Goal: Transaction & Acquisition: Book appointment/travel/reservation

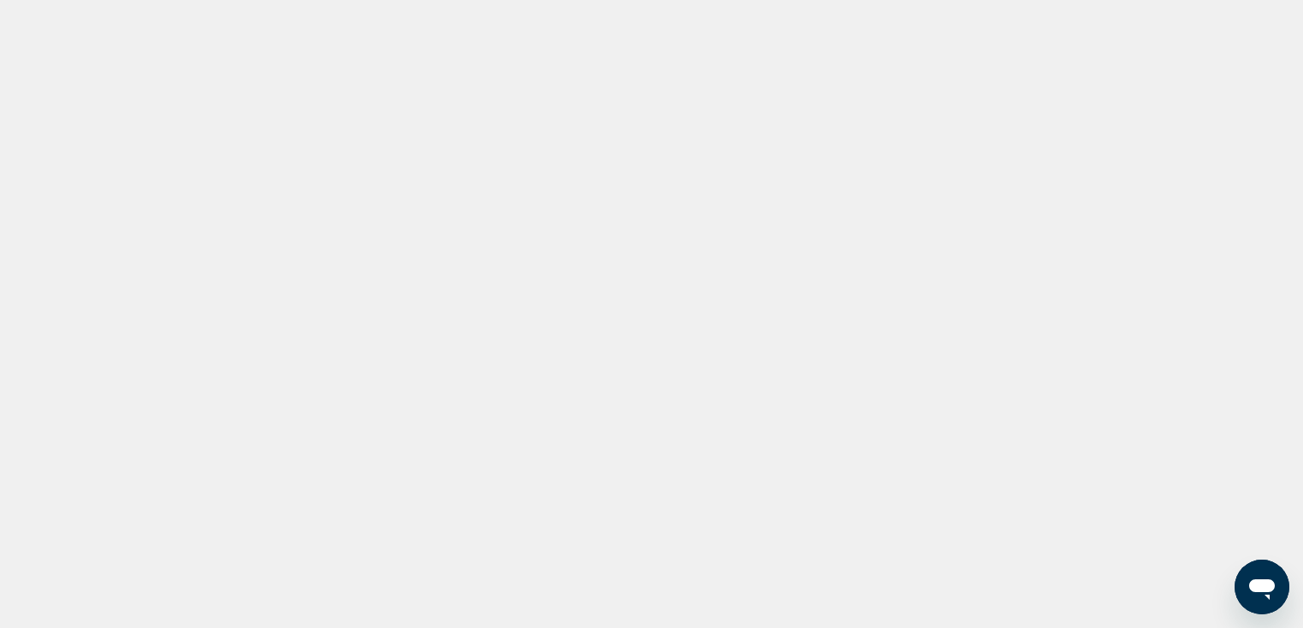
drag, startPoint x: 1238, startPoint y: 132, endPoint x: 1125, endPoint y: 160, distance: 116.1
click at [1125, 160] on div "Main content" at bounding box center [651, 256] width 1303 height 513
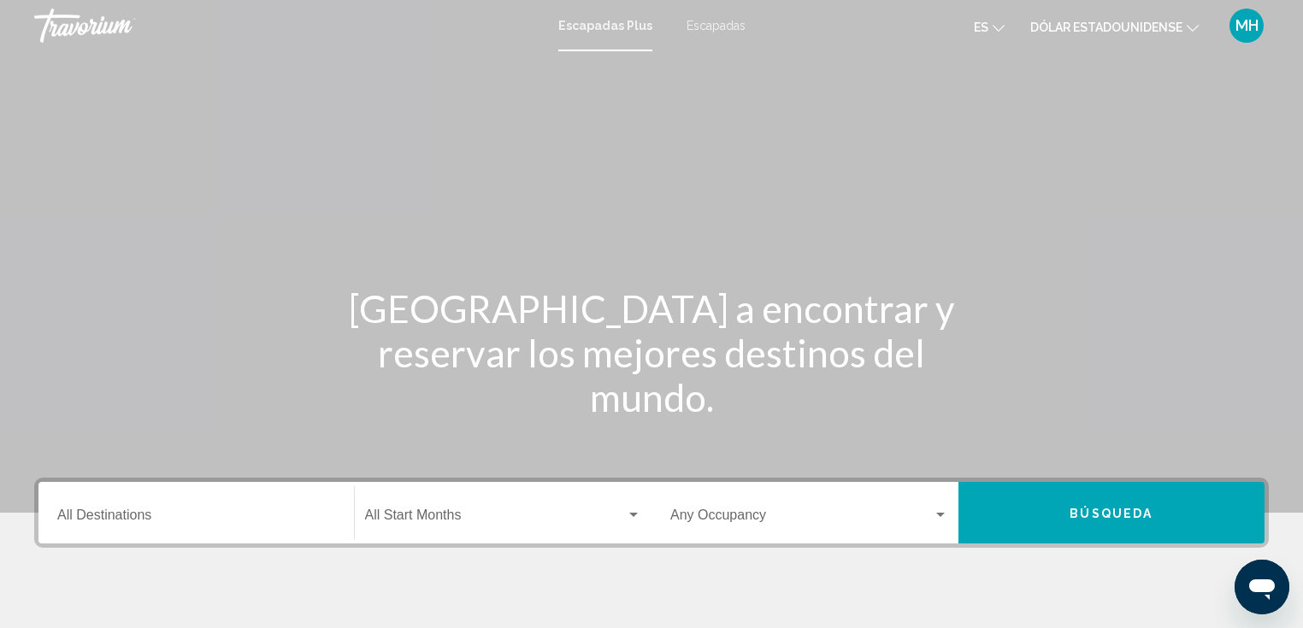
click at [992, 27] on button "es English Español Français Italiano Português русский" at bounding box center [989, 27] width 31 height 25
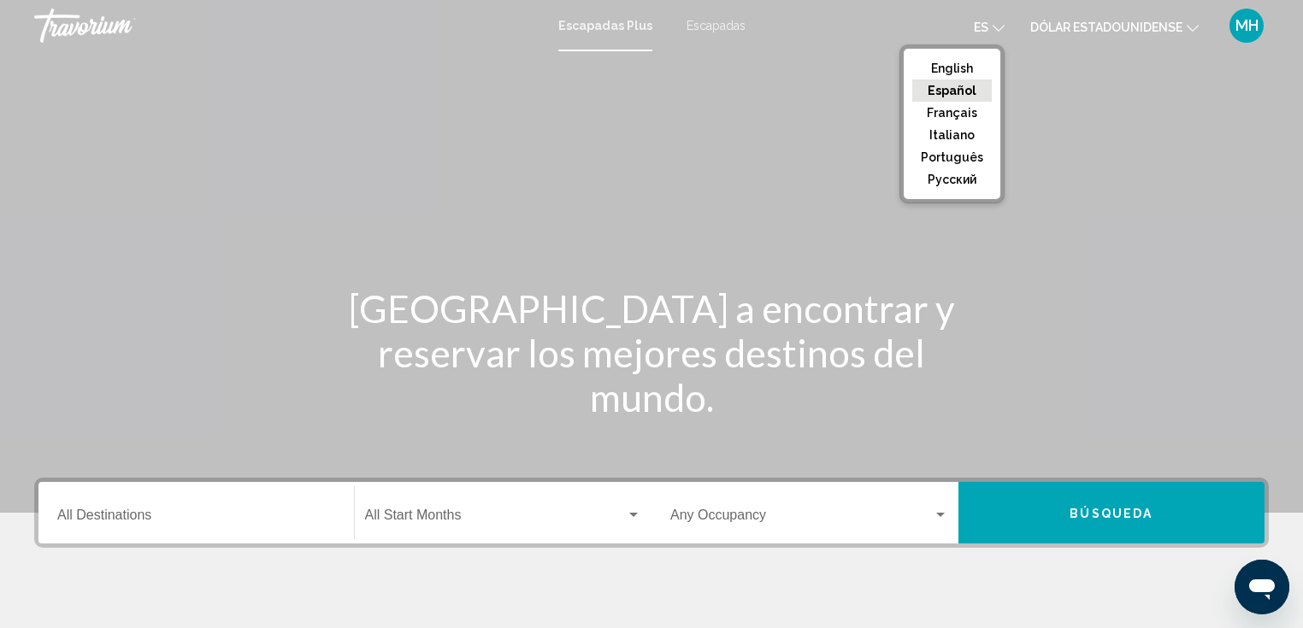
click at [964, 85] on button "Español" at bounding box center [951, 90] width 79 height 22
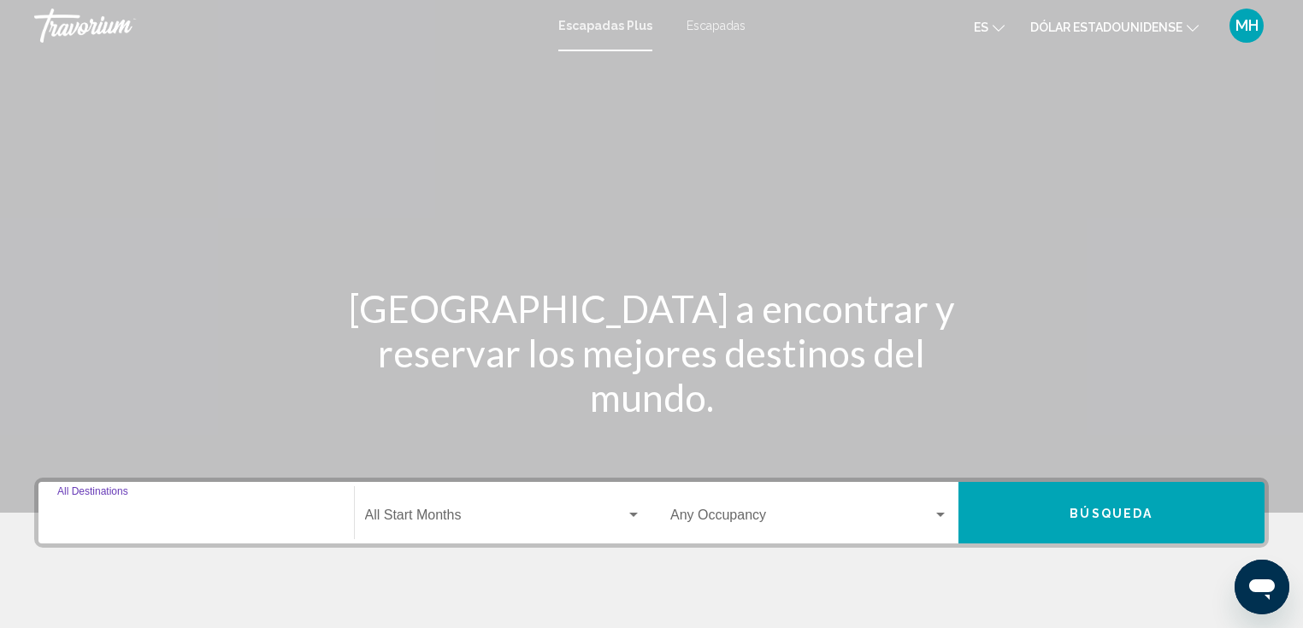
click at [209, 512] on input "Destination All Destinations" at bounding box center [196, 518] width 278 height 15
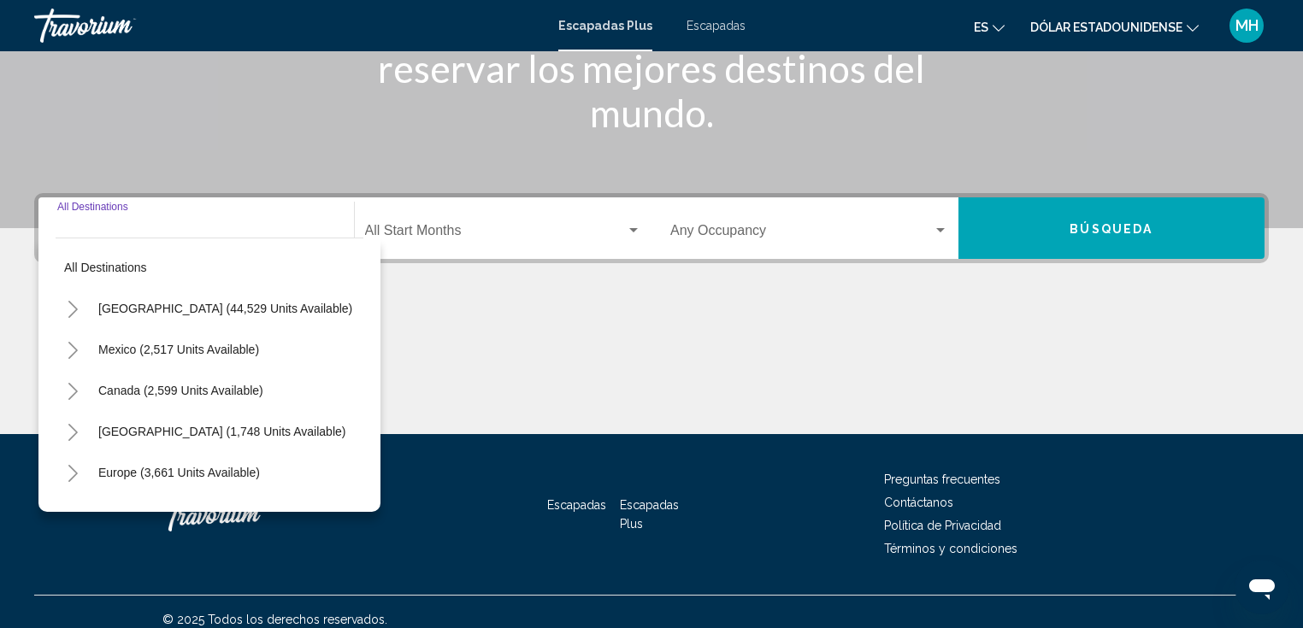
scroll to position [299, 0]
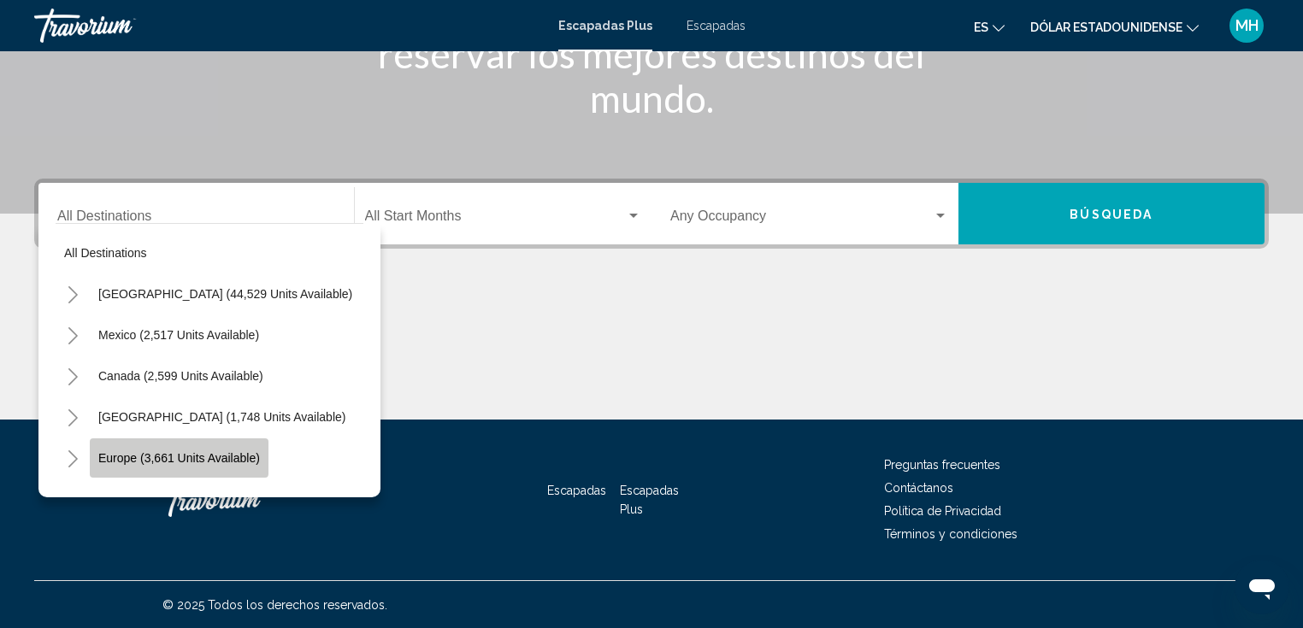
click at [149, 454] on span "Europe (3,661 units available)" at bounding box center [179, 458] width 162 height 14
type input "**********"
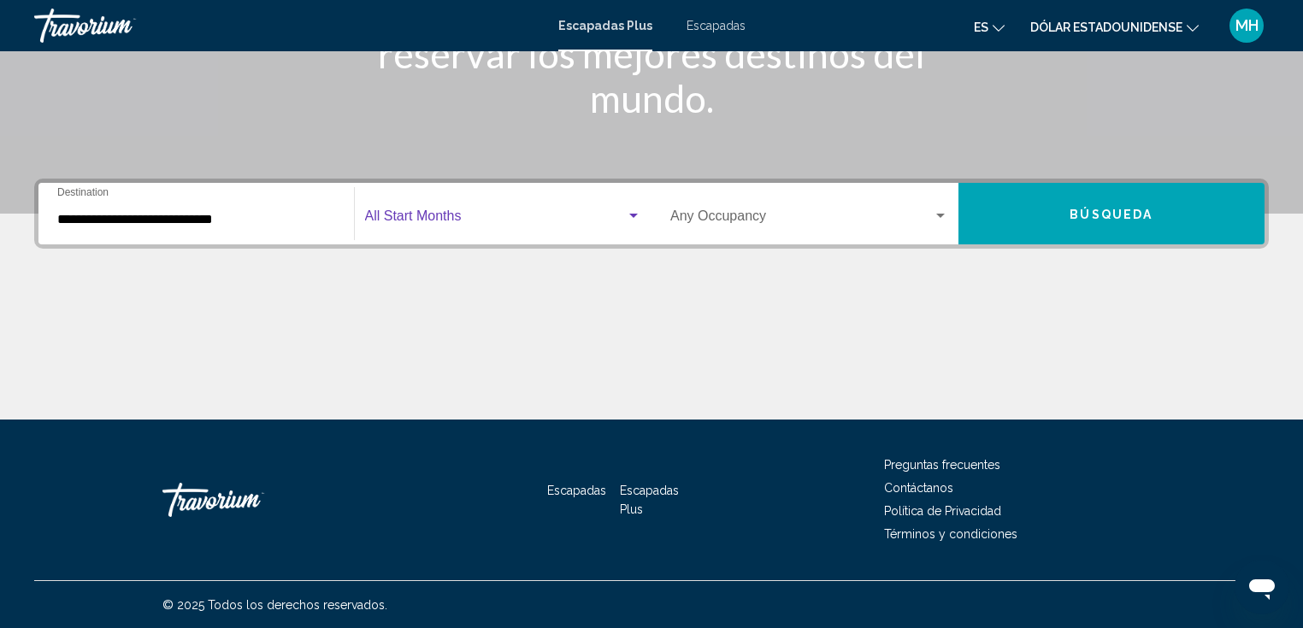
click at [485, 213] on span "Widget de búsqueda" at bounding box center [496, 219] width 262 height 15
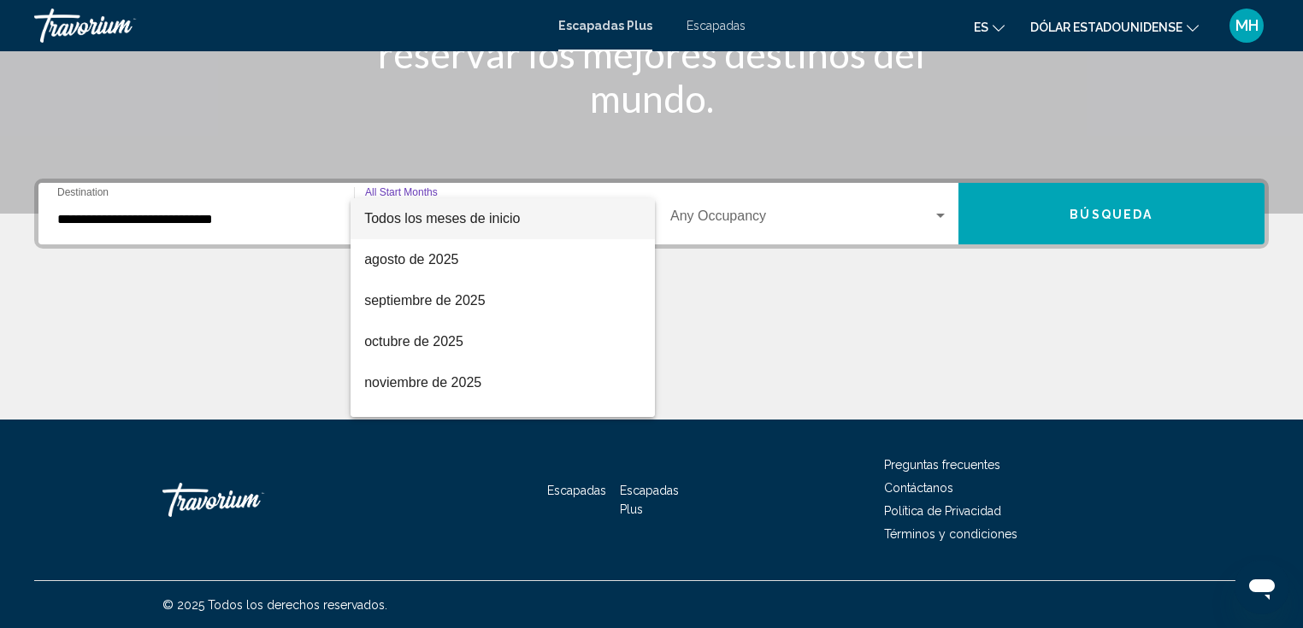
click at [708, 19] on div at bounding box center [651, 314] width 1303 height 628
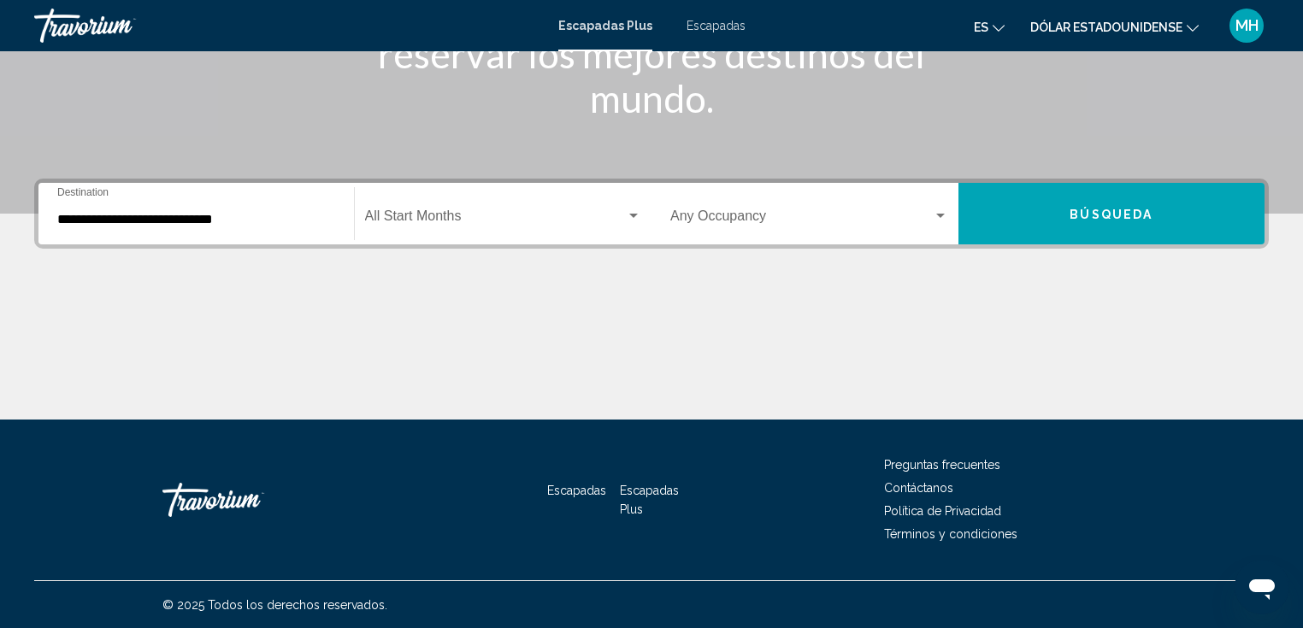
click at [708, 25] on font "Escapadas" at bounding box center [715, 26] width 59 height 14
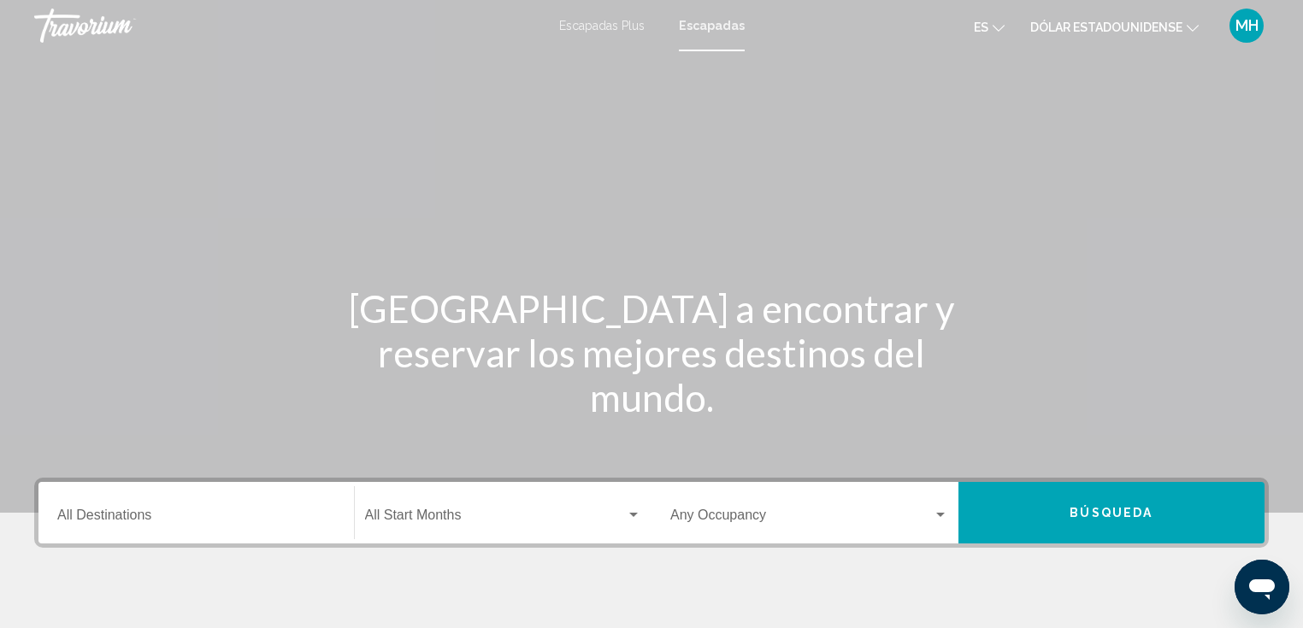
click at [997, 29] on icon "Cambiar idioma" at bounding box center [998, 28] width 12 height 12
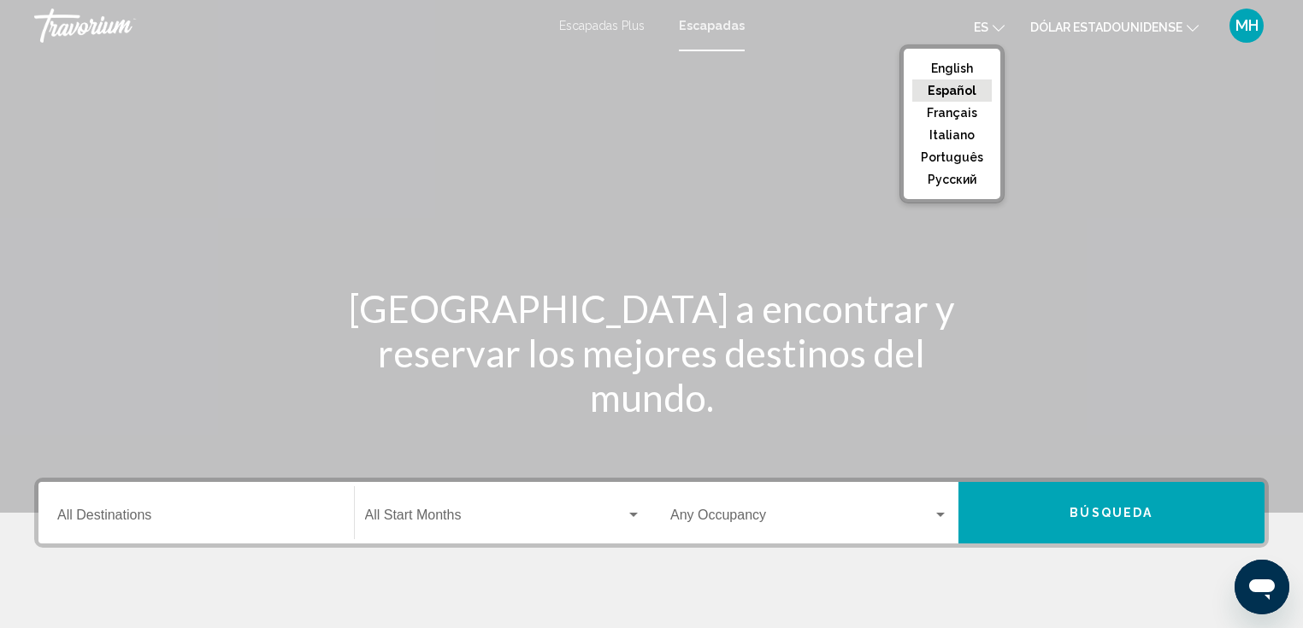
click at [953, 85] on button "Español" at bounding box center [951, 90] width 79 height 22
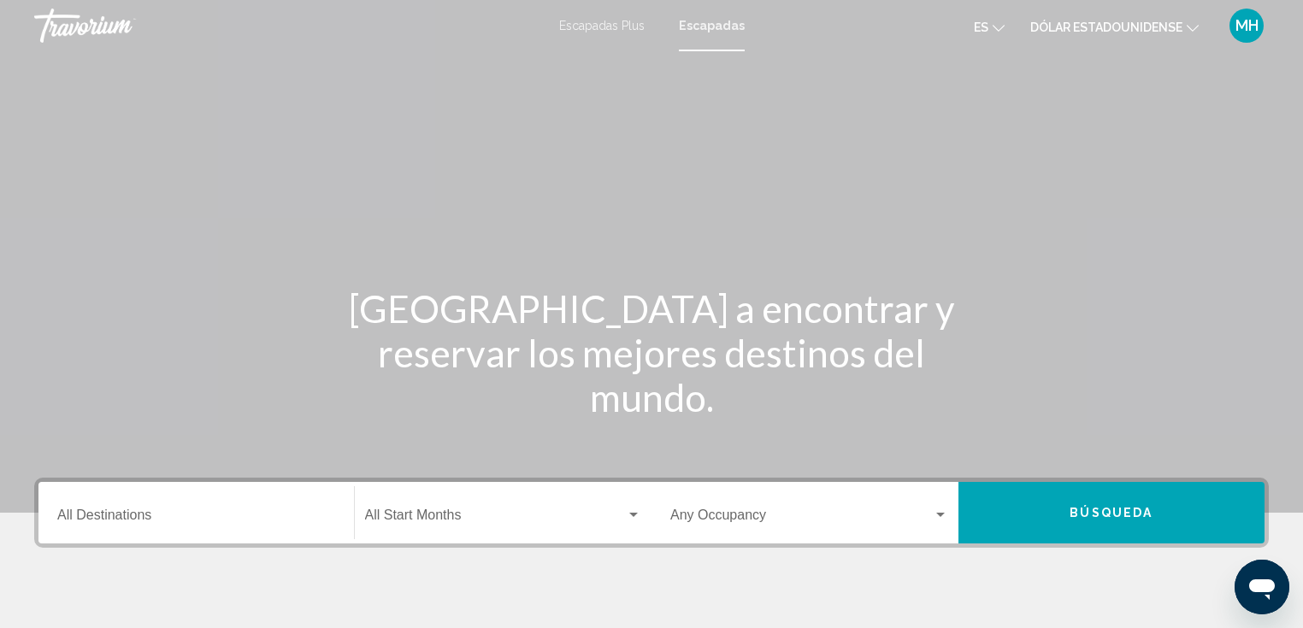
click at [998, 26] on icon "Cambiar idioma" at bounding box center [998, 28] width 12 height 12
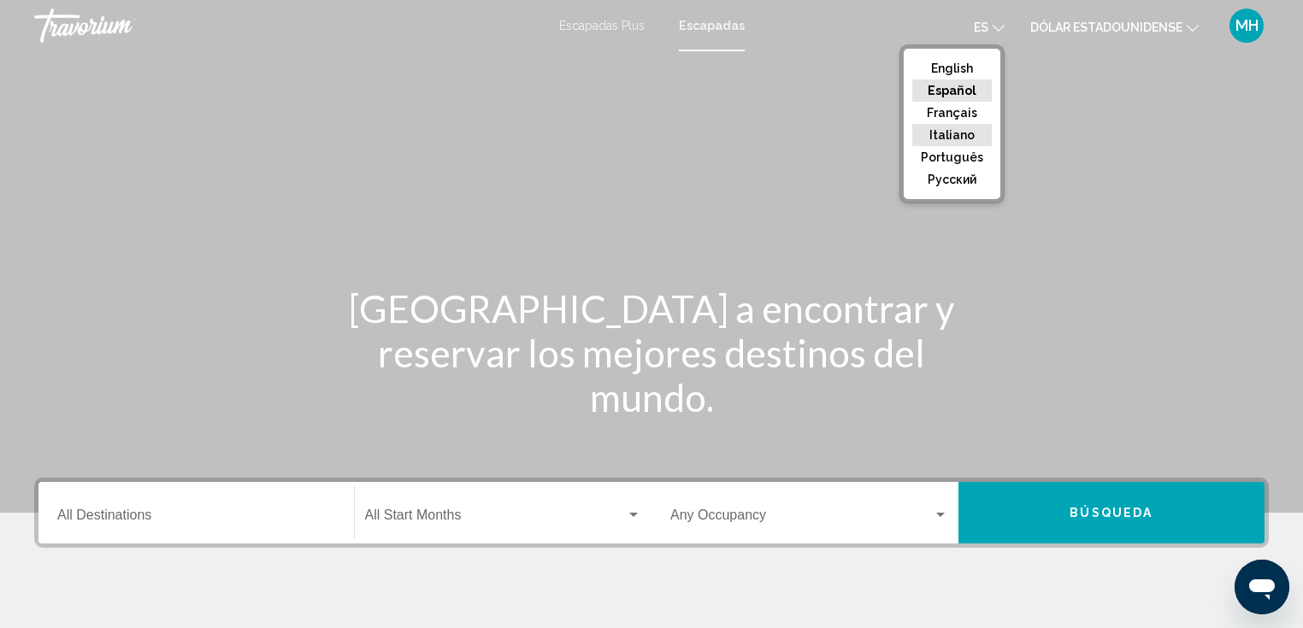
click at [970, 124] on button "Italiano" at bounding box center [951, 135] width 79 height 22
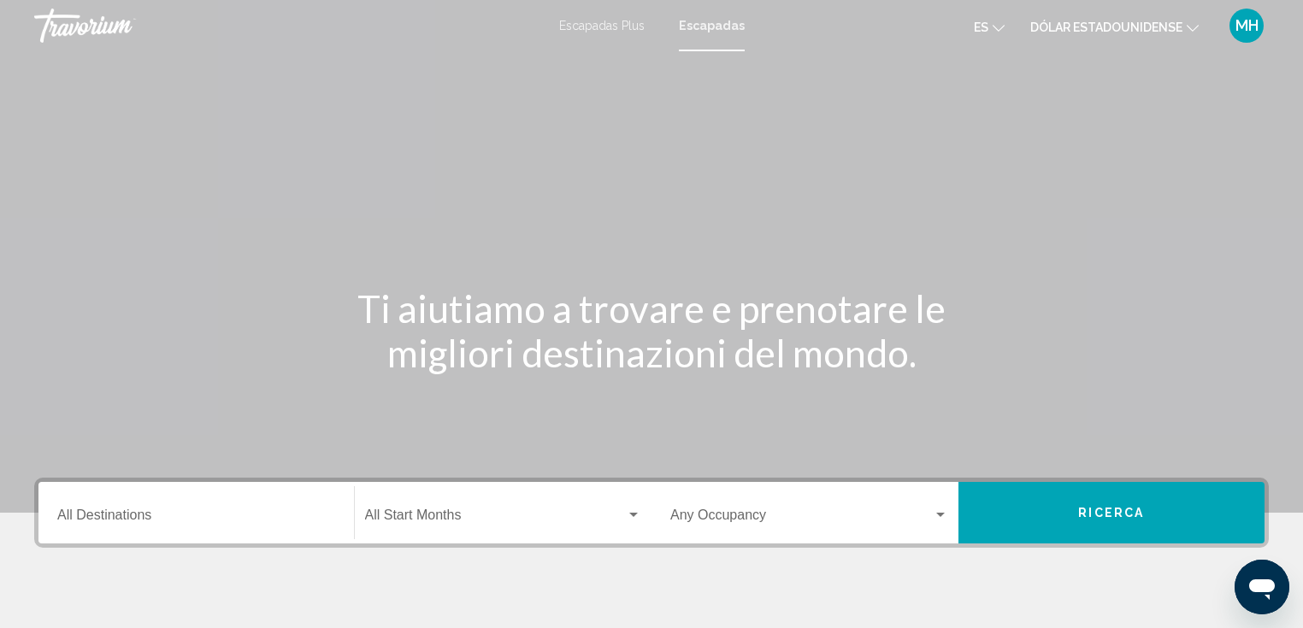
click at [1002, 24] on icon "Cambiar idioma" at bounding box center [998, 28] width 12 height 12
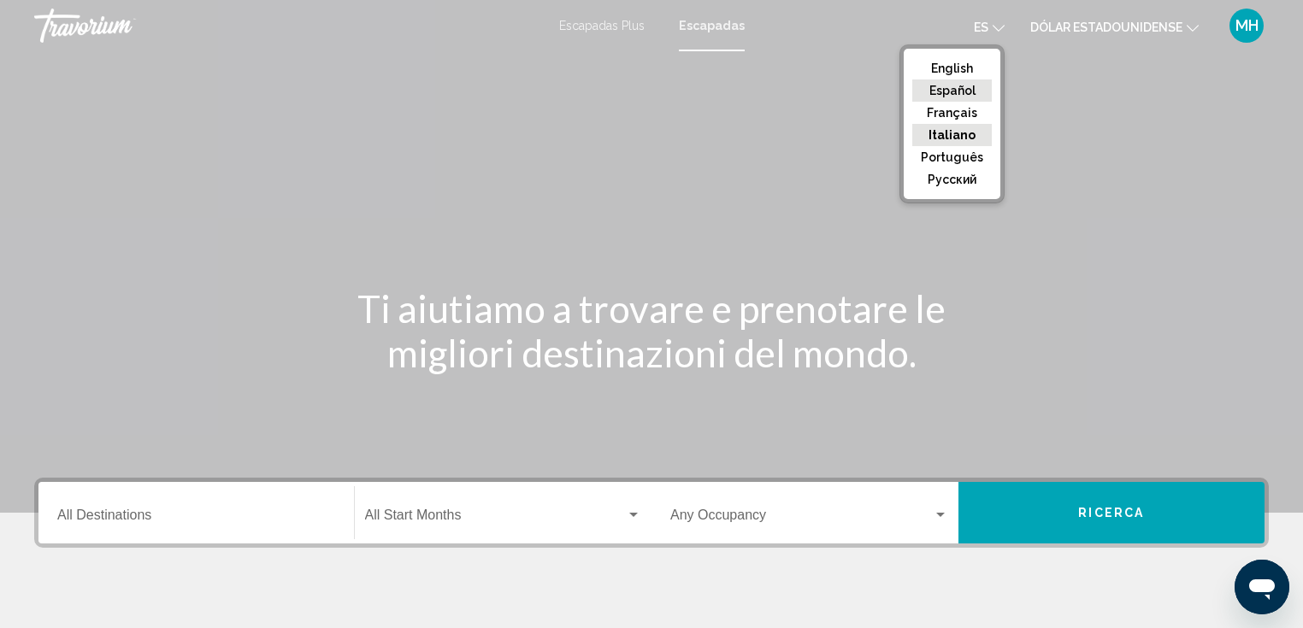
click at [956, 89] on button "Español" at bounding box center [951, 90] width 79 height 22
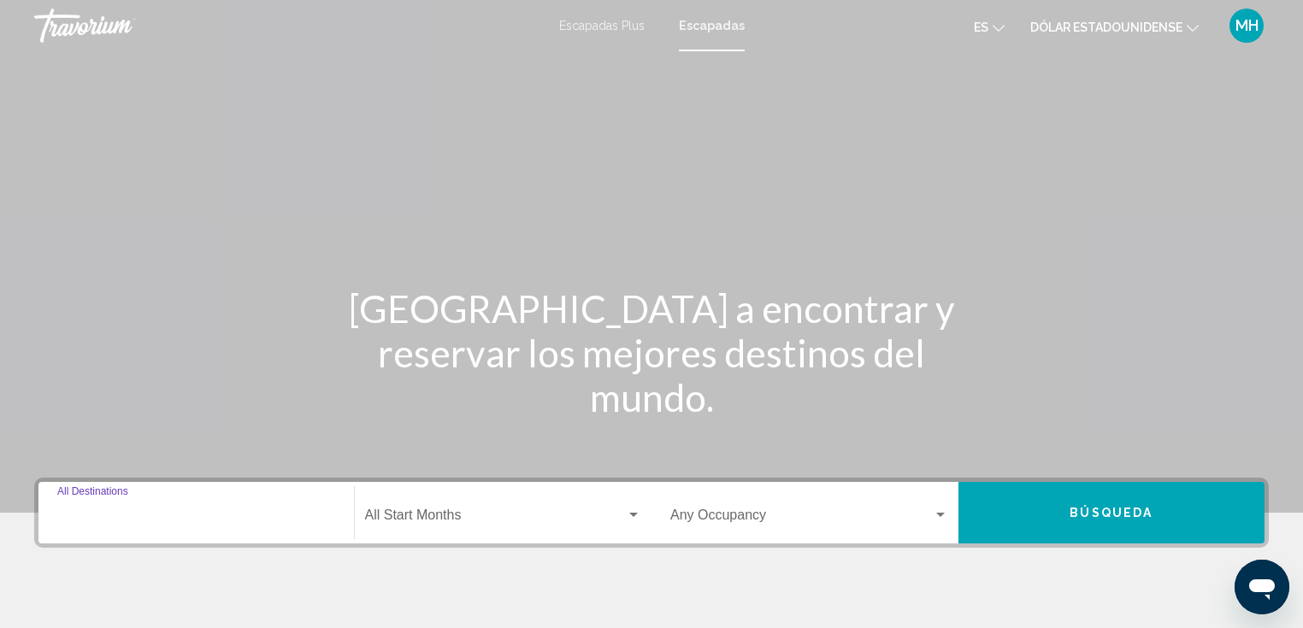
click at [123, 522] on input "Destination All Destinations" at bounding box center [196, 518] width 278 height 15
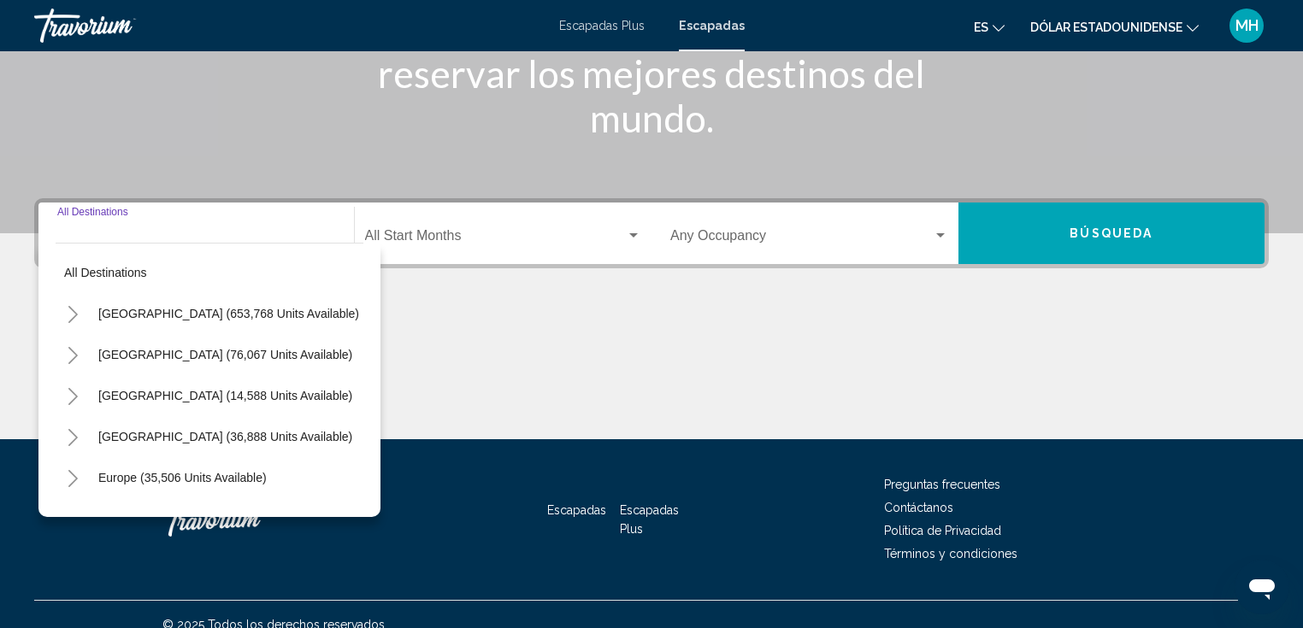
scroll to position [299, 0]
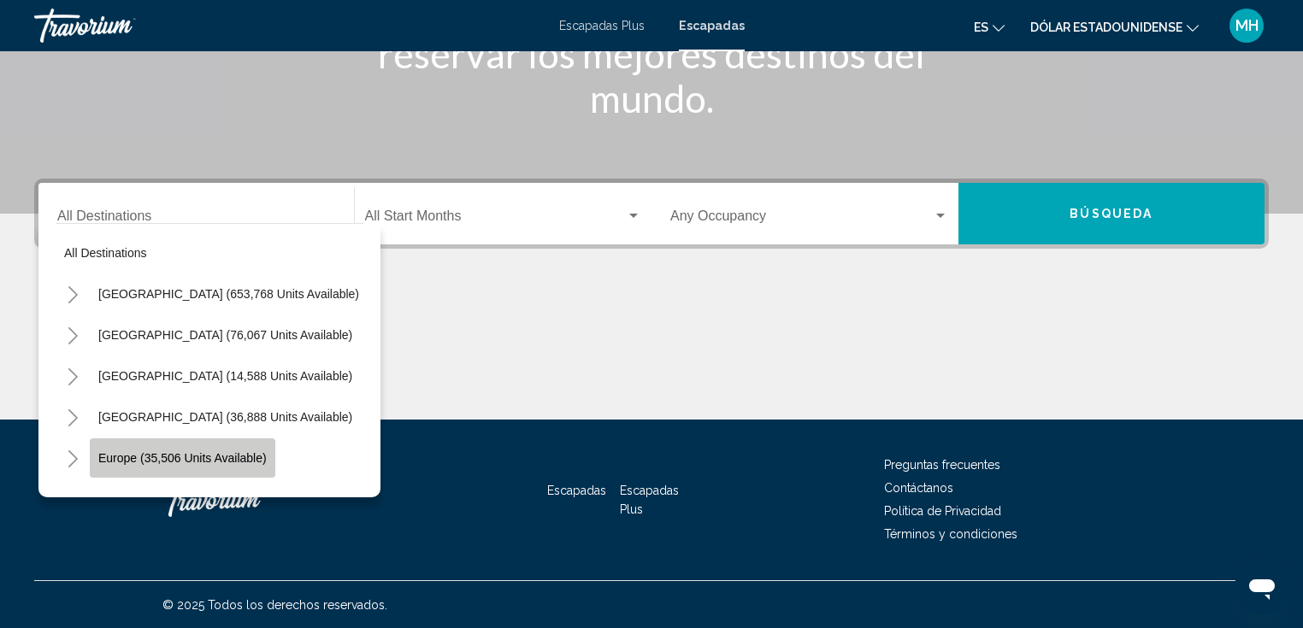
click at [163, 458] on span "Europe (35,506 units available)" at bounding box center [182, 458] width 168 height 14
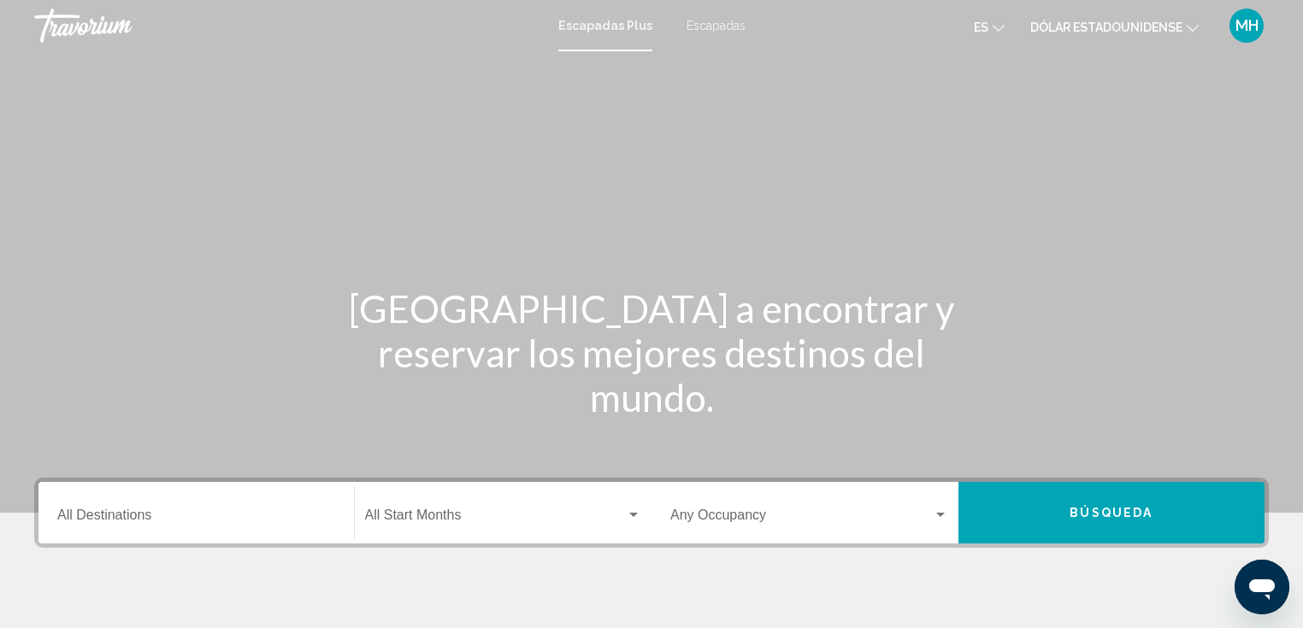
click at [719, 35] on div "Escapadas Plus Escapadas es English Español Français Italiano Português русский…" at bounding box center [651, 26] width 1303 height 36
click at [719, 30] on font "Escapadas" at bounding box center [715, 26] width 59 height 14
click at [99, 513] on input "Destination All Destinations" at bounding box center [196, 518] width 278 height 15
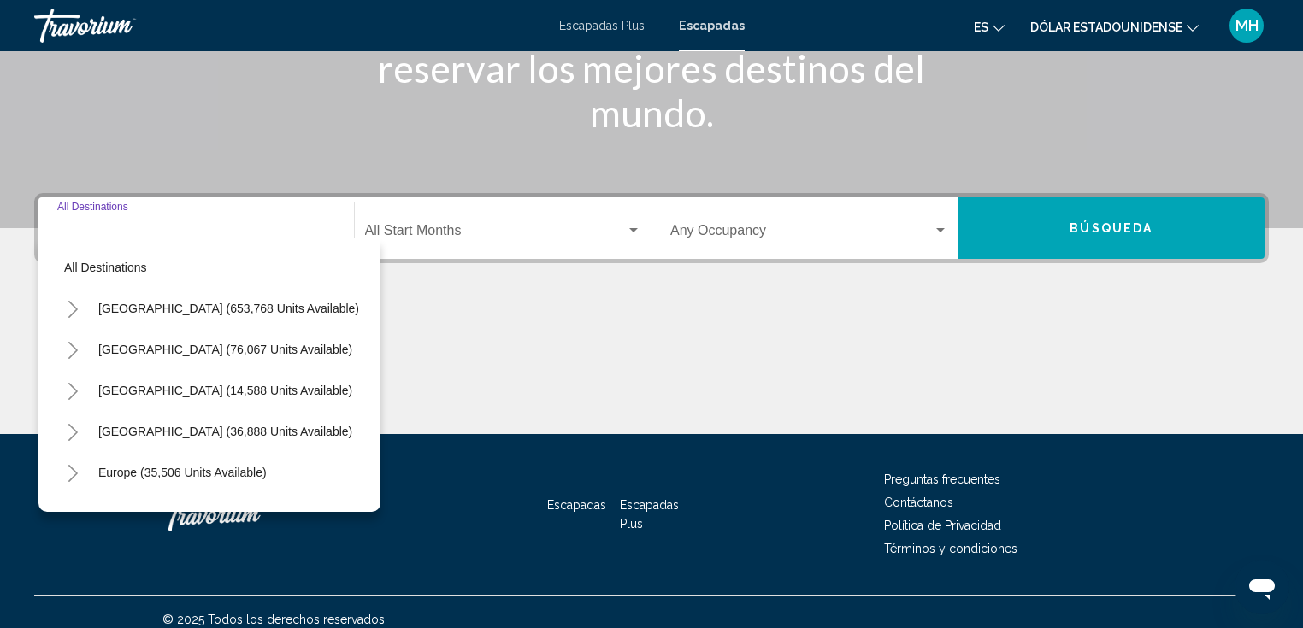
scroll to position [299, 0]
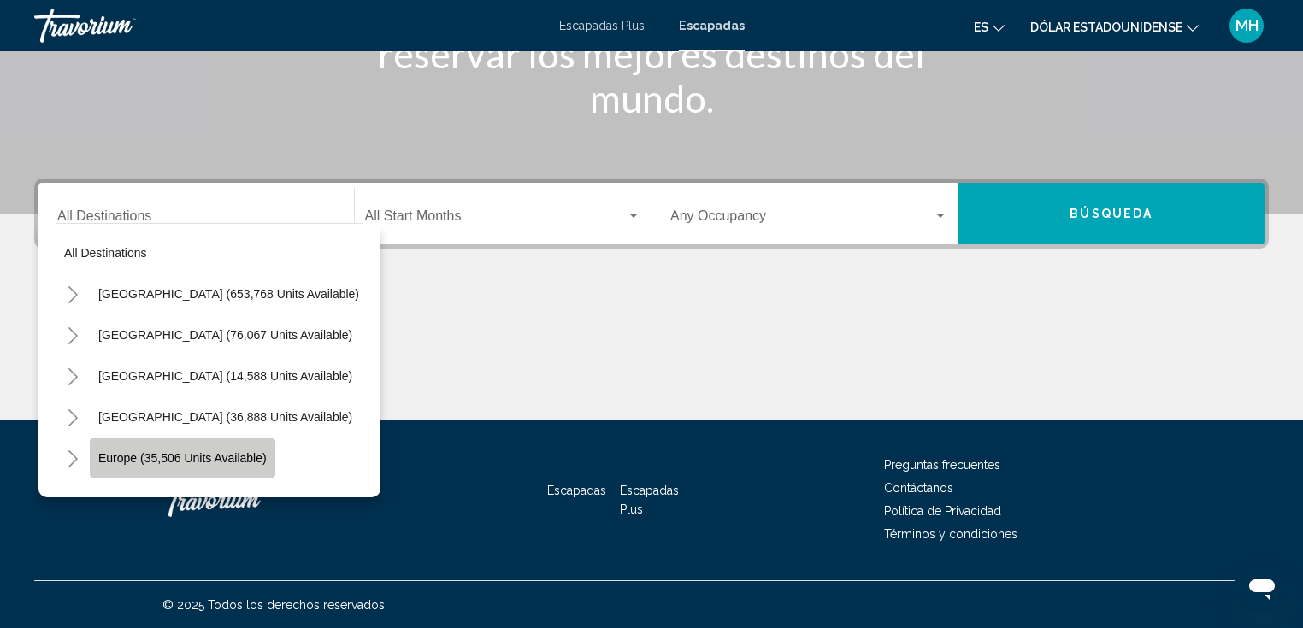
click at [136, 466] on button "Europe (35,506 units available)" at bounding box center [182, 457] width 185 height 39
type input "**********"
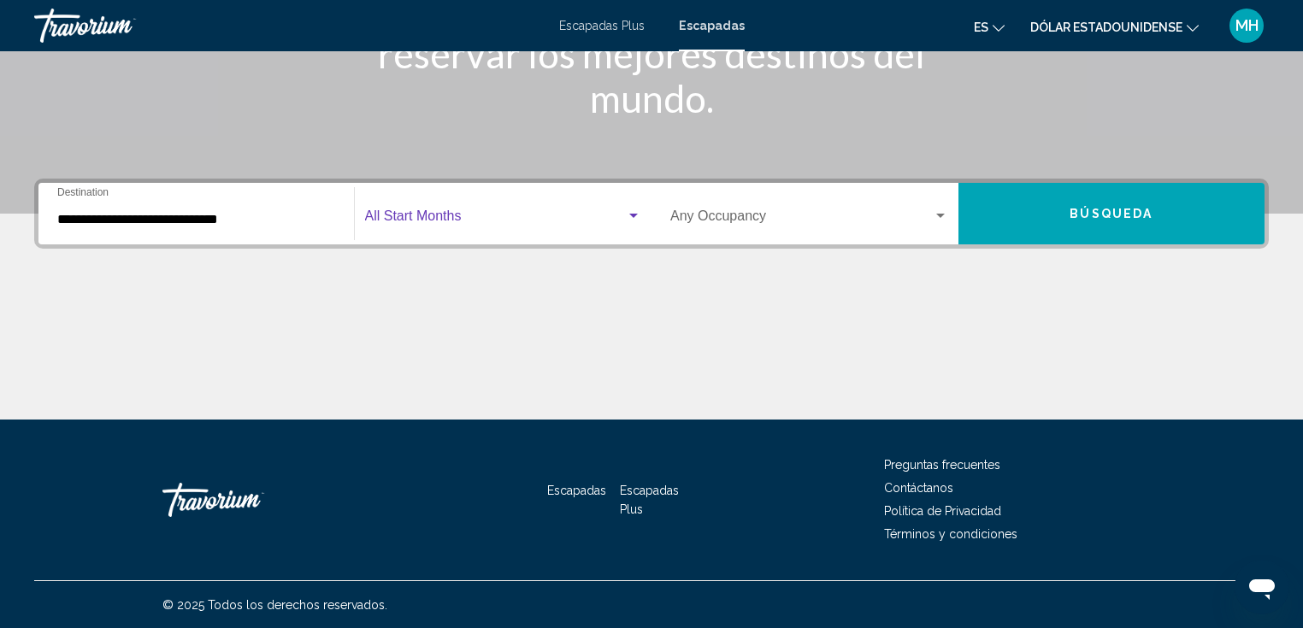
click at [591, 219] on span "Search widget" at bounding box center [496, 219] width 262 height 15
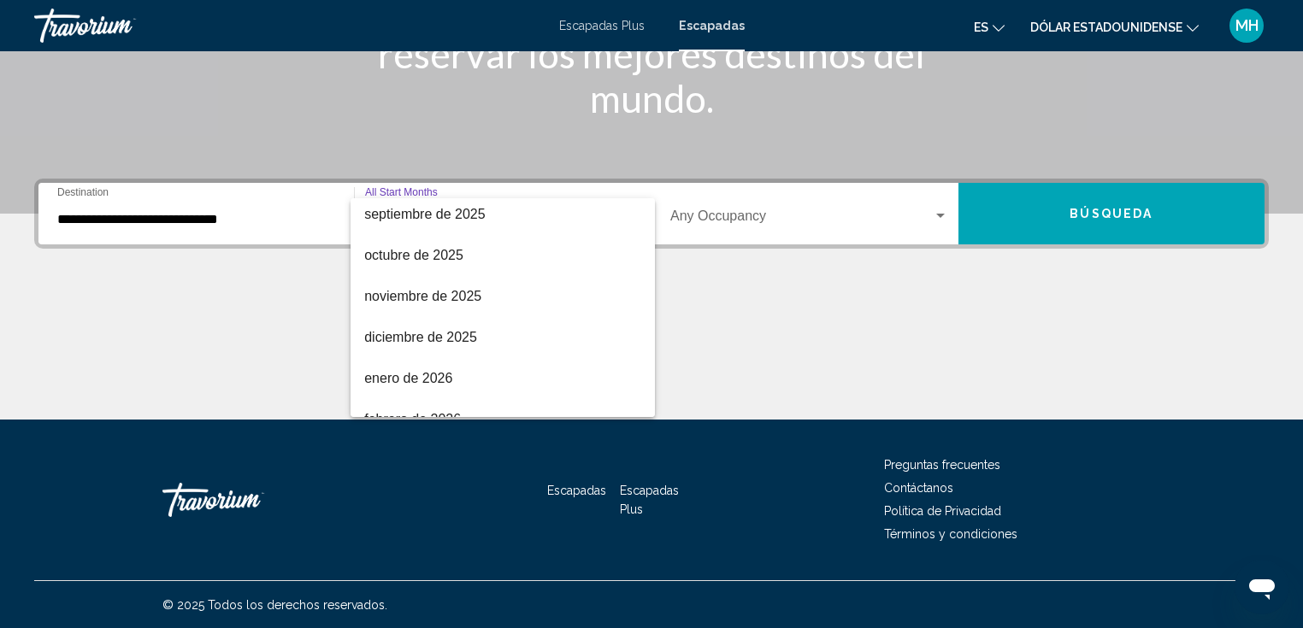
scroll to position [89, 0]
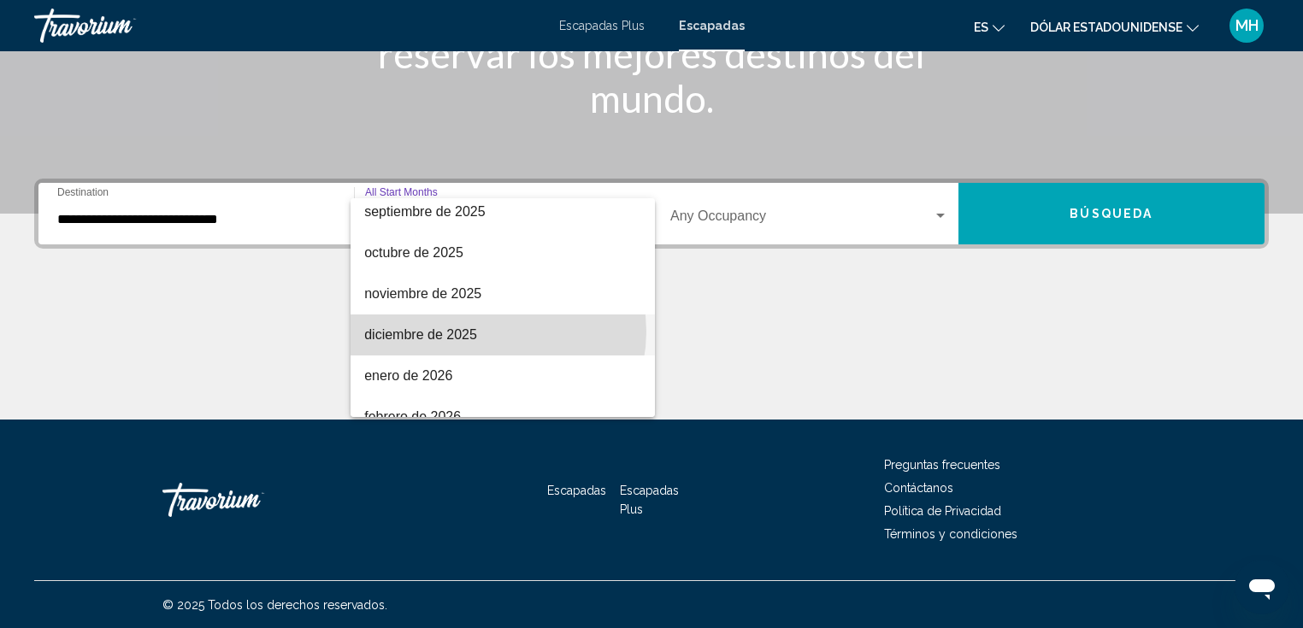
click at [491, 332] on span "diciembre de 2025" at bounding box center [502, 335] width 277 height 41
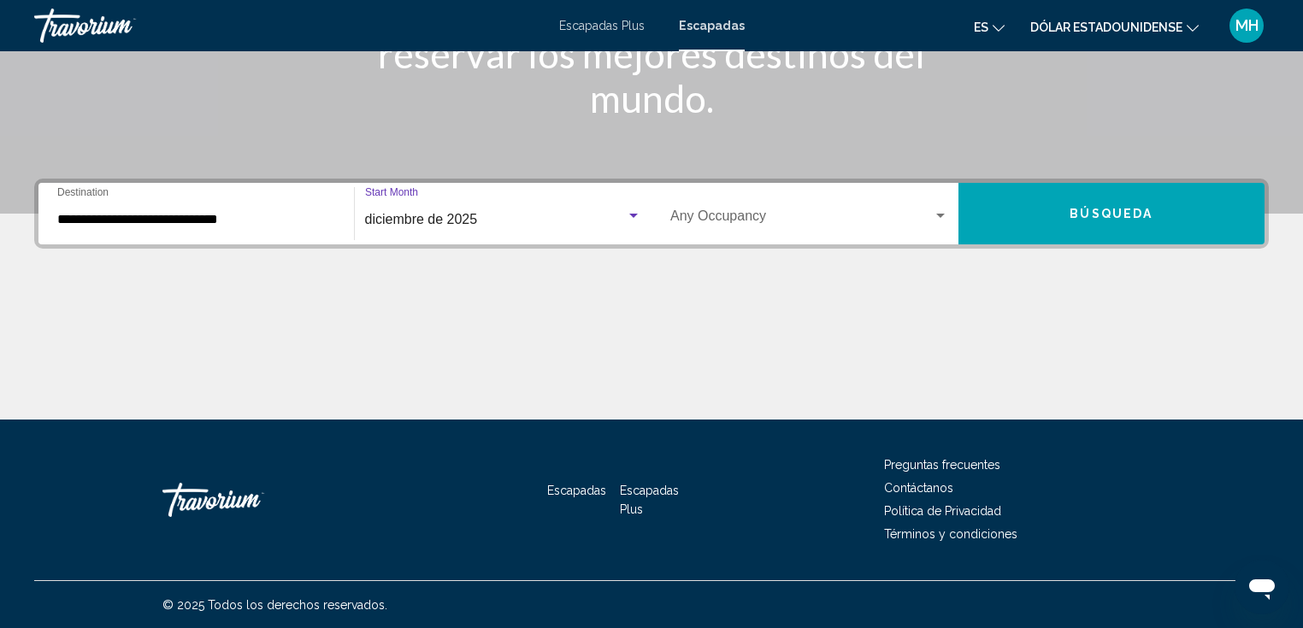
click at [784, 215] on span "Search widget" at bounding box center [801, 219] width 262 height 15
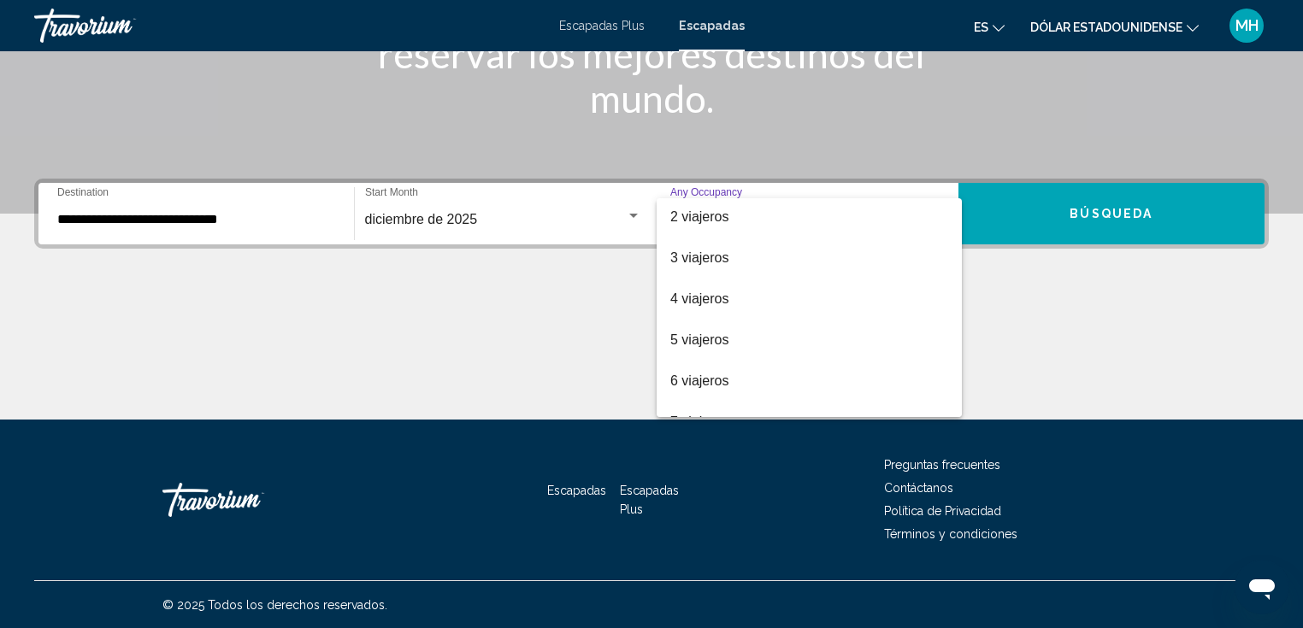
scroll to position [56, 0]
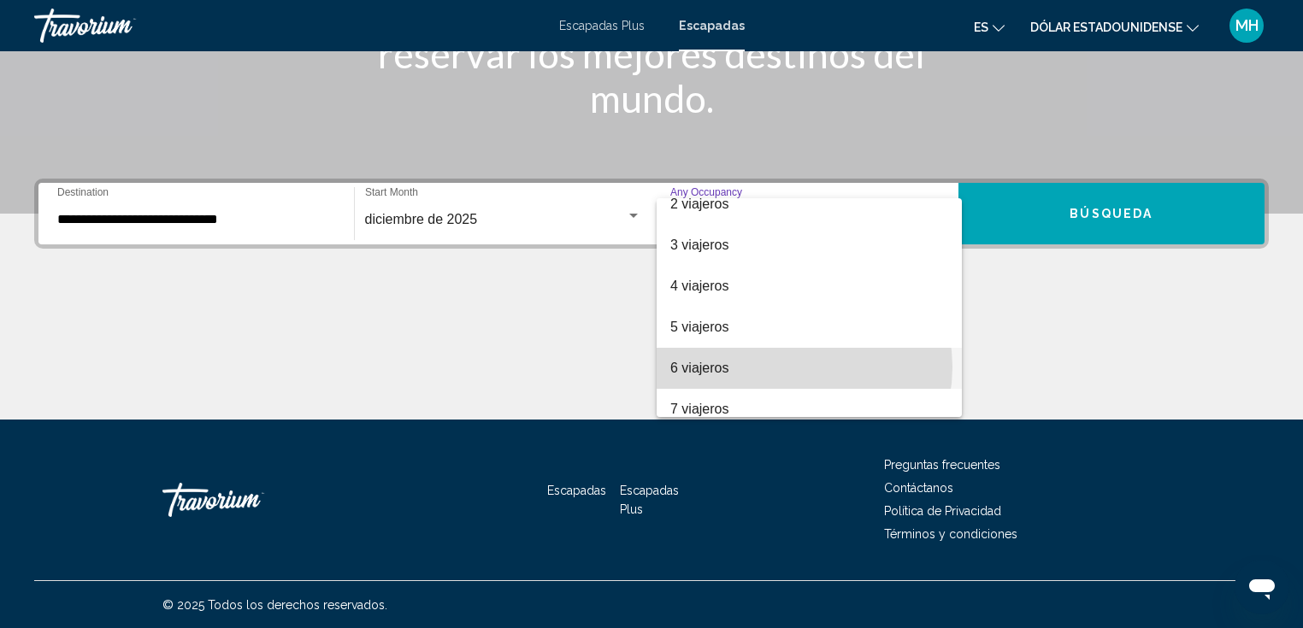
click at [794, 367] on span "6 viajeros" at bounding box center [809, 368] width 278 height 41
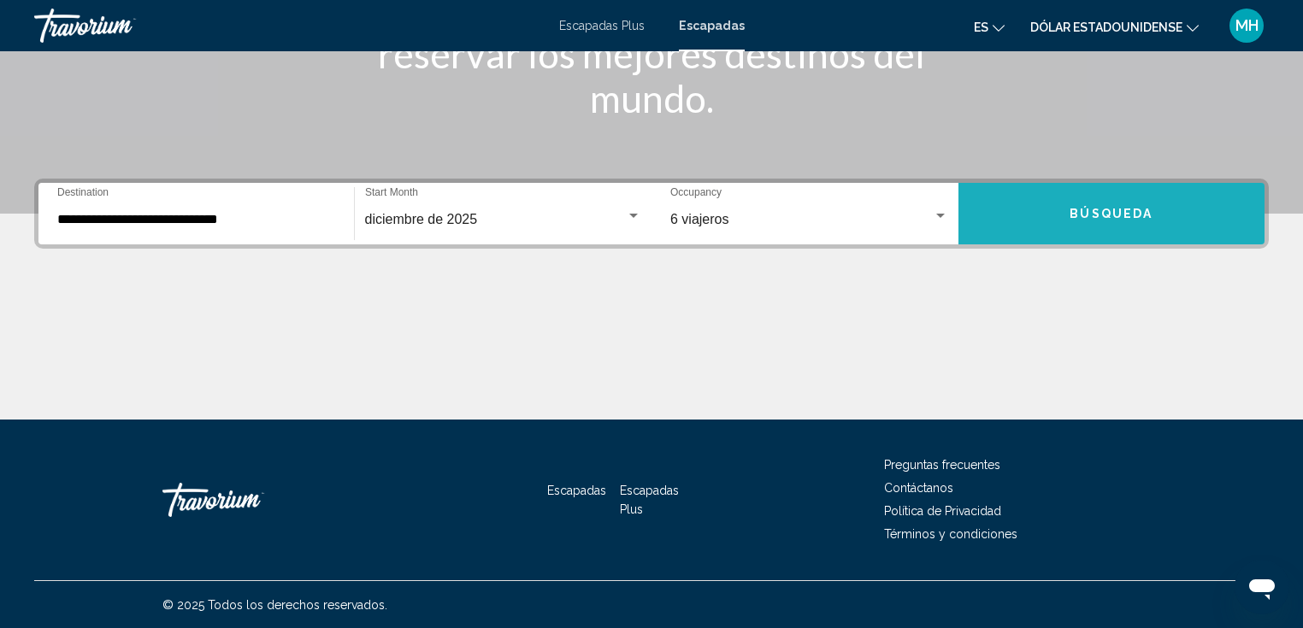
click at [1101, 204] on button "Búsqueda" at bounding box center [1111, 214] width 307 height 62
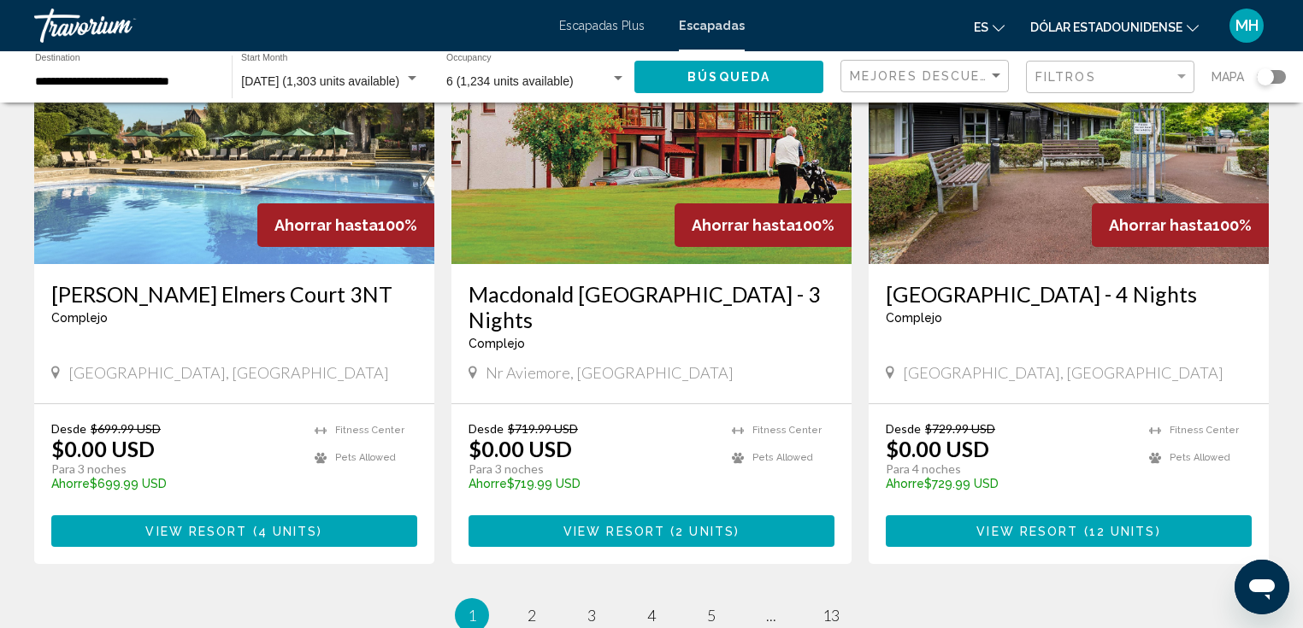
scroll to position [2069, 0]
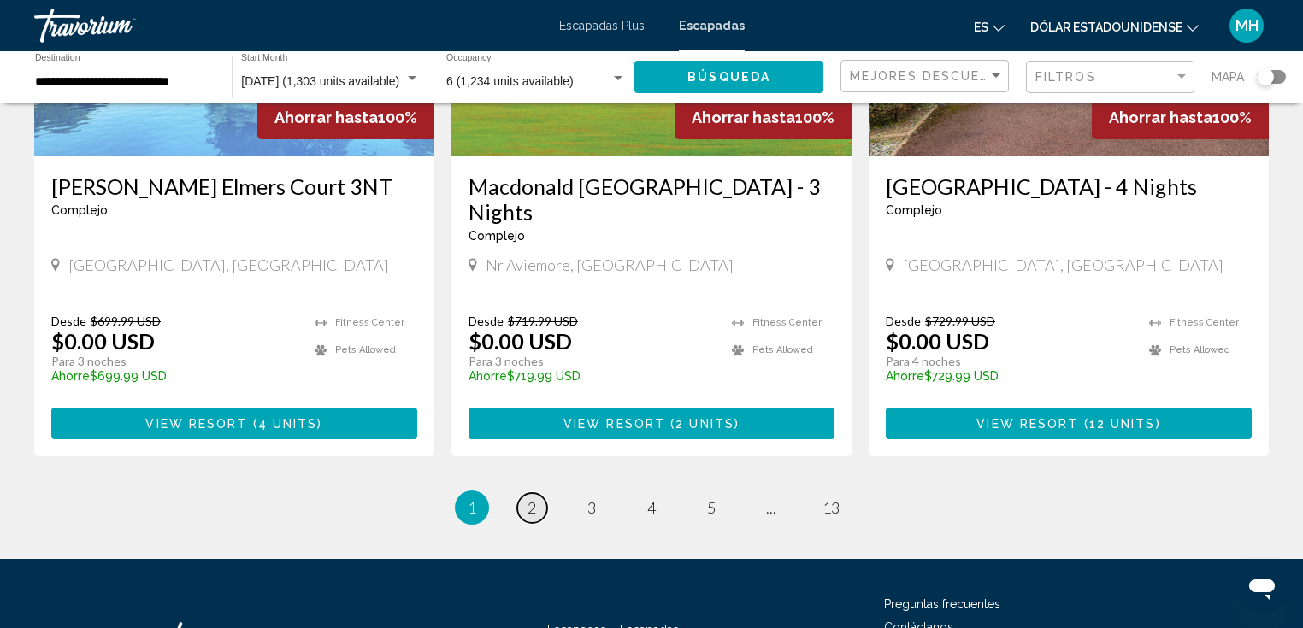
click at [533, 498] on span "2" at bounding box center [531, 507] width 9 height 19
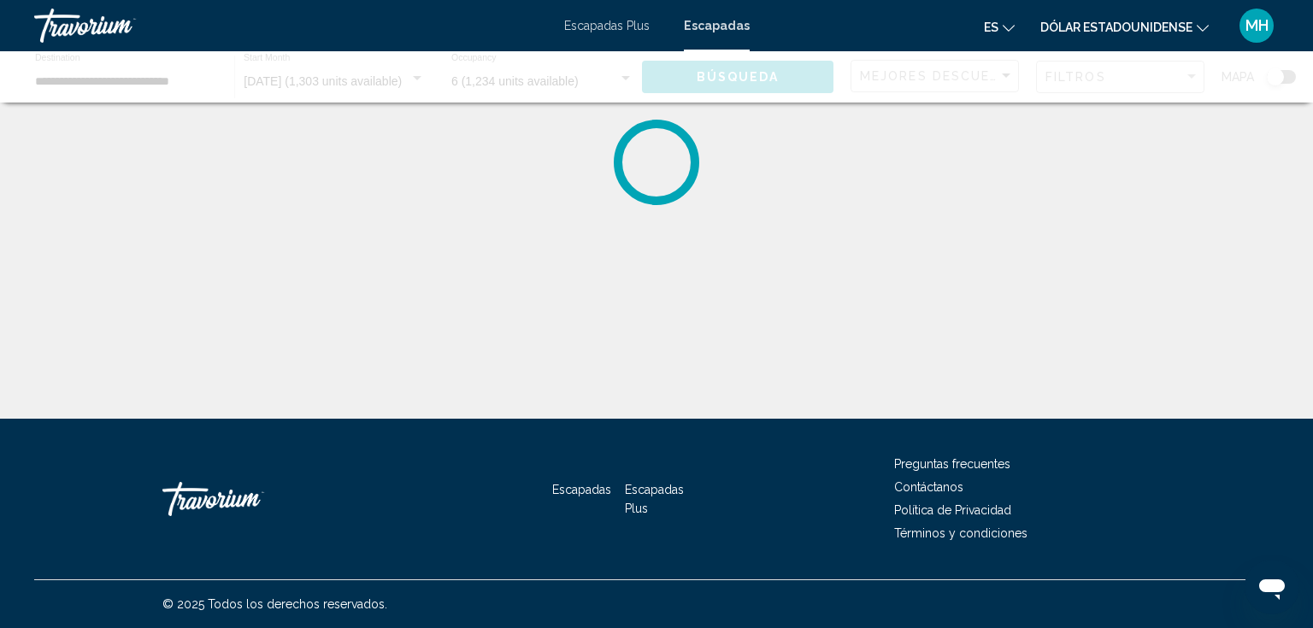
click at [533, 481] on div "Escapadas Escapadas Plus Preguntas frecuentes Contáctanos Política de Privacida…" at bounding box center [656, 499] width 1244 height 161
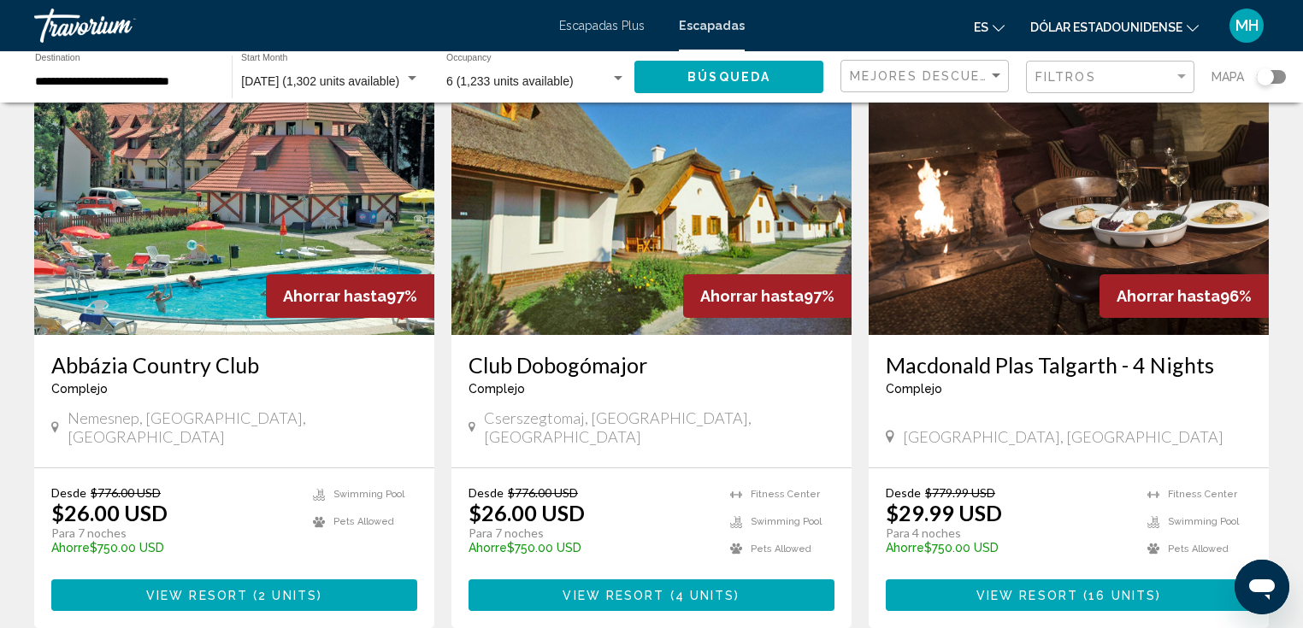
scroll to position [1986, 0]
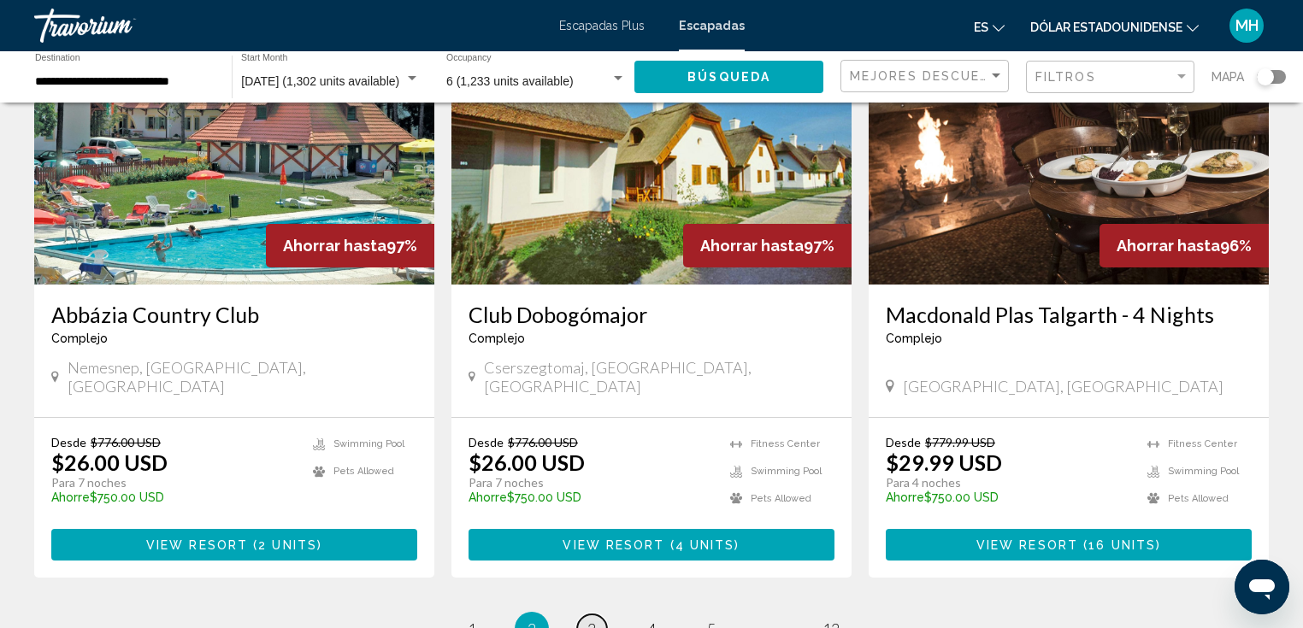
click at [598, 615] on link "page 3" at bounding box center [592, 630] width 30 height 30
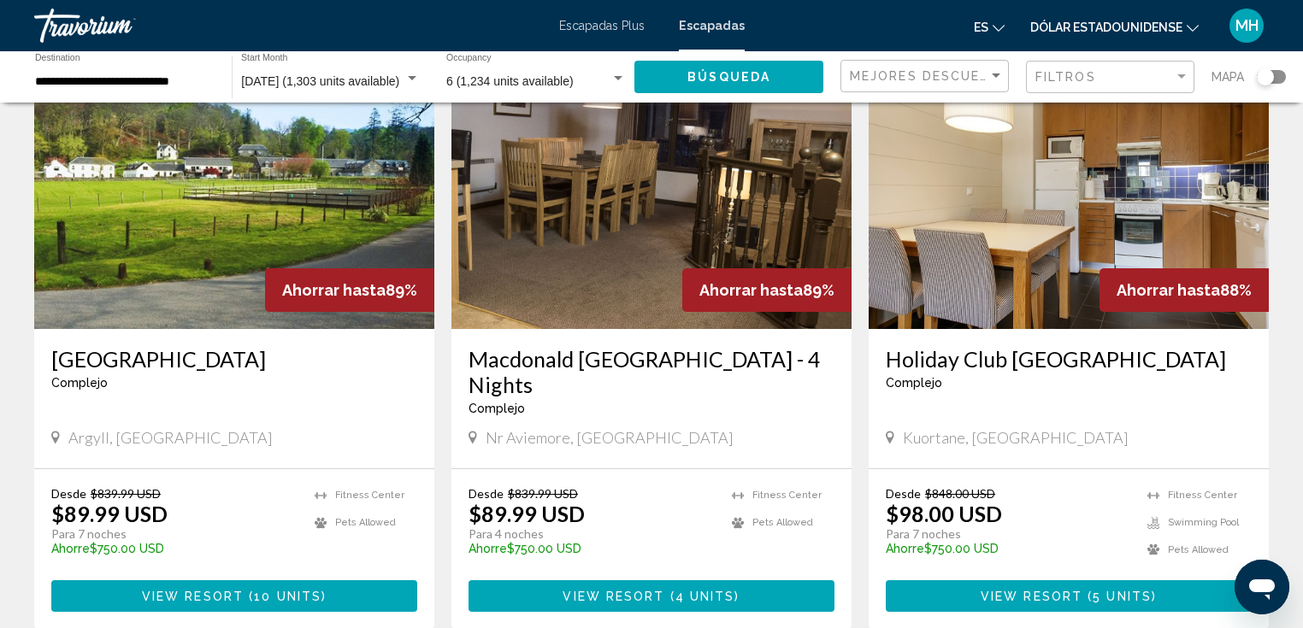
scroll to position [1953, 0]
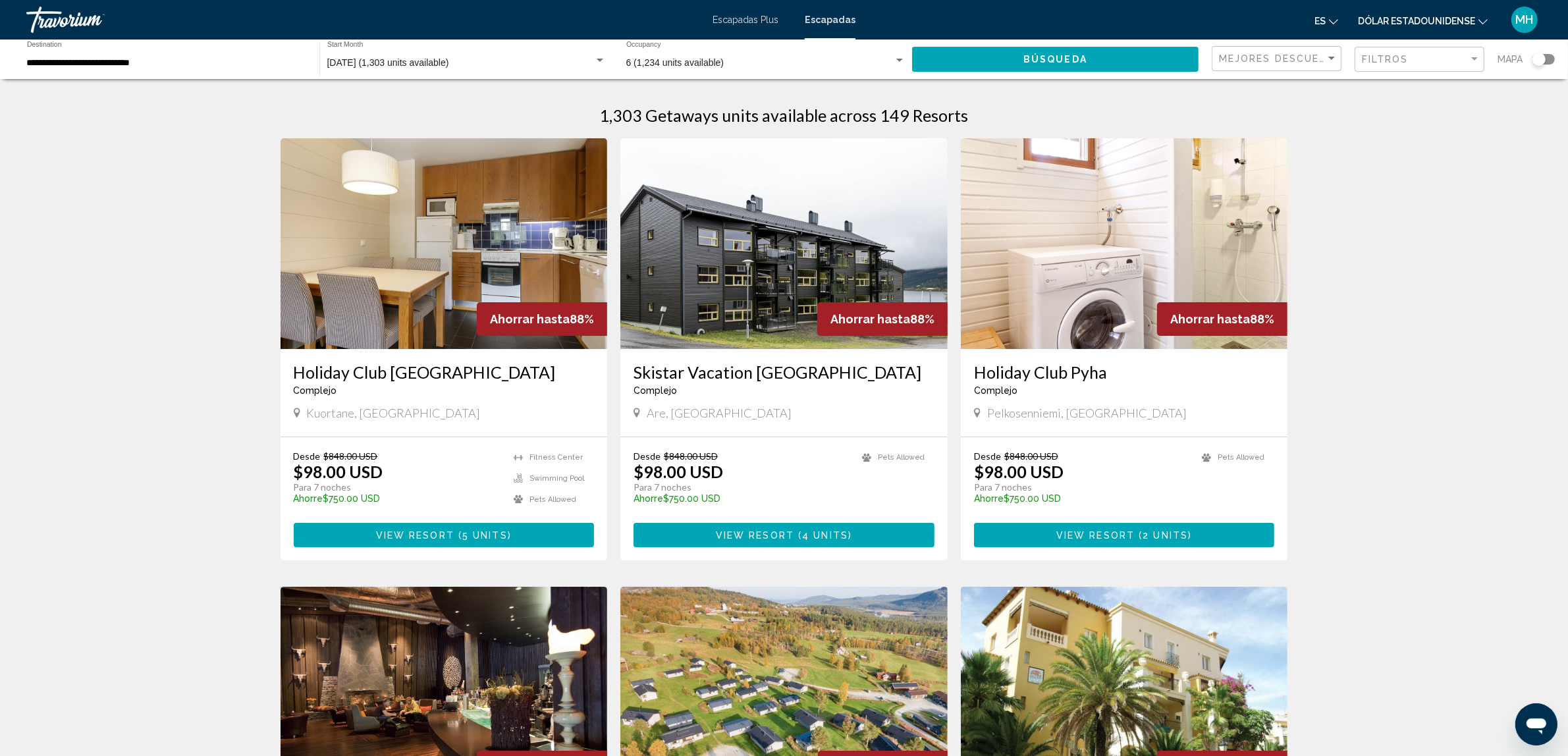
drag, startPoint x: 211, startPoint y: 150, endPoint x: 321, endPoint y: 231, distance: 136.6
click at [331, 235] on img "Contenido principal" at bounding box center [444, 244] width 327 height 211
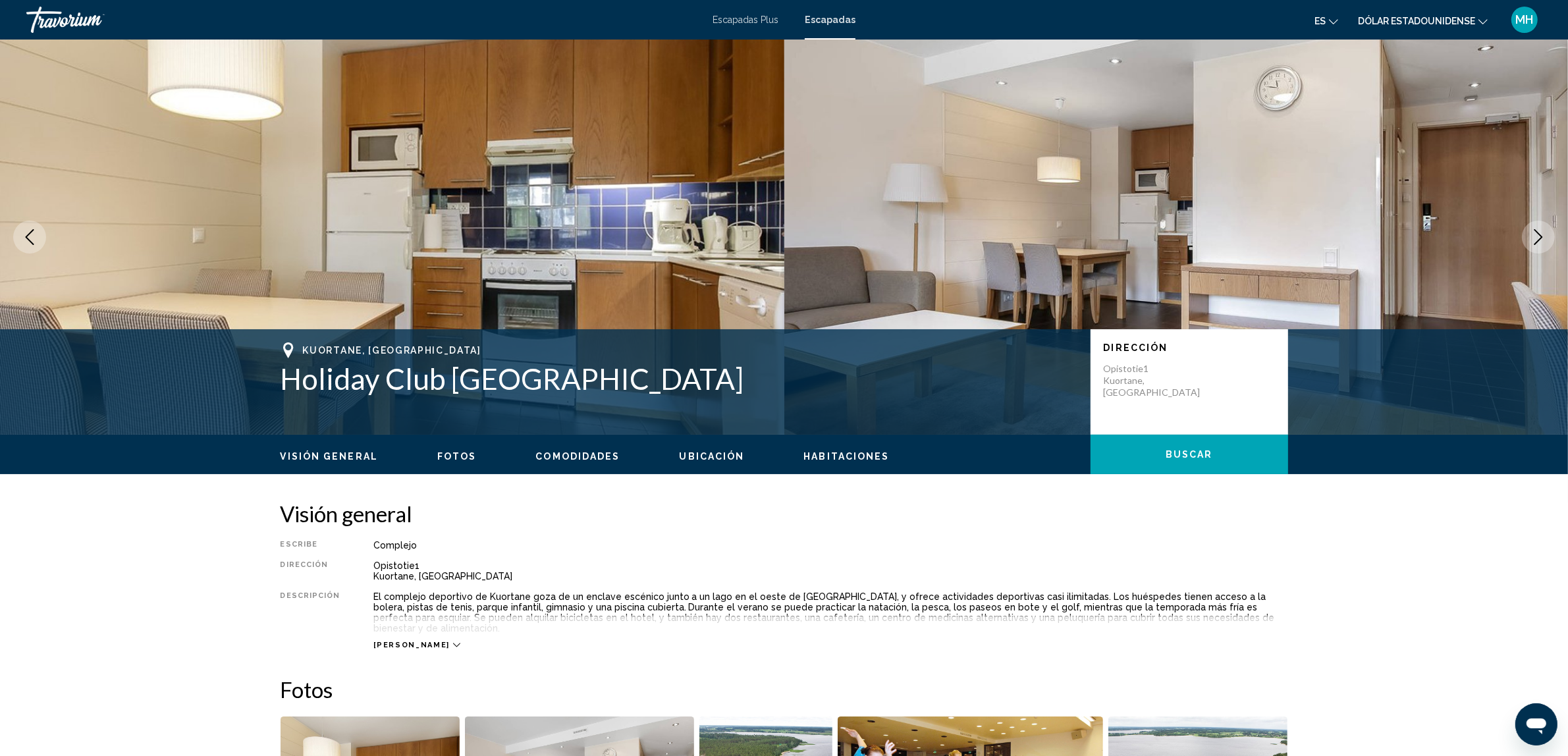
drag, startPoint x: 838, startPoint y: 578, endPoint x: 945, endPoint y: 593, distance: 108.0
click at [945, 483] on div "Escribe Complejo Todo incluido No todo incluido Dirección Opistotie1 Kuortane, …" at bounding box center [784, 595] width 1008 height 110
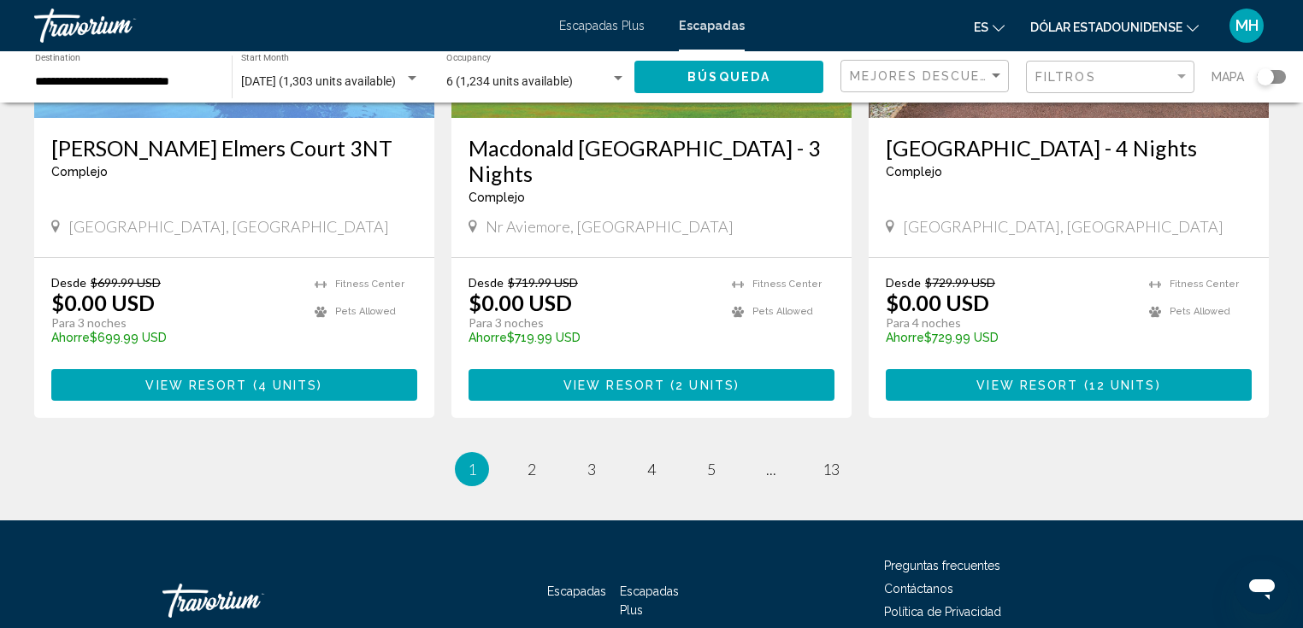
scroll to position [2123, 0]
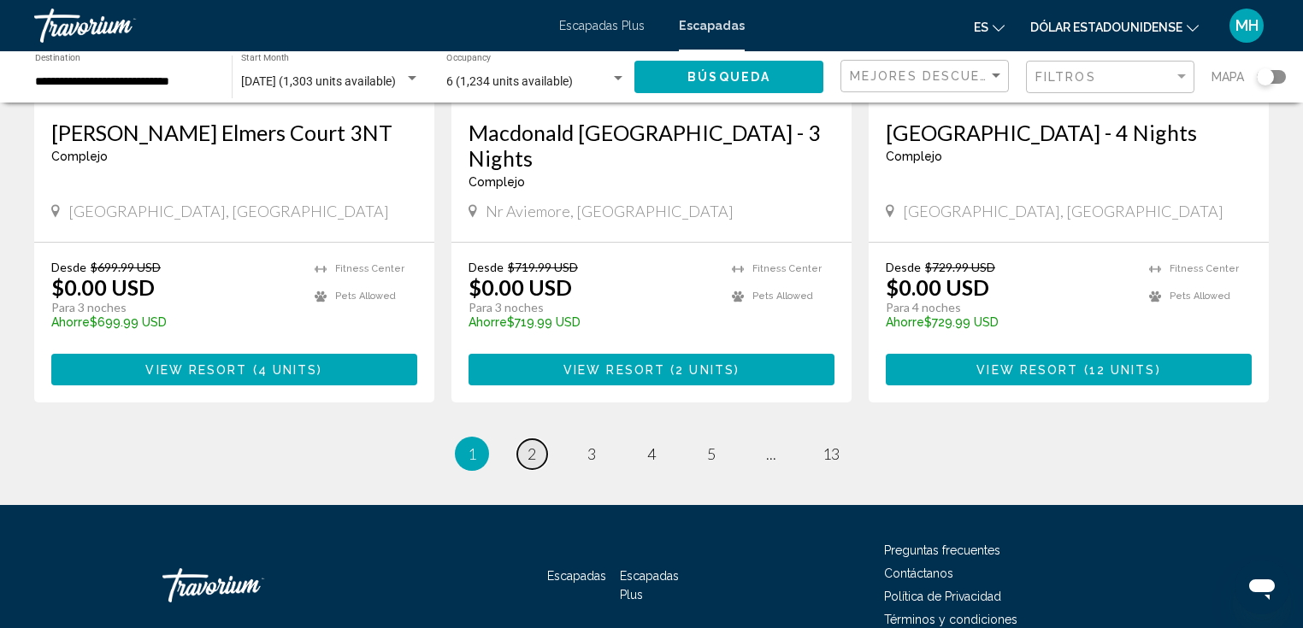
click at [527, 444] on span "2" at bounding box center [531, 453] width 9 height 19
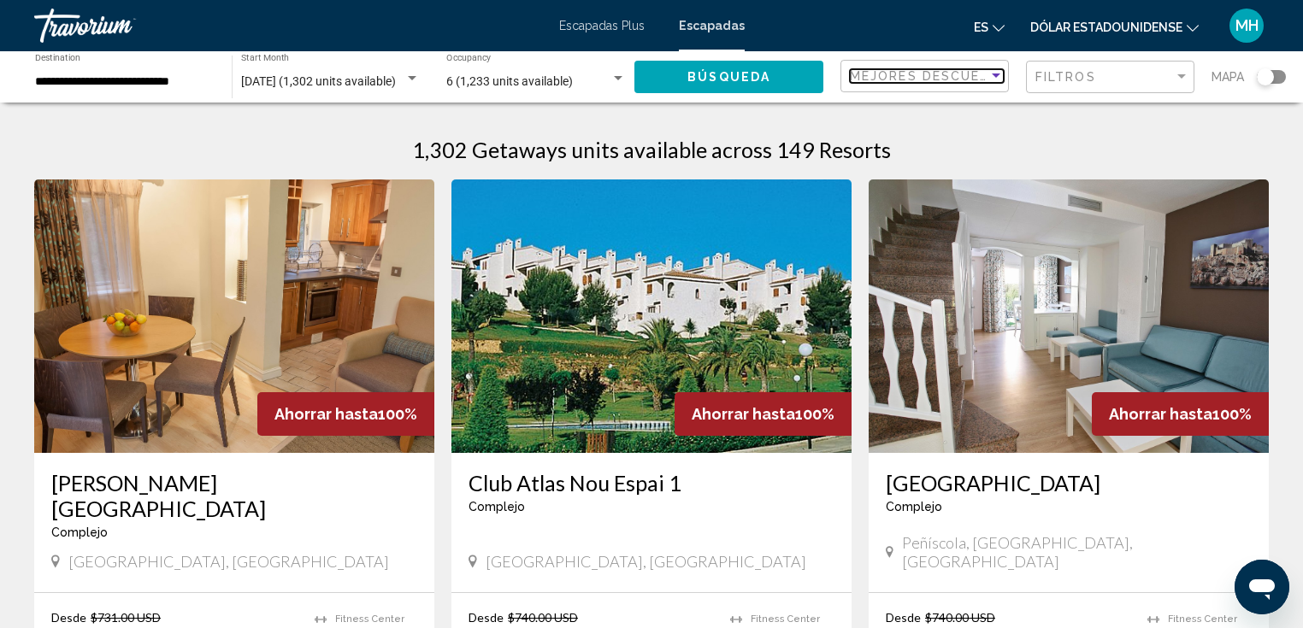
click at [998, 79] on div "Sort by" at bounding box center [995, 76] width 15 height 14
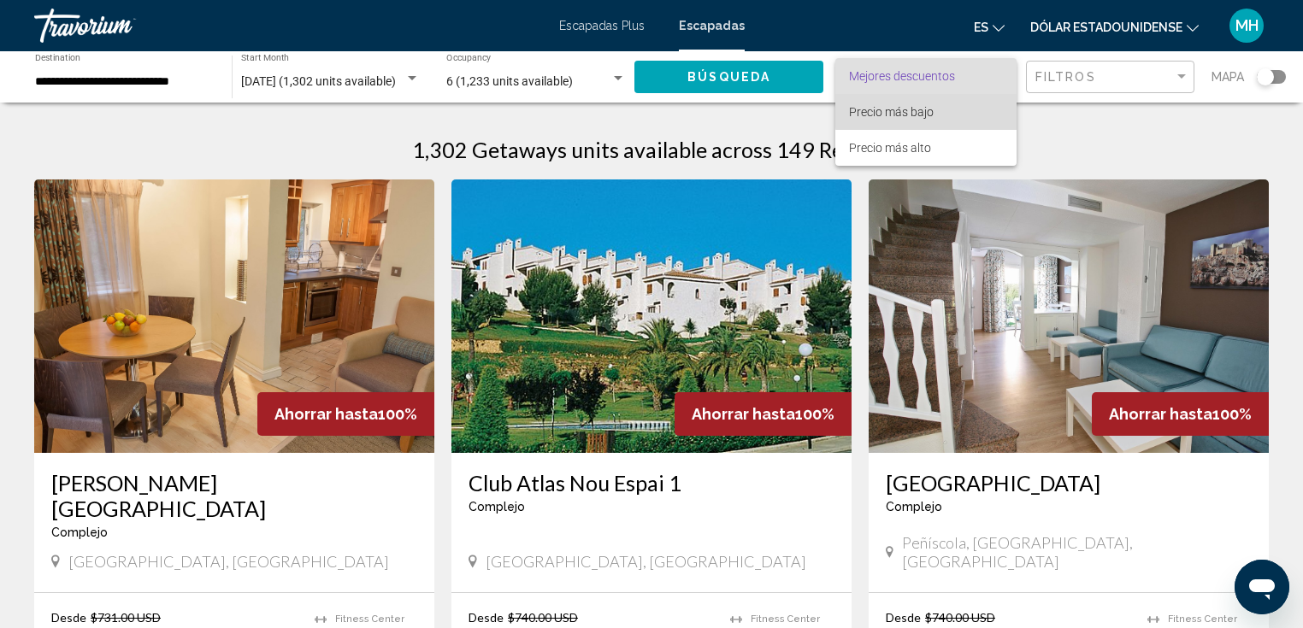
click at [942, 109] on span "Precio más bajo" at bounding box center [926, 112] width 154 height 36
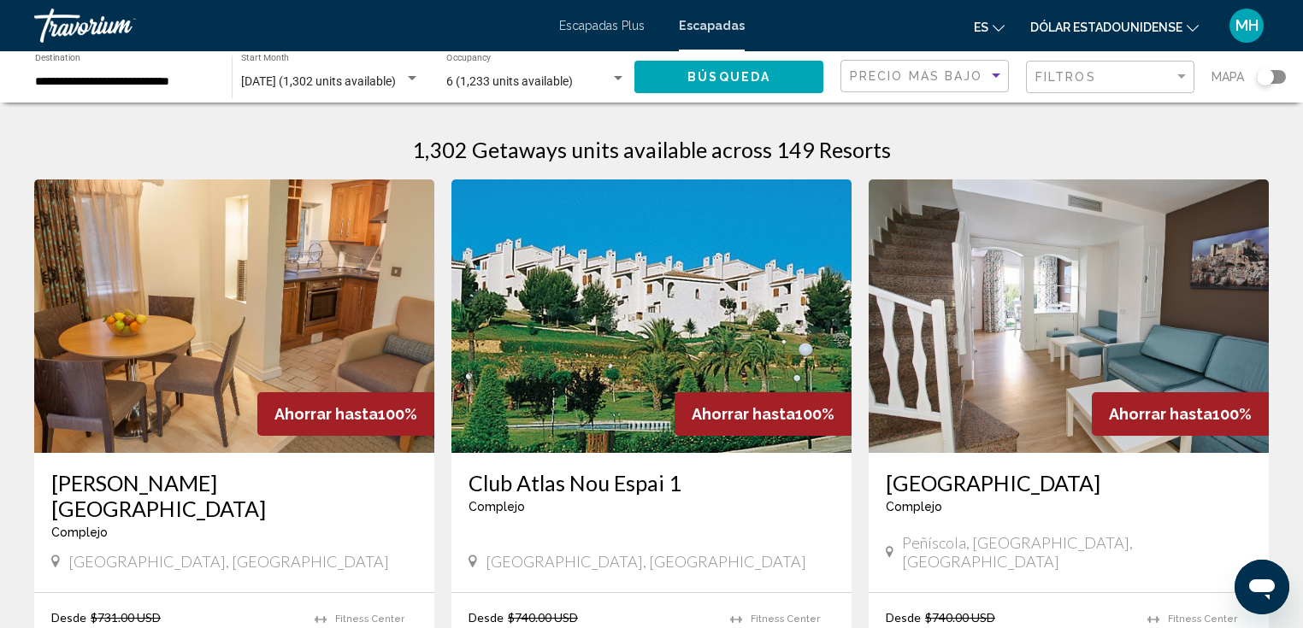
click at [1266, 75] on div "Search widget" at bounding box center [1264, 76] width 17 height 17
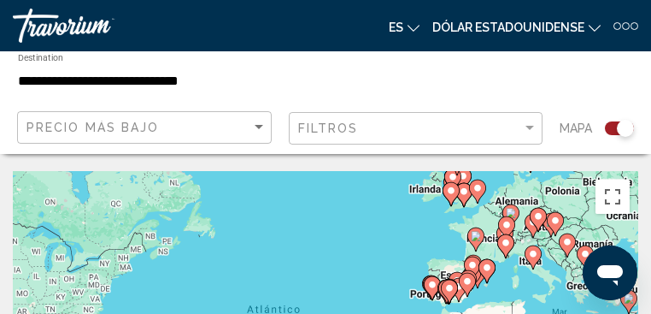
click at [470, 274] on icon "Contenido principal" at bounding box center [467, 285] width 15 height 22
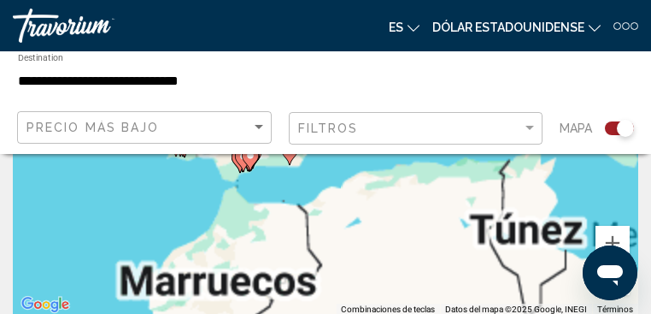
scroll to position [274, 0]
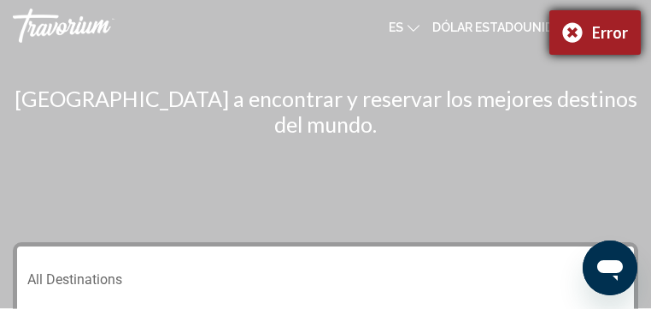
click at [565, 32] on div "Error" at bounding box center [595, 32] width 91 height 44
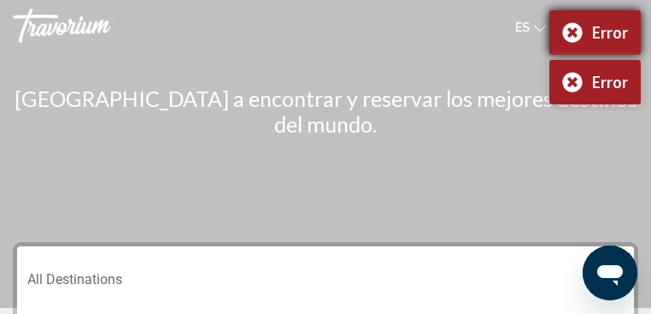
click at [574, 36] on div "Error" at bounding box center [595, 32] width 91 height 44
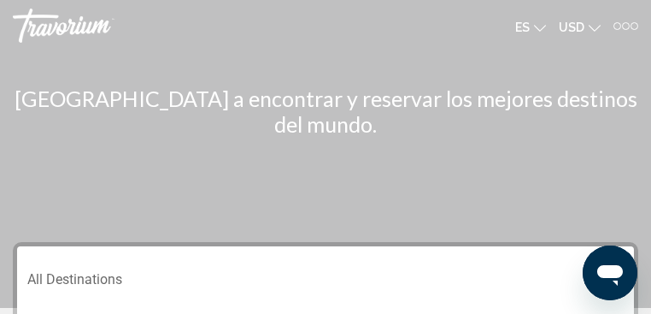
click at [573, 58] on div "Main content" at bounding box center [325, 154] width 651 height 308
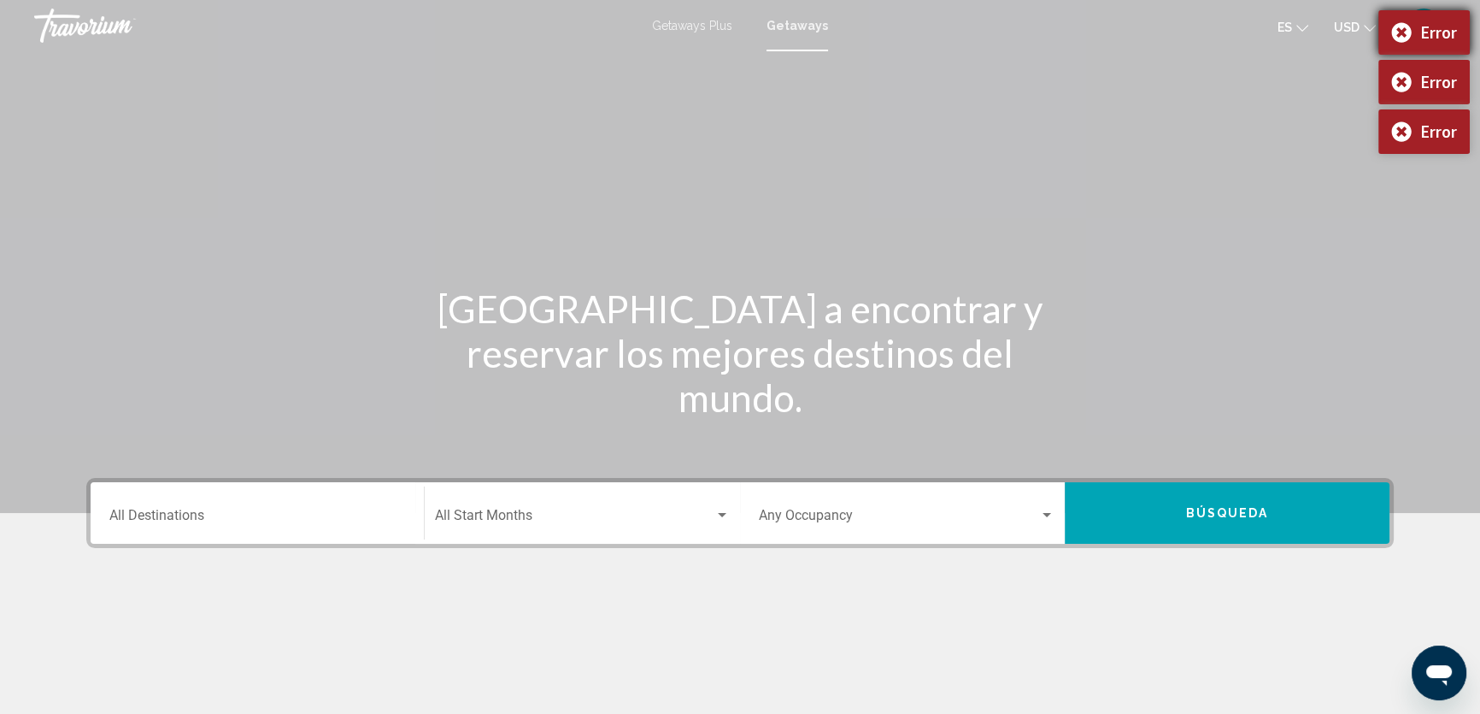
click at [1312, 42] on div "Error" at bounding box center [1424, 32] width 91 height 44
click at [1312, 75] on body "Saltar al contenido principal Getaways Plus Getaways es English Español Françai…" at bounding box center [740, 357] width 1480 height 714
click at [1312, 32] on div "Error" at bounding box center [1424, 32] width 91 height 44
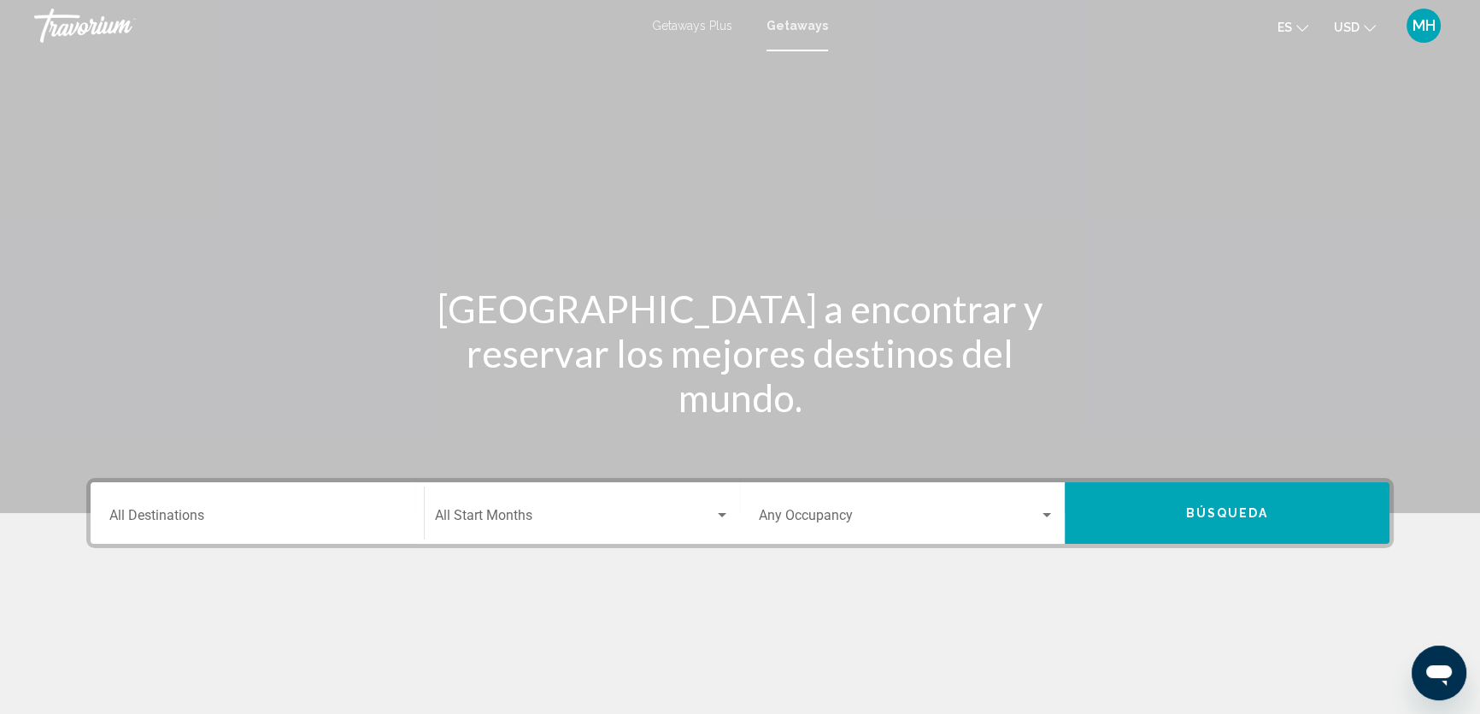
click at [251, 511] on input "Destination All Destinations" at bounding box center [257, 518] width 296 height 15
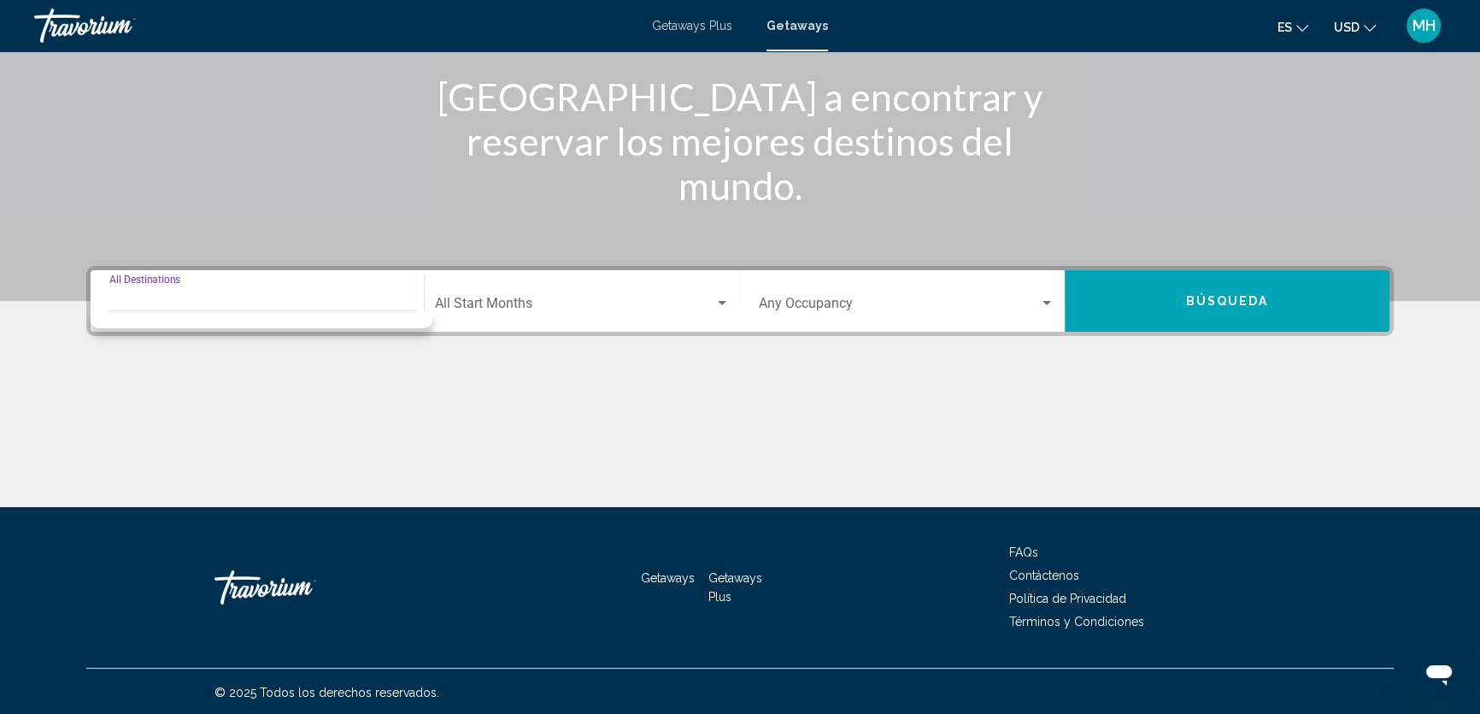
scroll to position [214, 0]
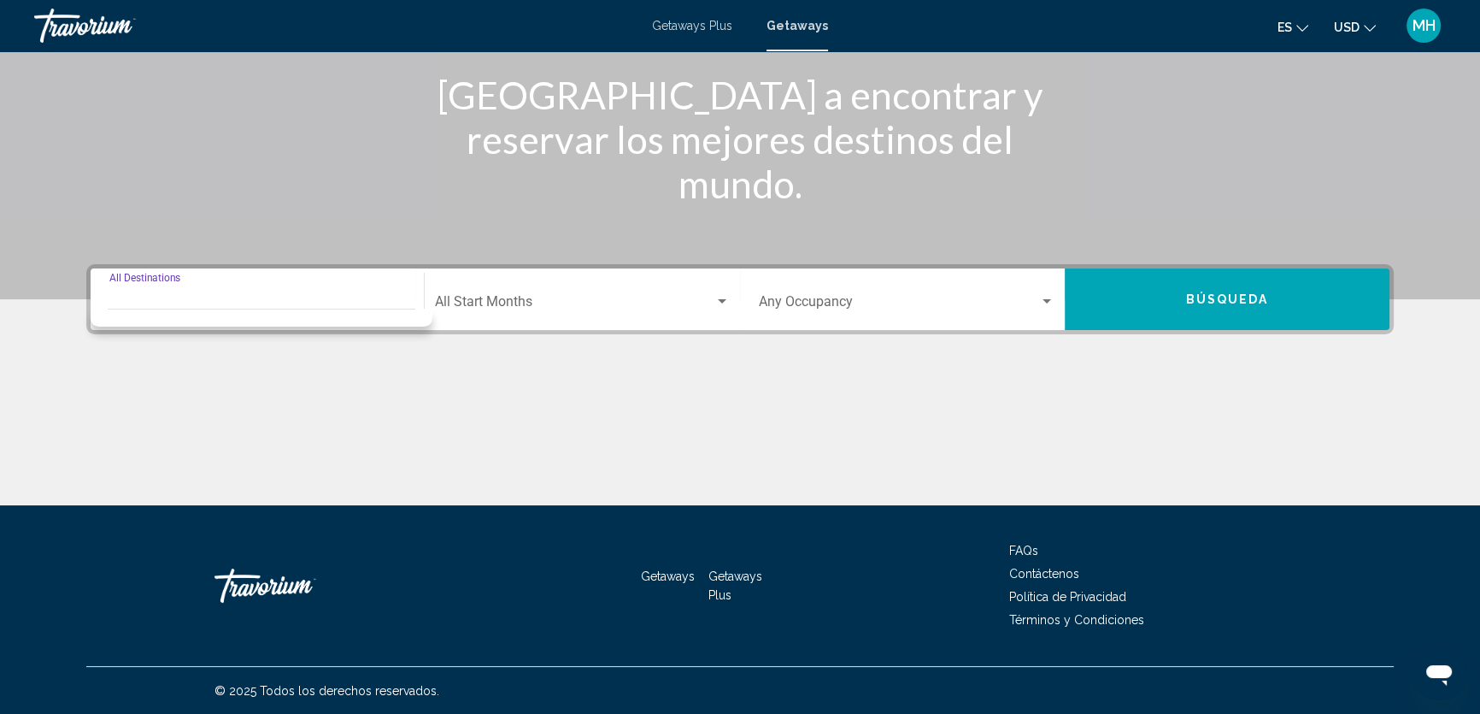
click at [231, 298] on input "Destination All Destinations" at bounding box center [257, 304] width 296 height 15
click at [434, 424] on div "Main content" at bounding box center [740, 441] width 1308 height 128
click at [227, 291] on div "Destination All Destinations" at bounding box center [257, 300] width 296 height 54
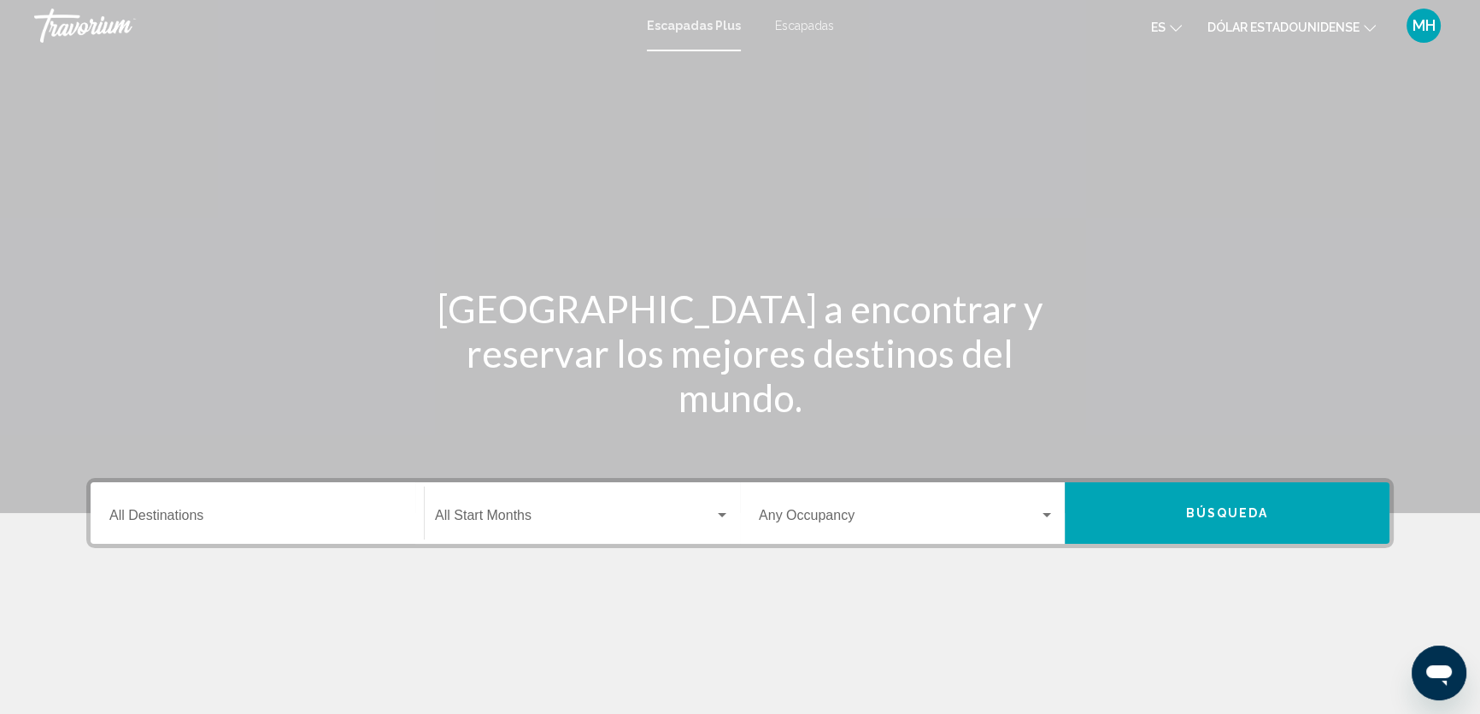
click at [213, 526] on div "Destination All Destinations" at bounding box center [257, 513] width 296 height 54
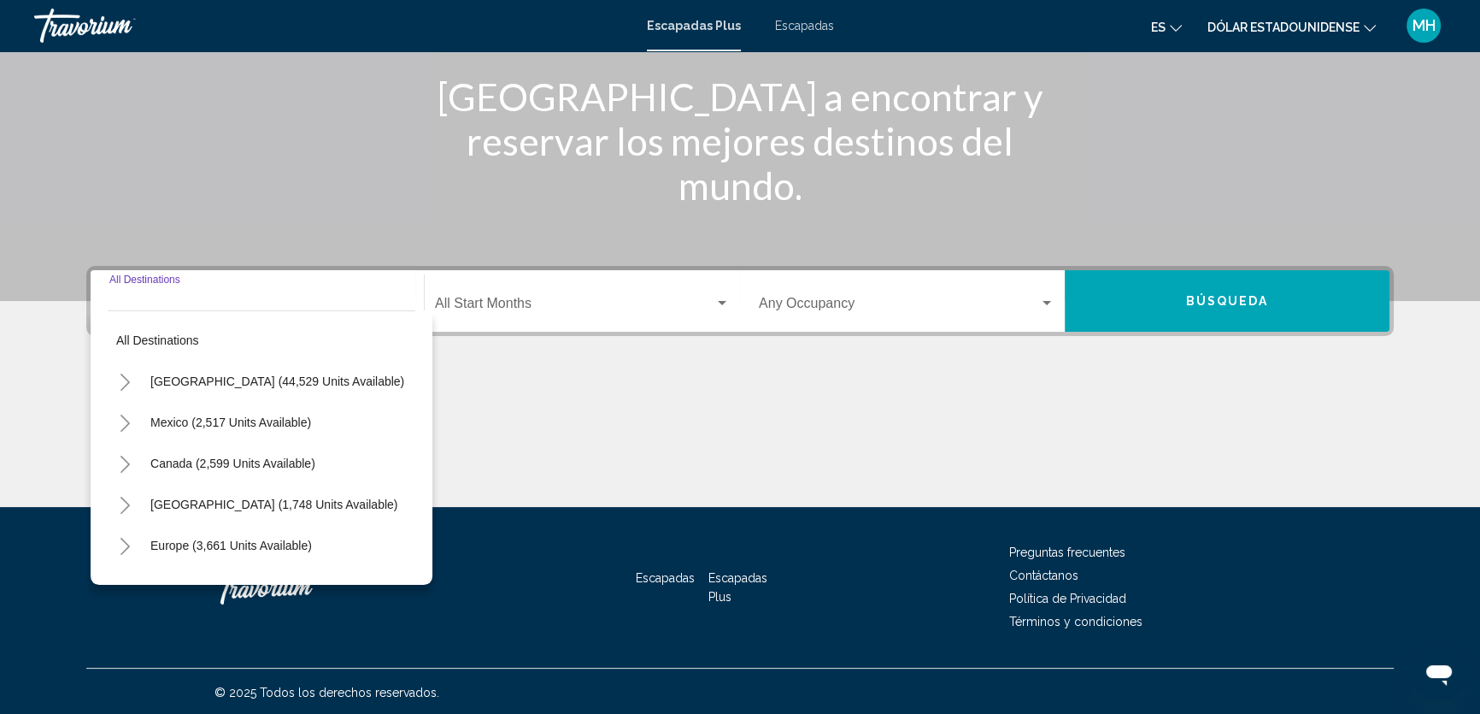
scroll to position [214, 0]
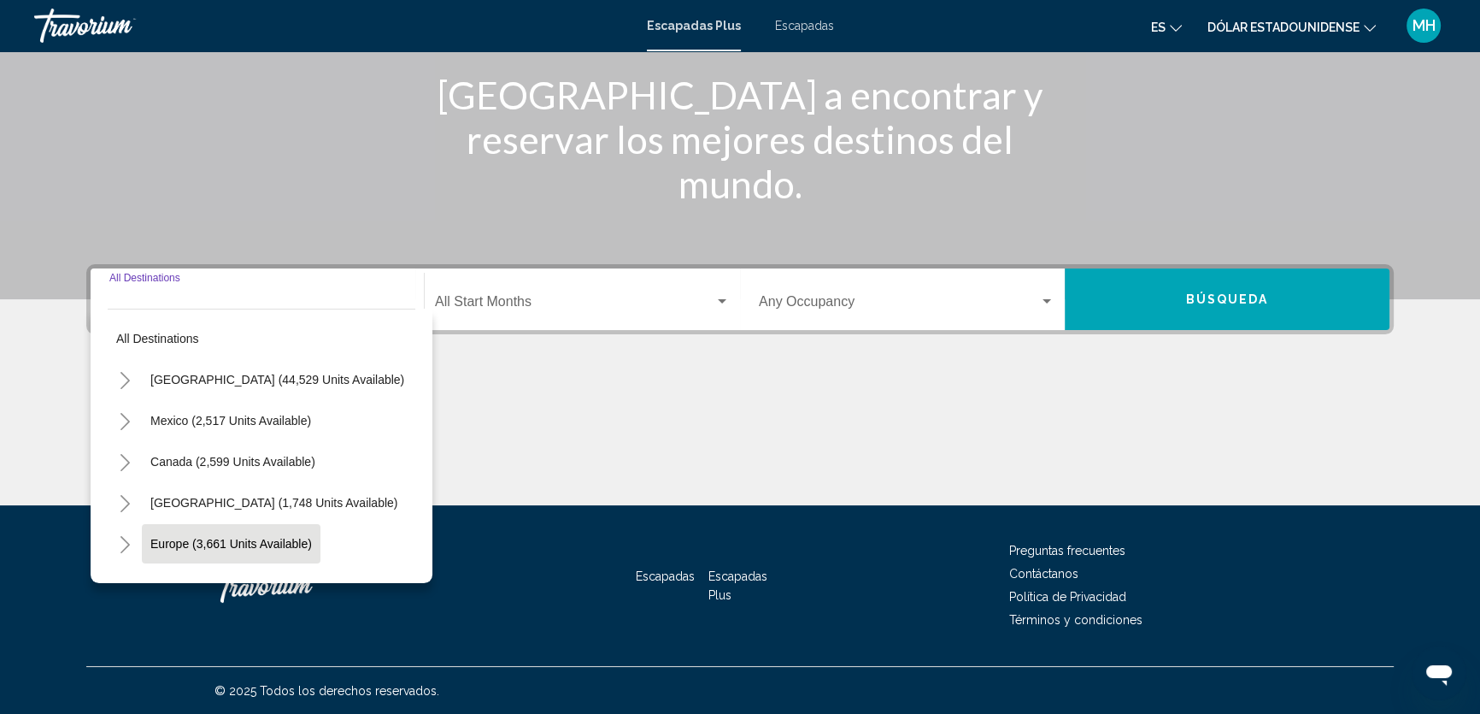
click at [211, 533] on button "Europe (3,661 units available)" at bounding box center [231, 543] width 179 height 39
type input "**********"
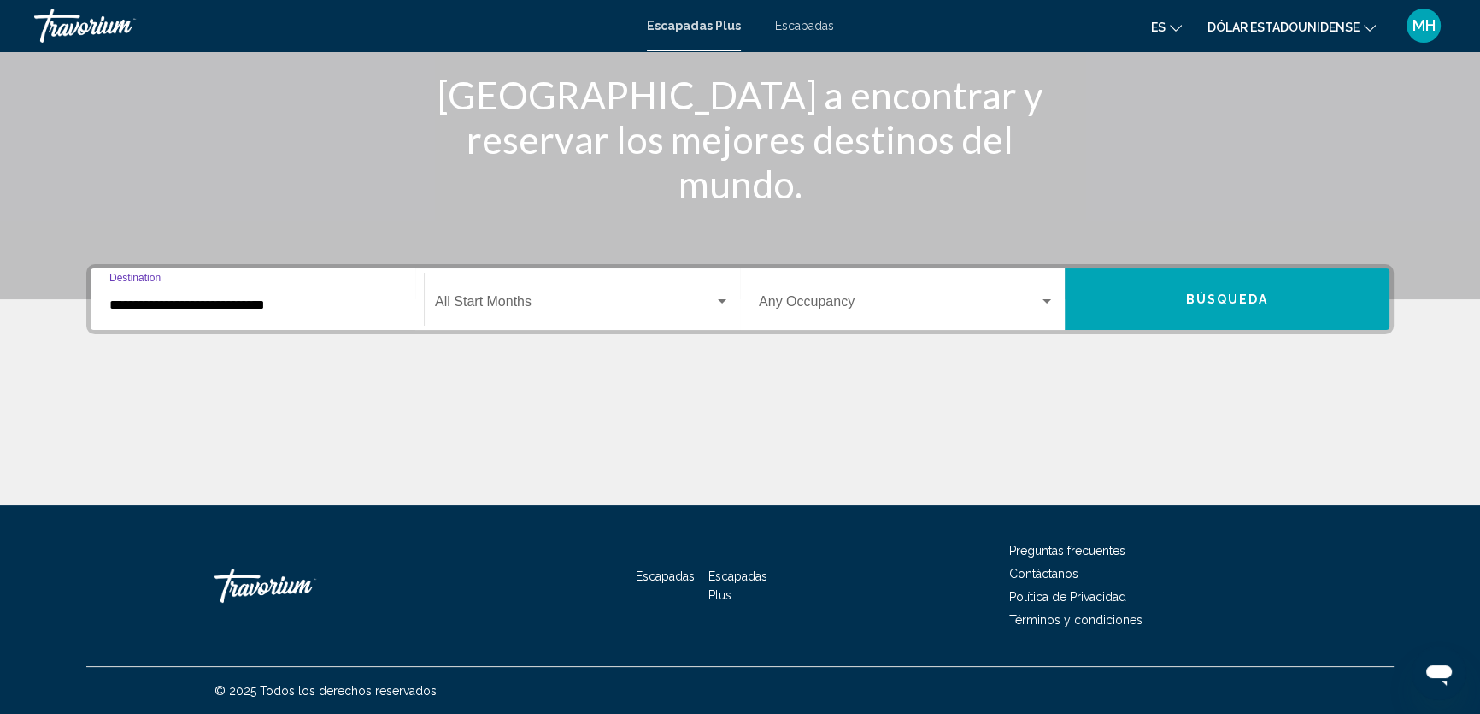
click at [578, 293] on div "Start Month All Start Months" at bounding box center [582, 300] width 295 height 54
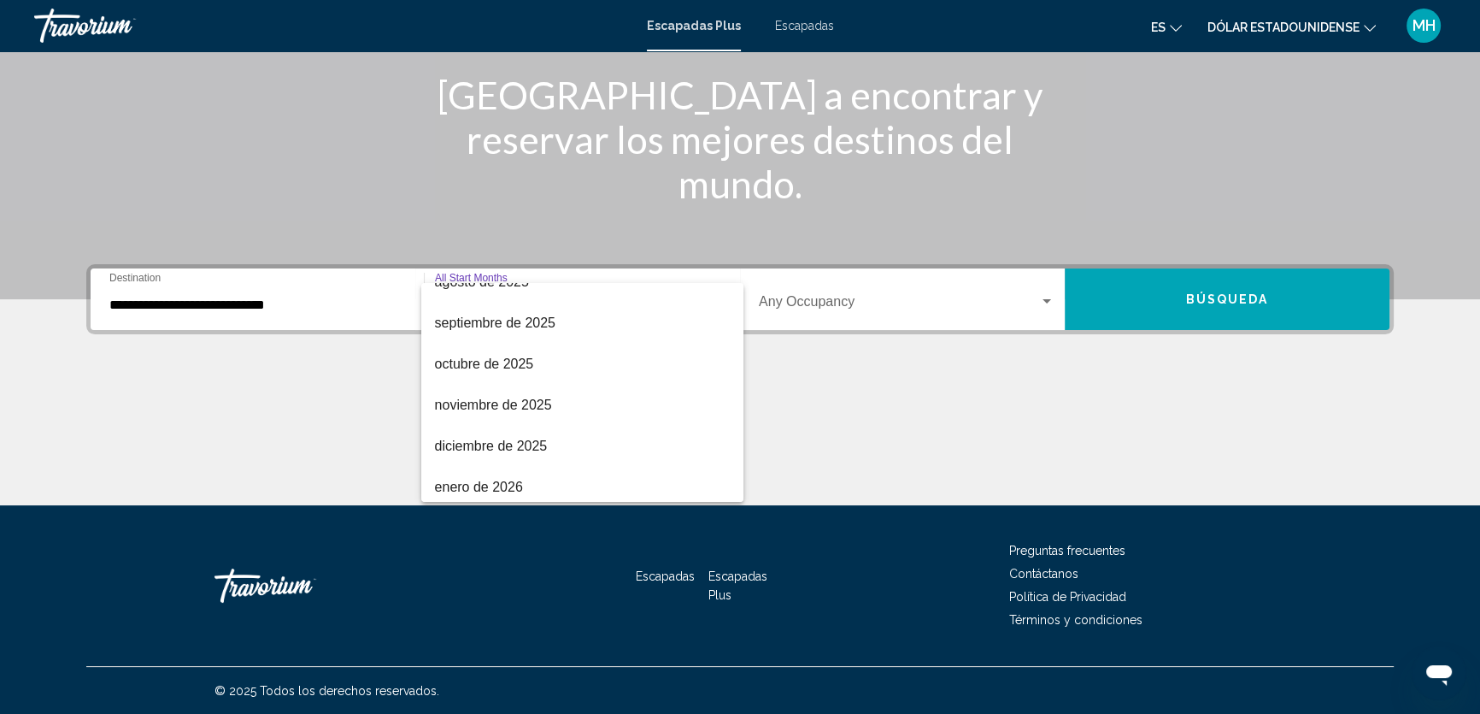
scroll to position [68, 0]
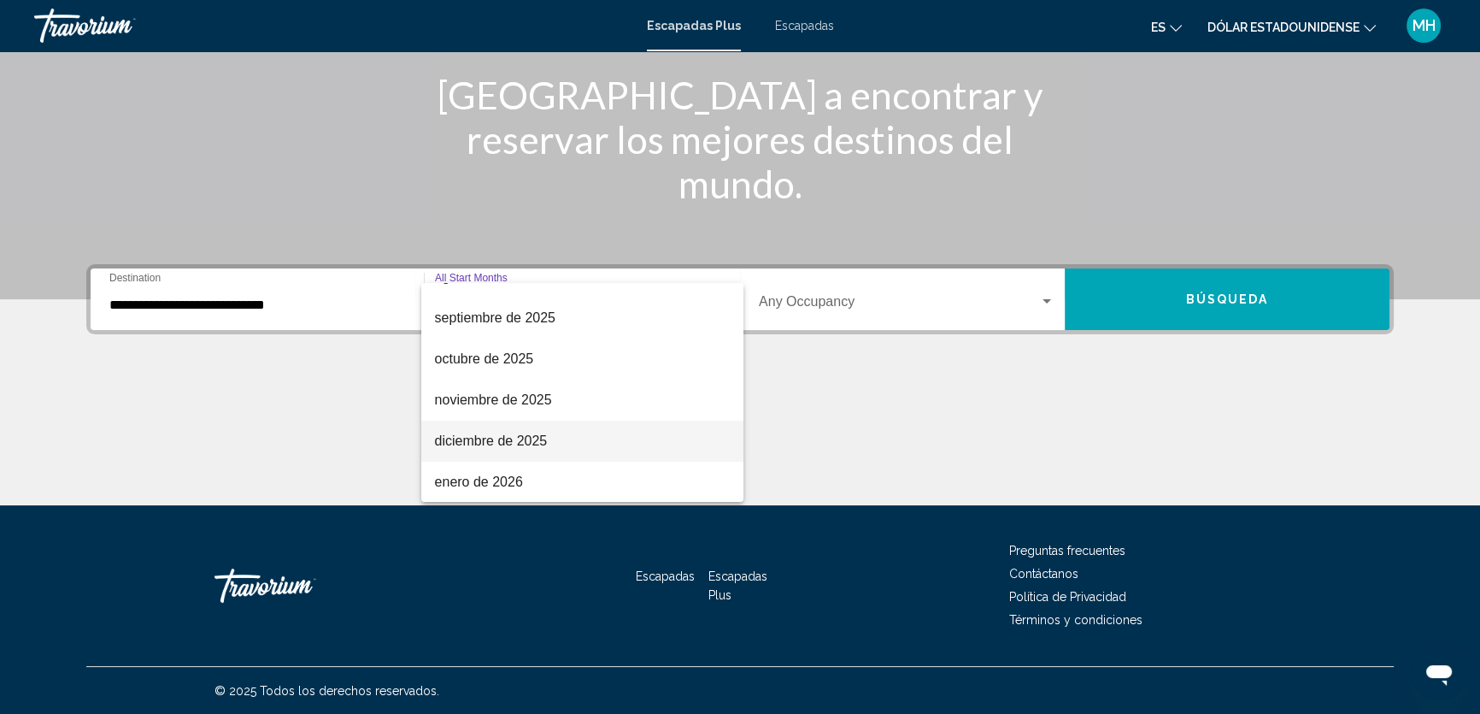
click at [575, 444] on span "diciembre de 2025" at bounding box center [582, 441] width 295 height 41
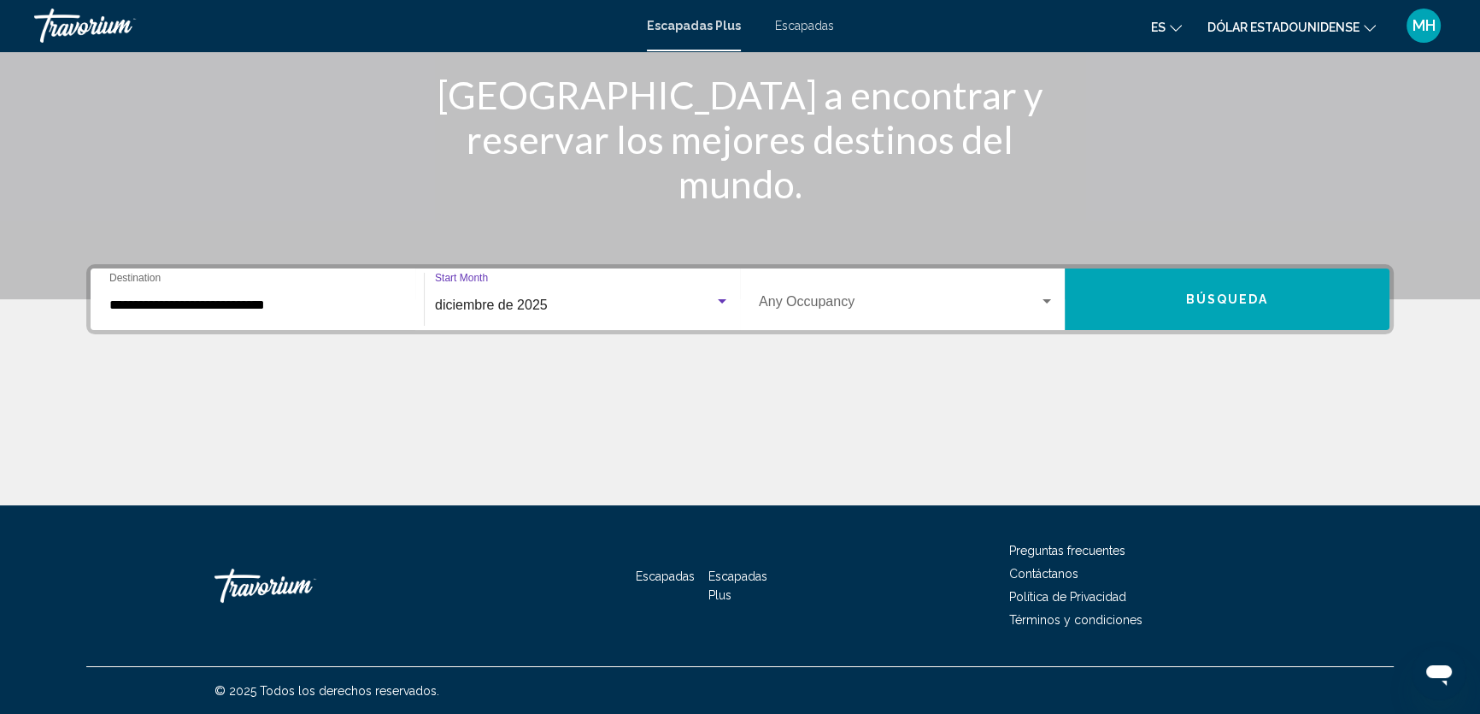
click at [876, 299] on span "Widget de búsqueda" at bounding box center [899, 304] width 280 height 15
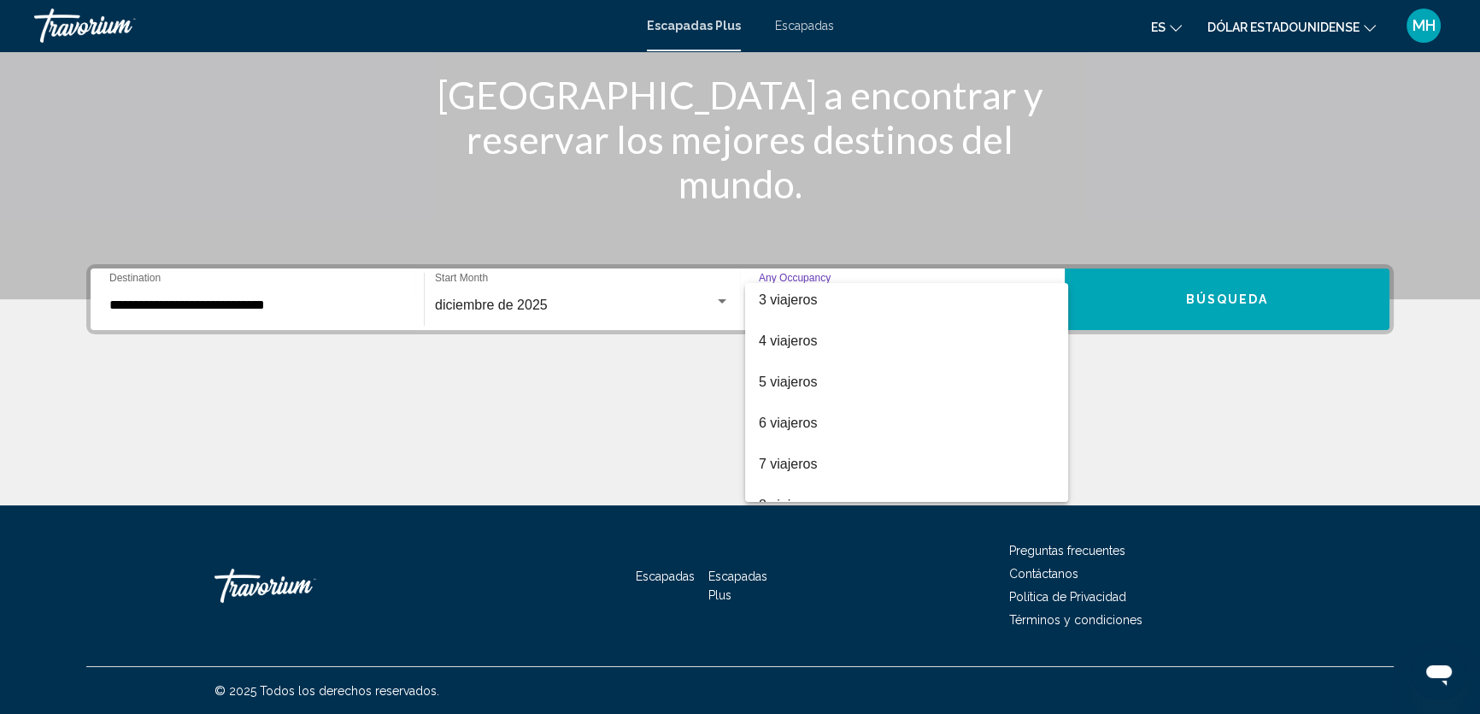
scroll to position [91, 0]
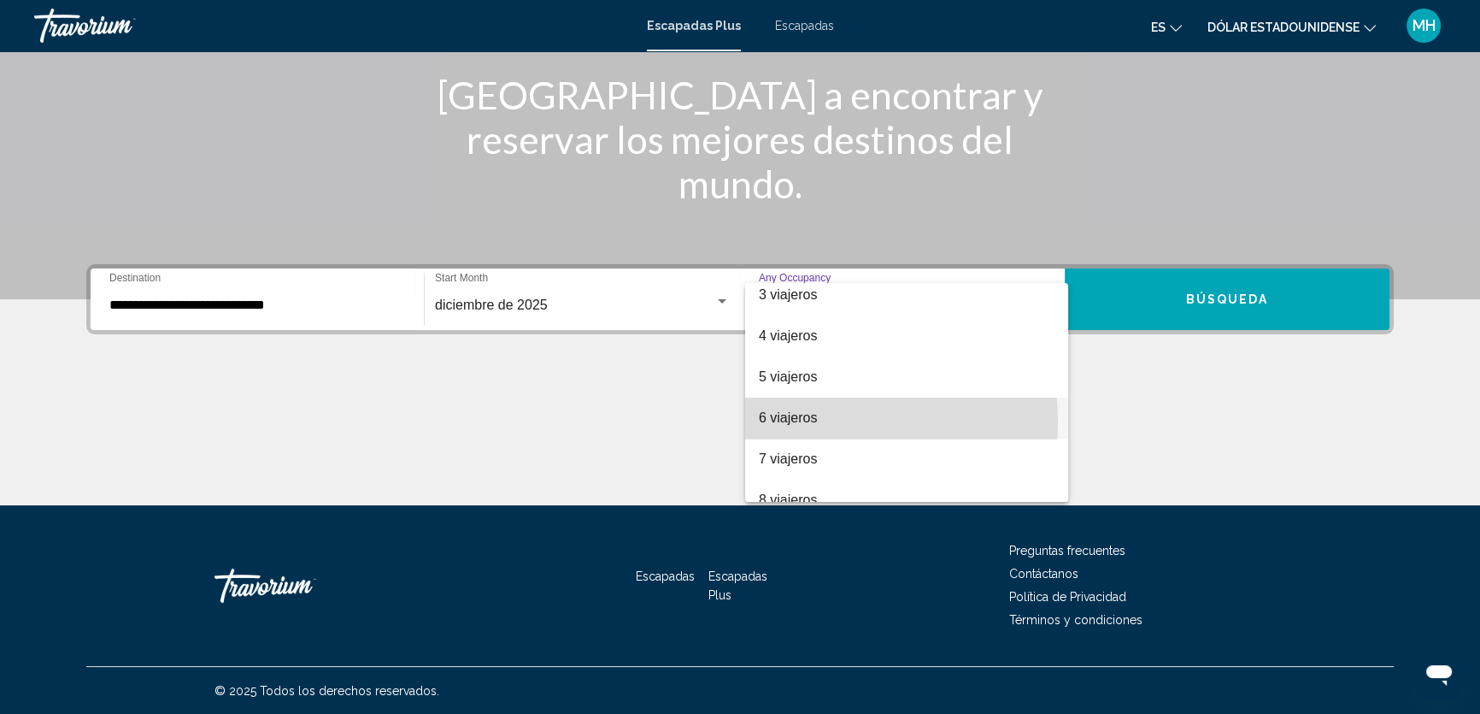
click at [840, 421] on span "6 viajeros" at bounding box center [907, 417] width 296 height 41
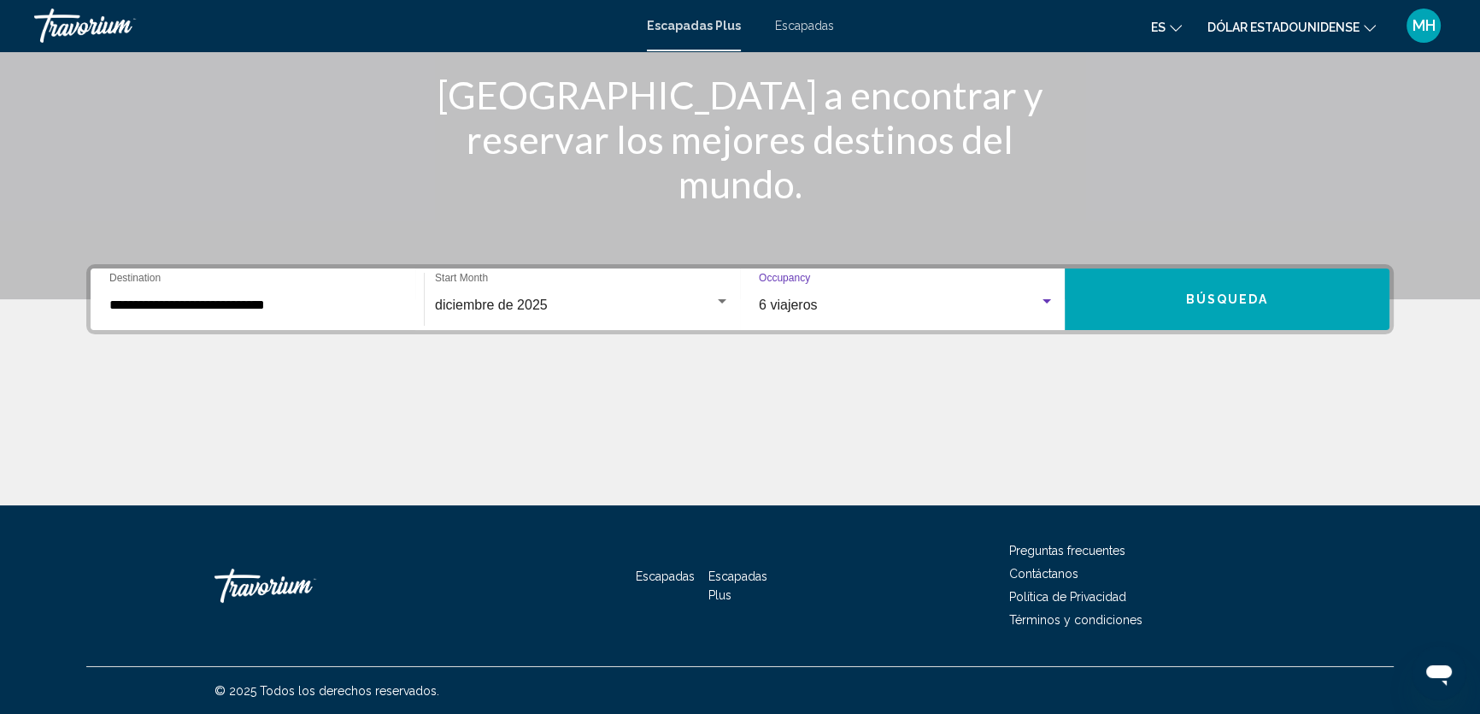
click at [1171, 297] on button "Búsqueda" at bounding box center [1227, 299] width 325 height 62
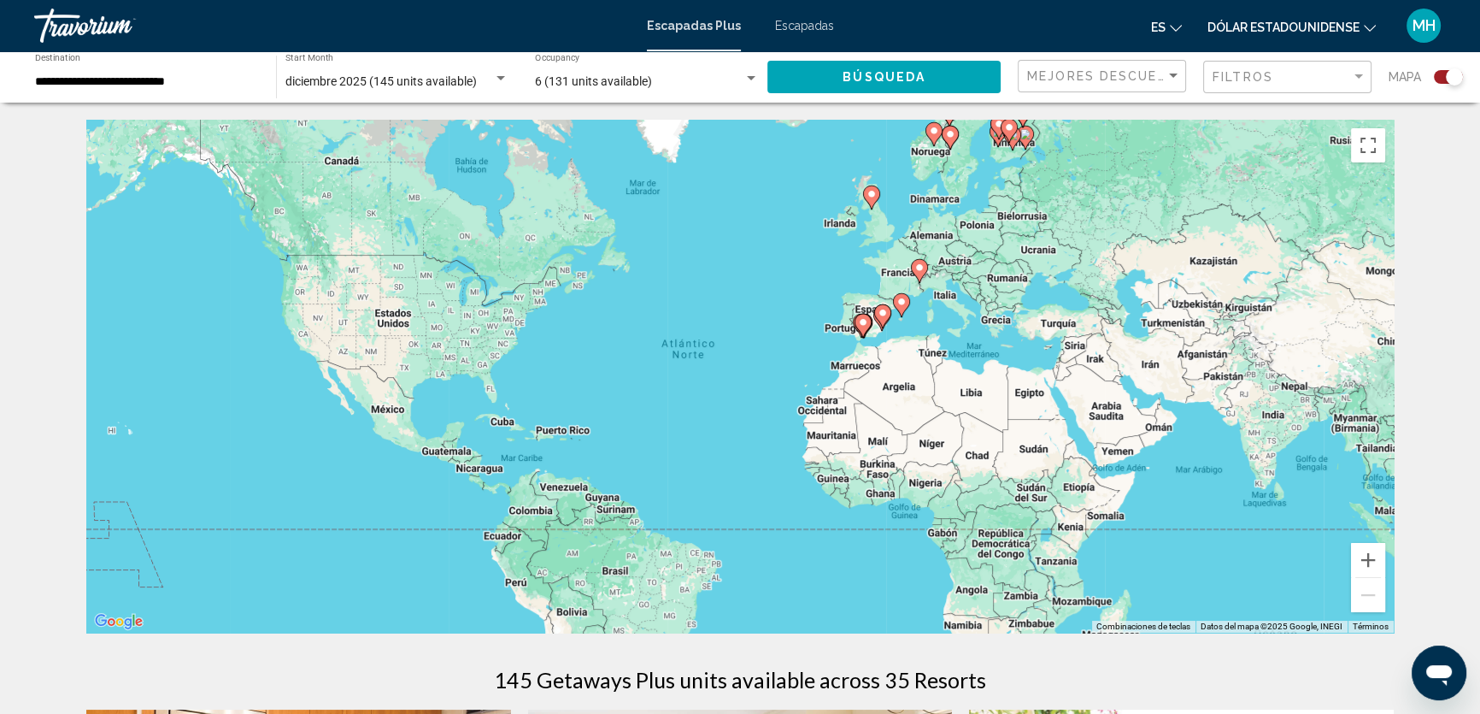
click at [1162, 346] on div "Para activar la función de arrastre con el teclado, pulsa Alt + Intro. Cuando h…" at bounding box center [740, 376] width 1308 height 513
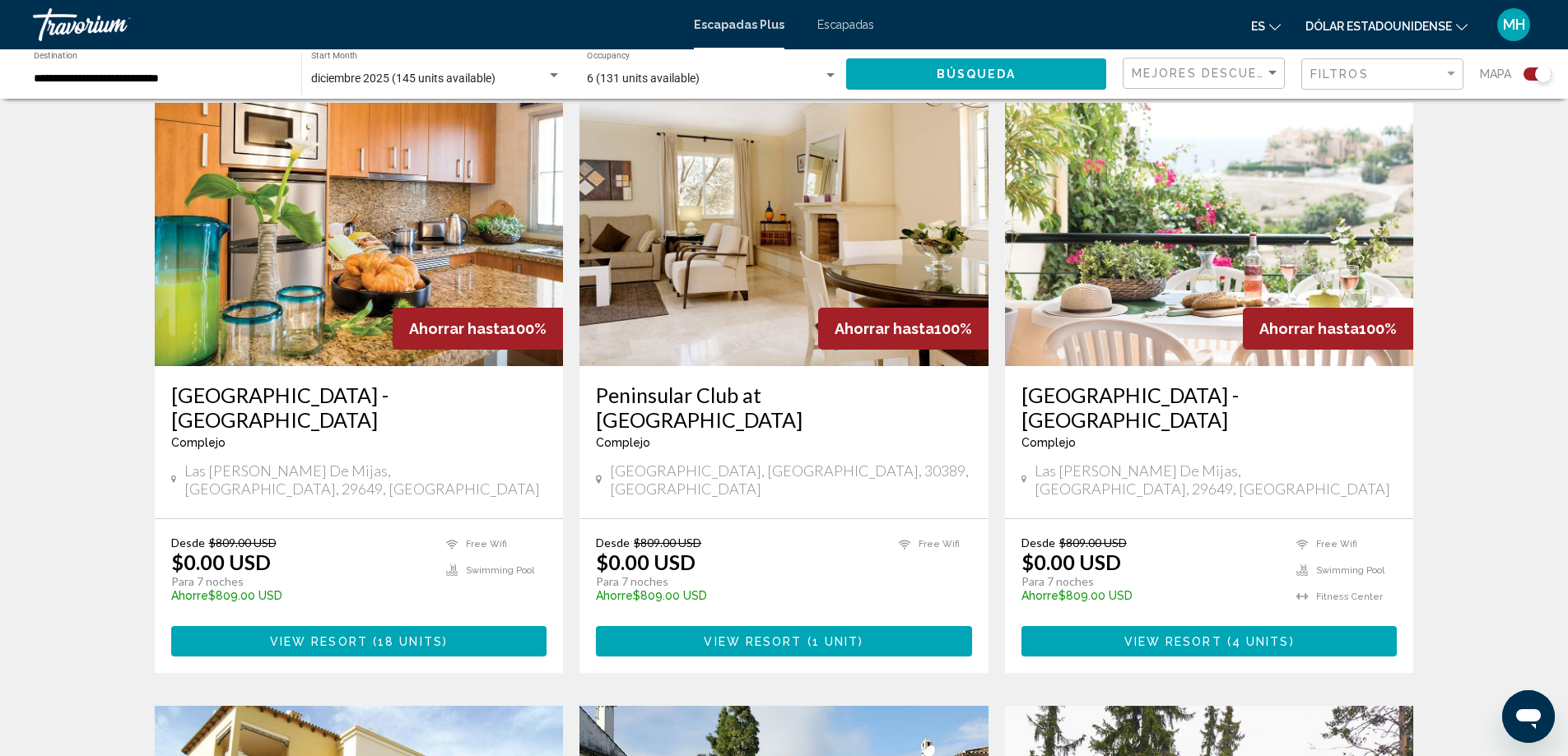
scroll to position [577, 0]
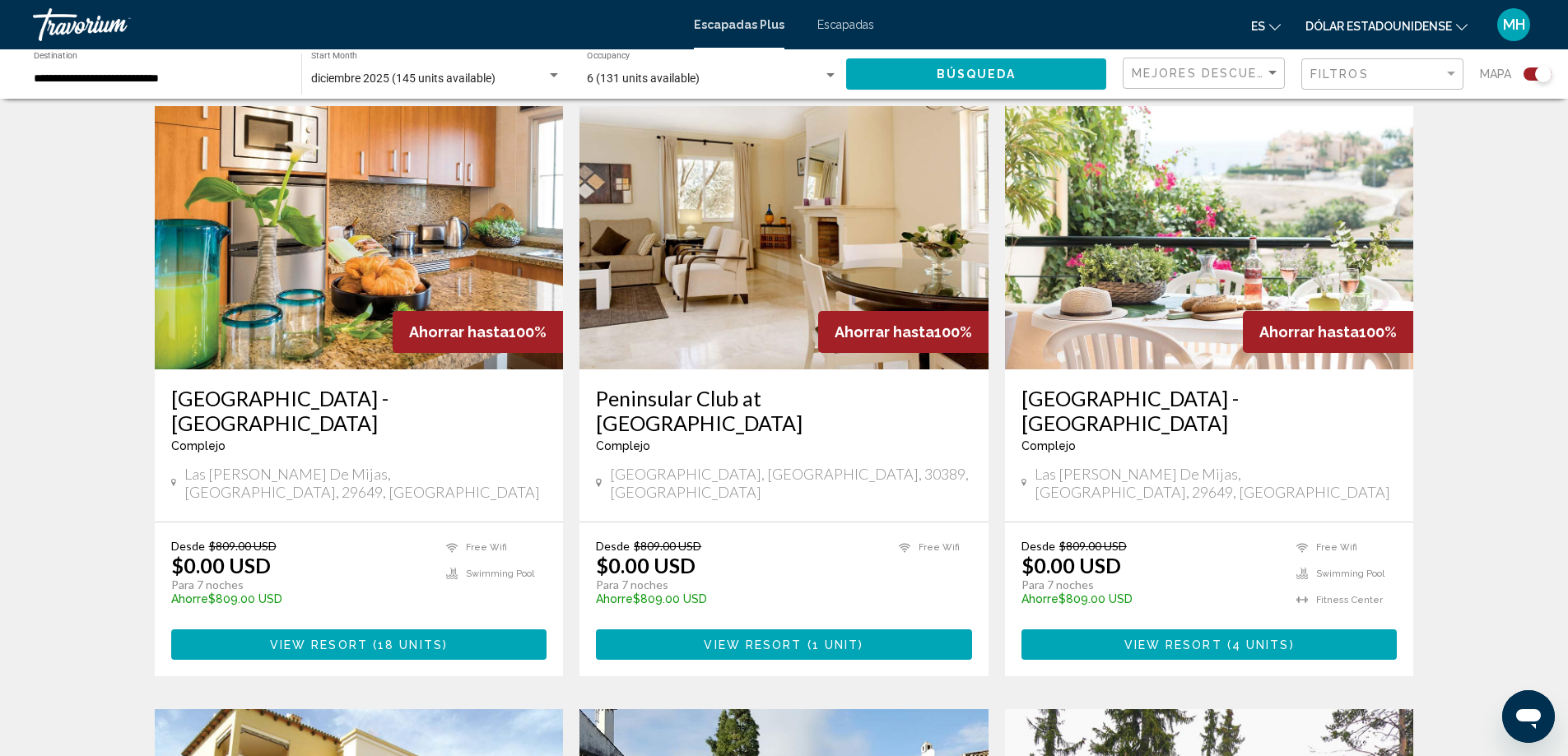
click at [903, 321] on div "Ahorrar hasta 100%" at bounding box center [903, 332] width 170 height 42
click at [872, 337] on span "Ahorrar hasta" at bounding box center [884, 332] width 99 height 17
click at [785, 639] on span "View Resort" at bounding box center [753, 645] width 98 height 13
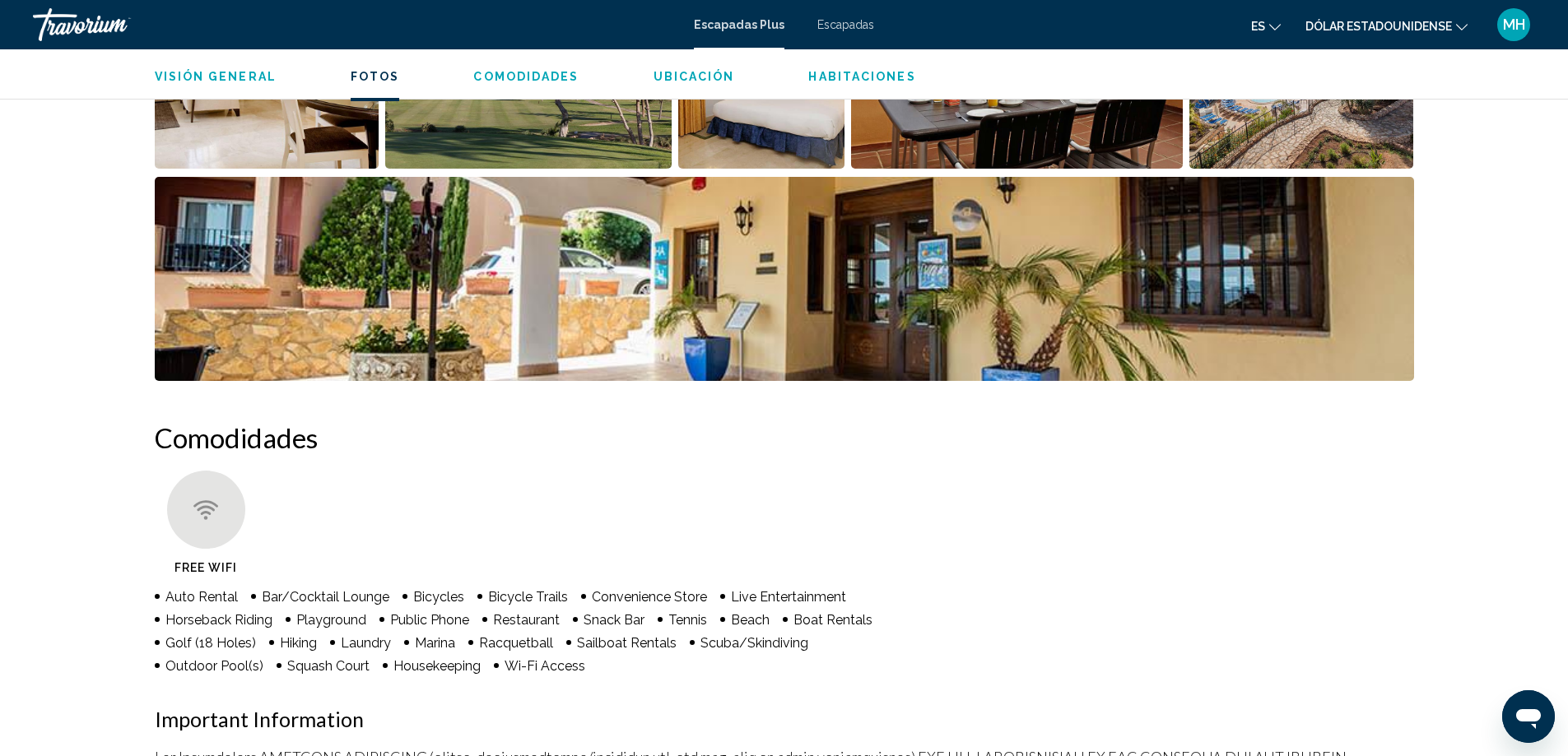
scroll to position [582, 0]
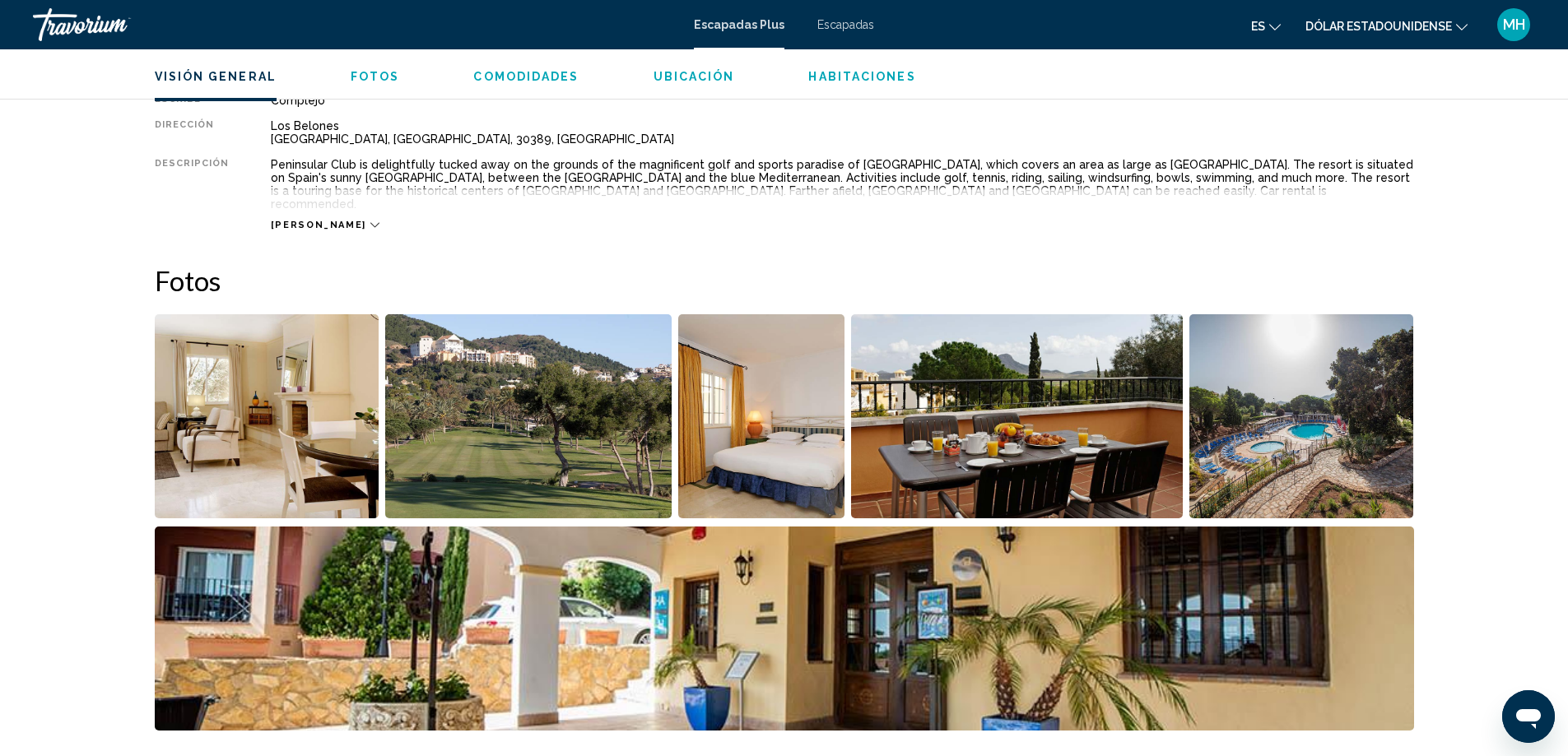
click at [247, 383] on img "Open full-screen image slider" at bounding box center [267, 417] width 224 height 204
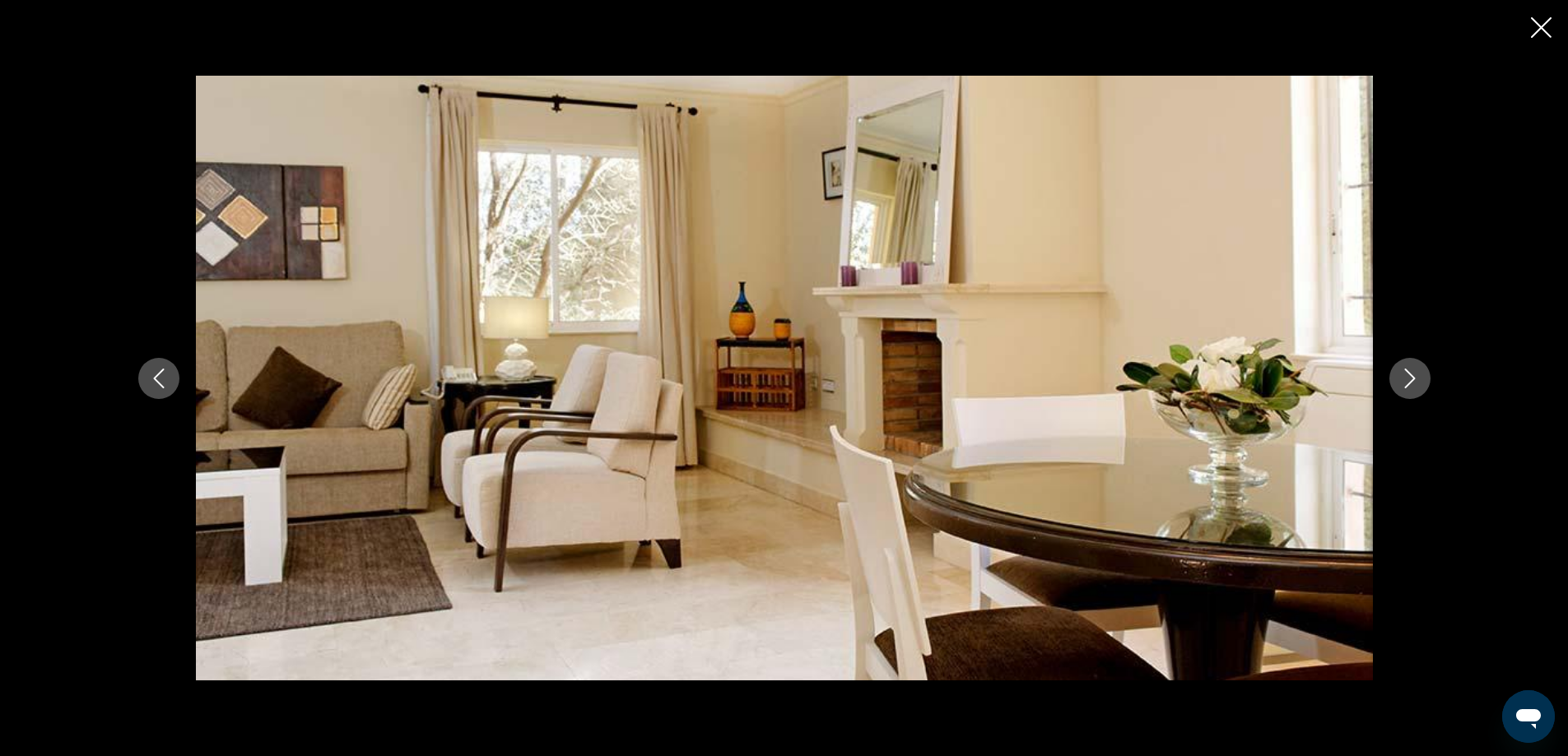
click at [1413, 381] on icon "Next image" at bounding box center [1410, 378] width 20 height 20
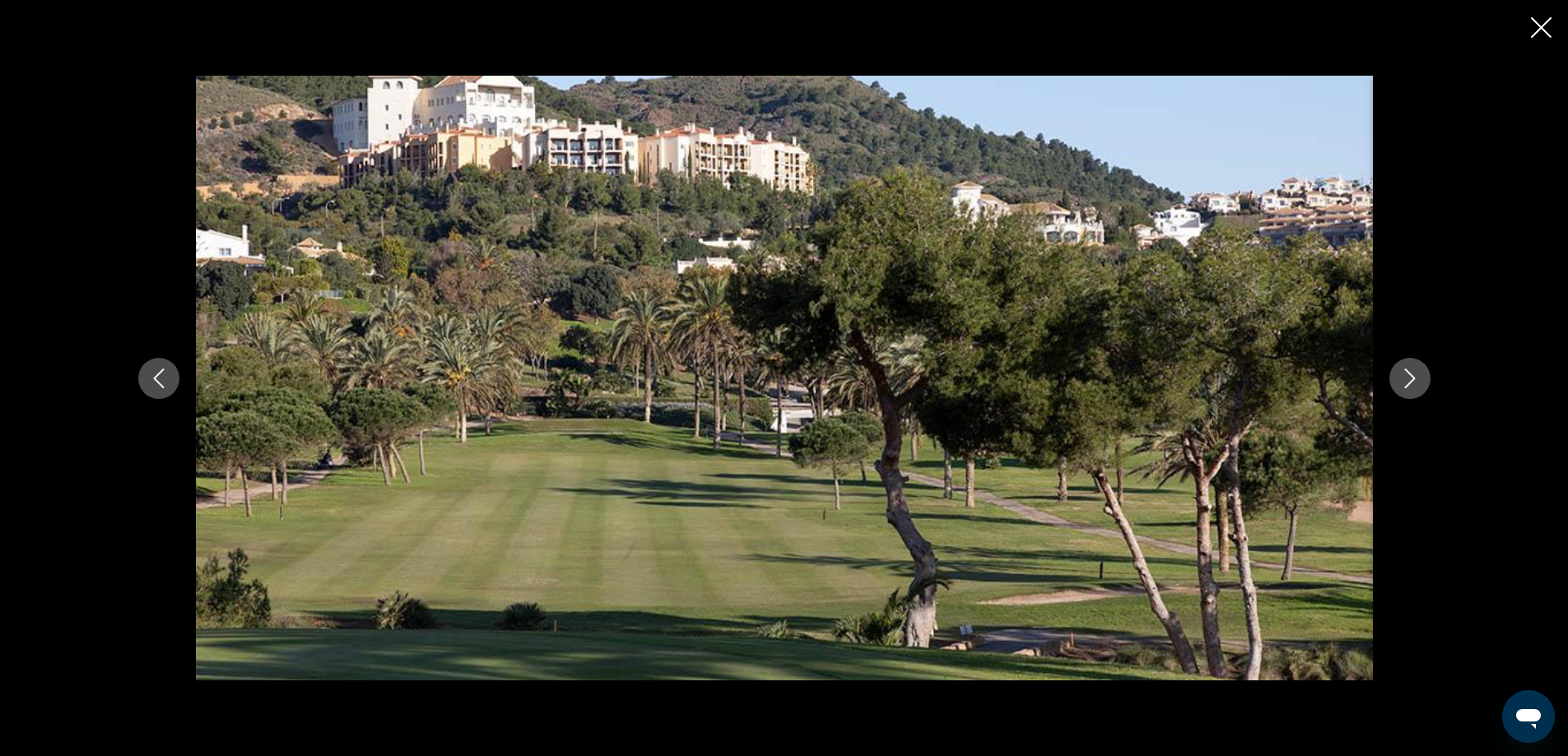
click at [1413, 381] on icon "Next image" at bounding box center [1410, 378] width 20 height 20
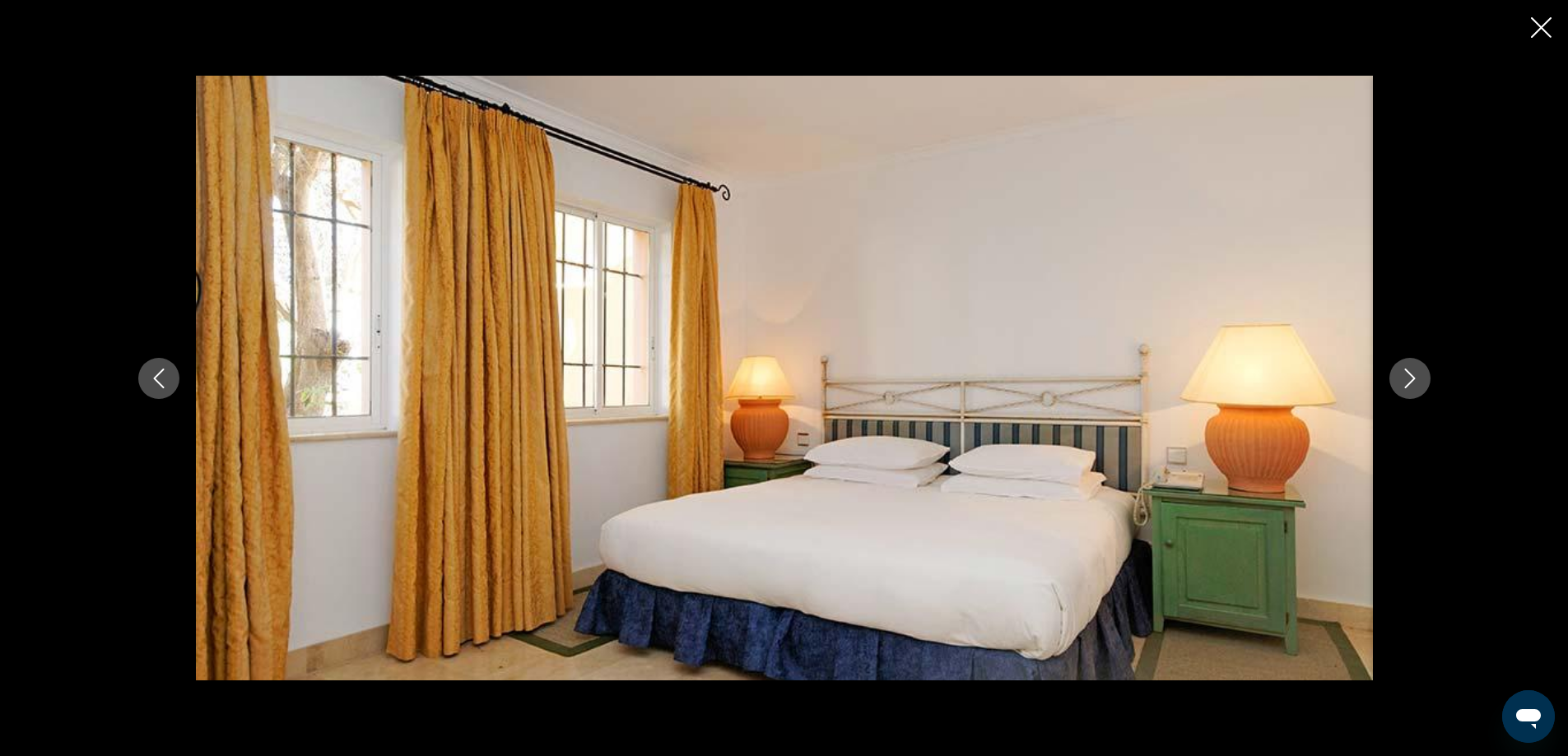
click at [1413, 381] on icon "Next image" at bounding box center [1410, 378] width 20 height 20
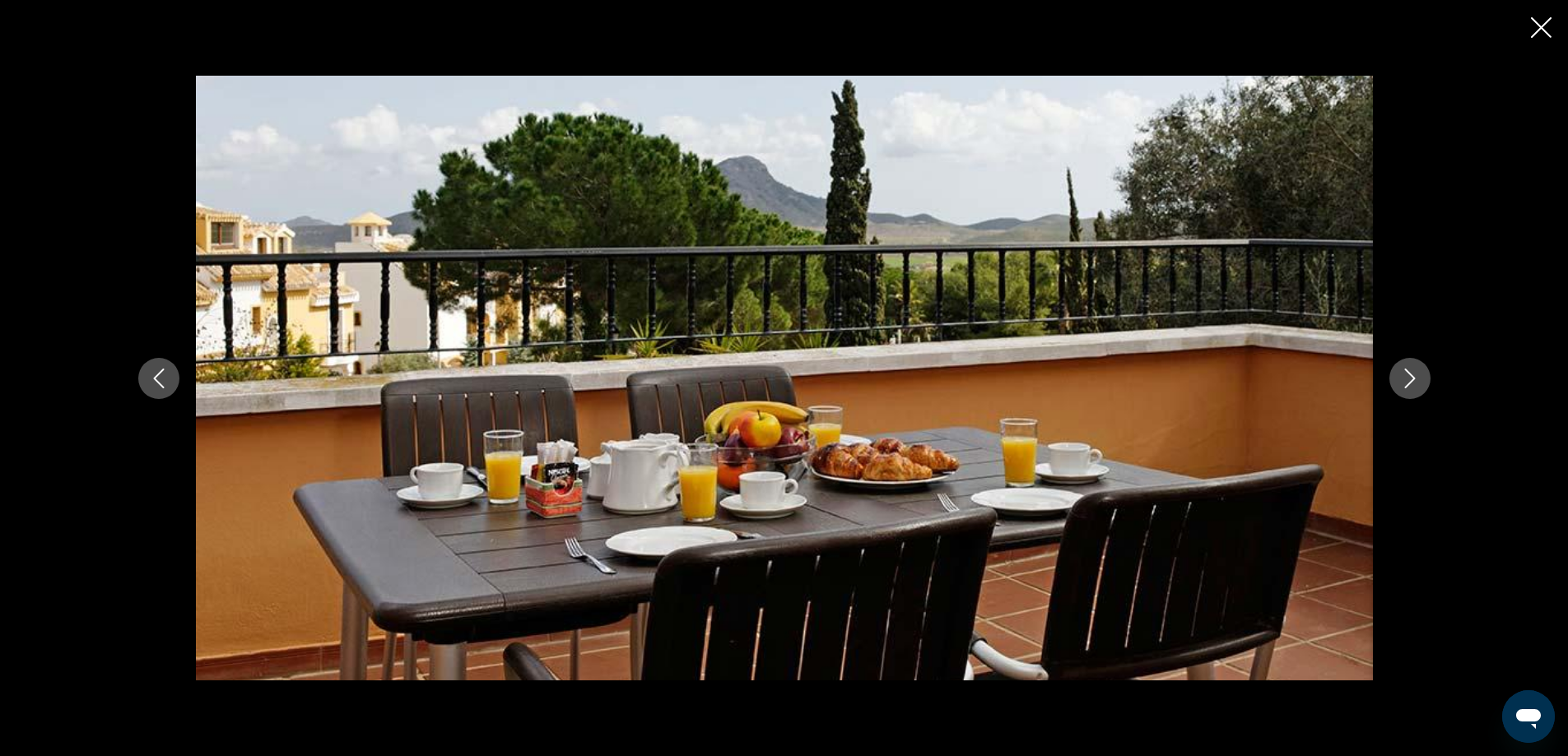
click at [1413, 381] on icon "Next image" at bounding box center [1410, 378] width 20 height 20
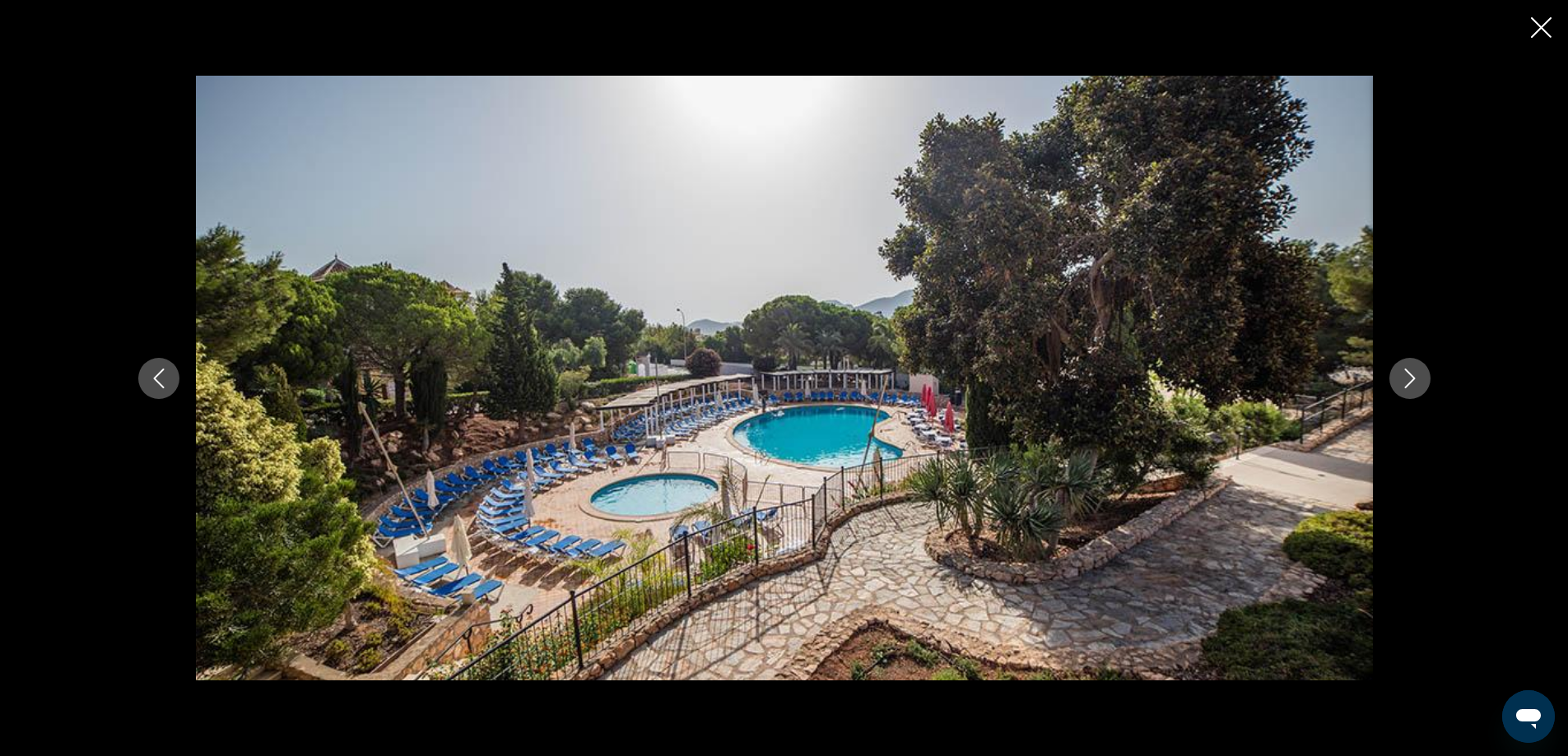
click at [1413, 381] on icon "Next image" at bounding box center [1410, 378] width 20 height 20
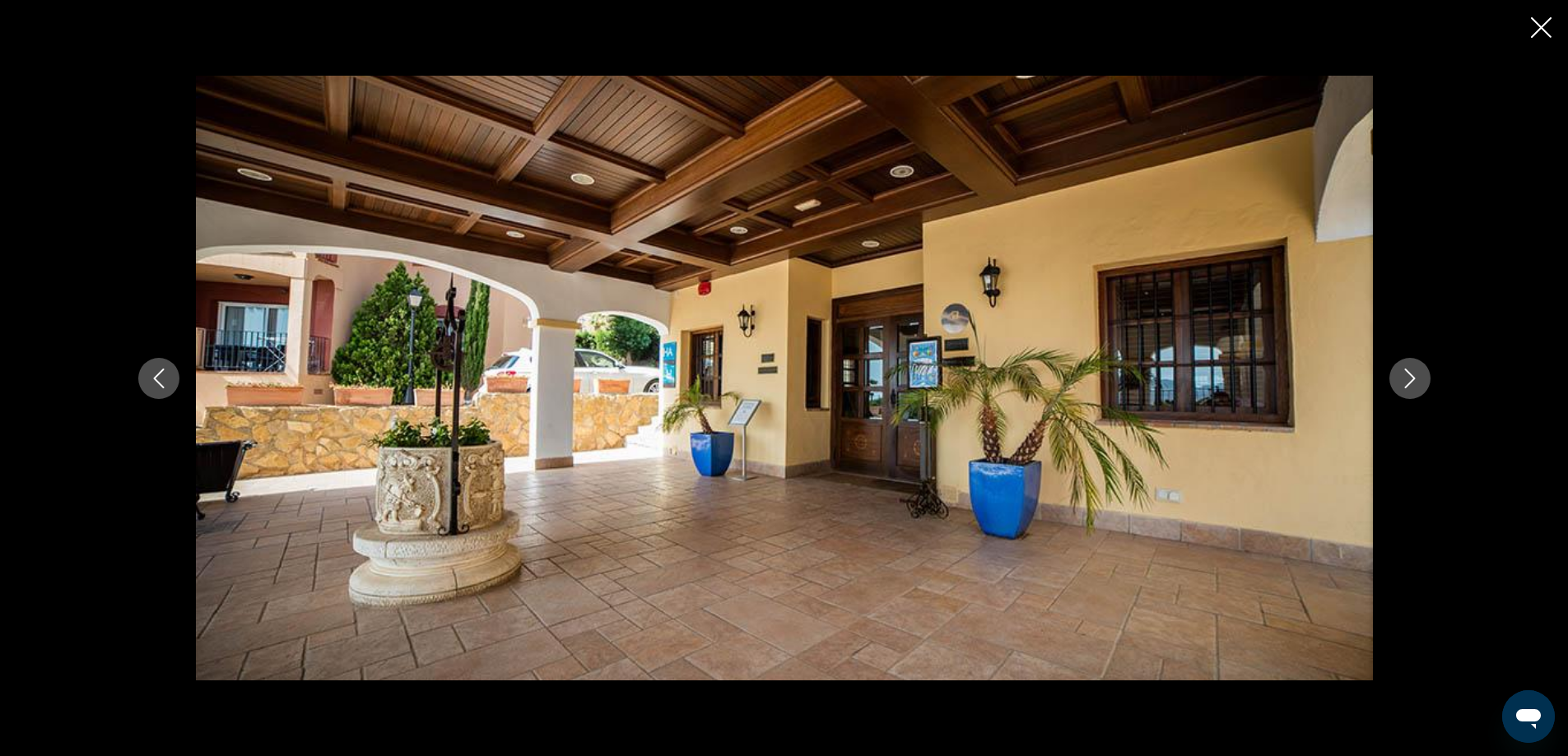
click at [1413, 381] on icon "Next image" at bounding box center [1410, 378] width 20 height 20
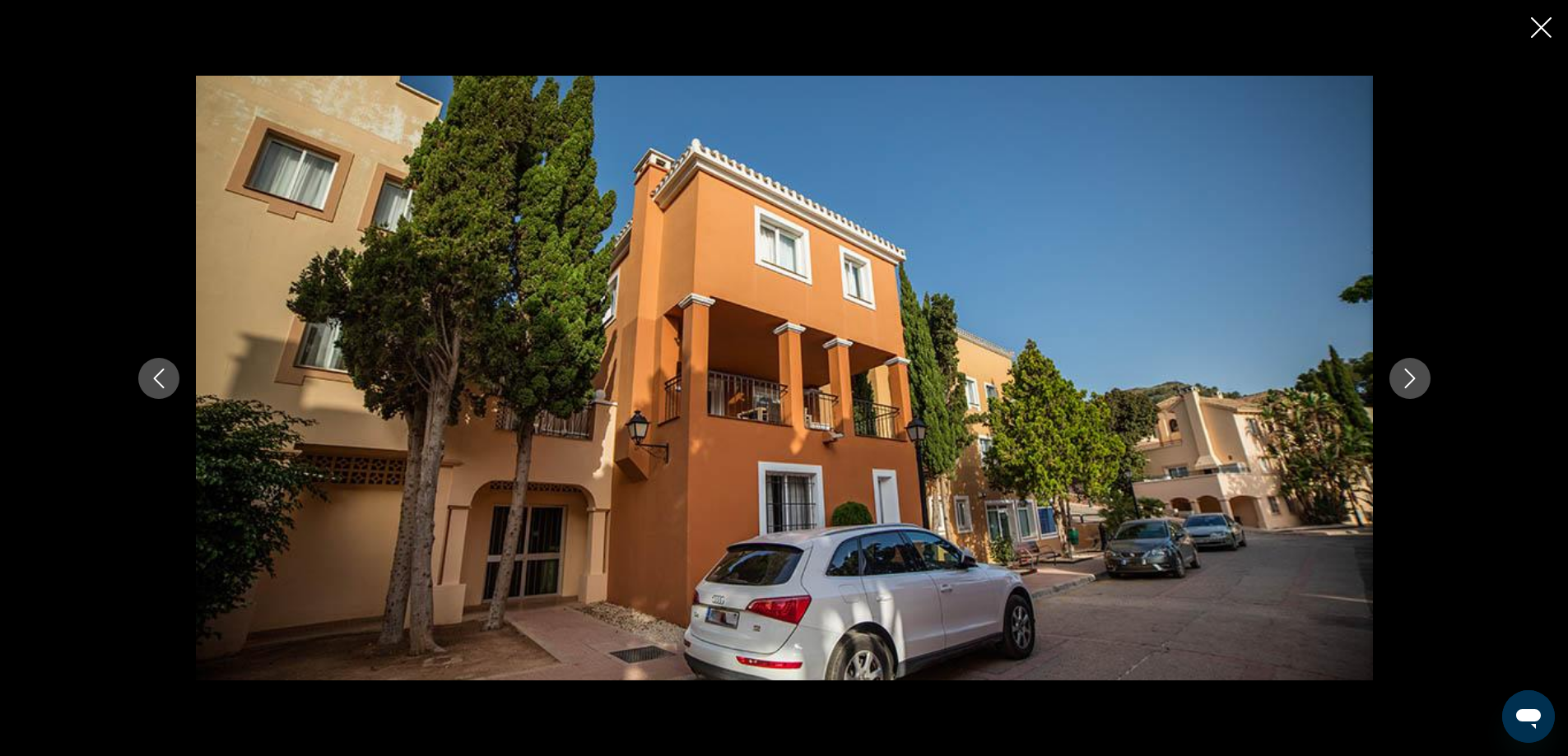
click at [1413, 381] on icon "Next image" at bounding box center [1410, 378] width 20 height 20
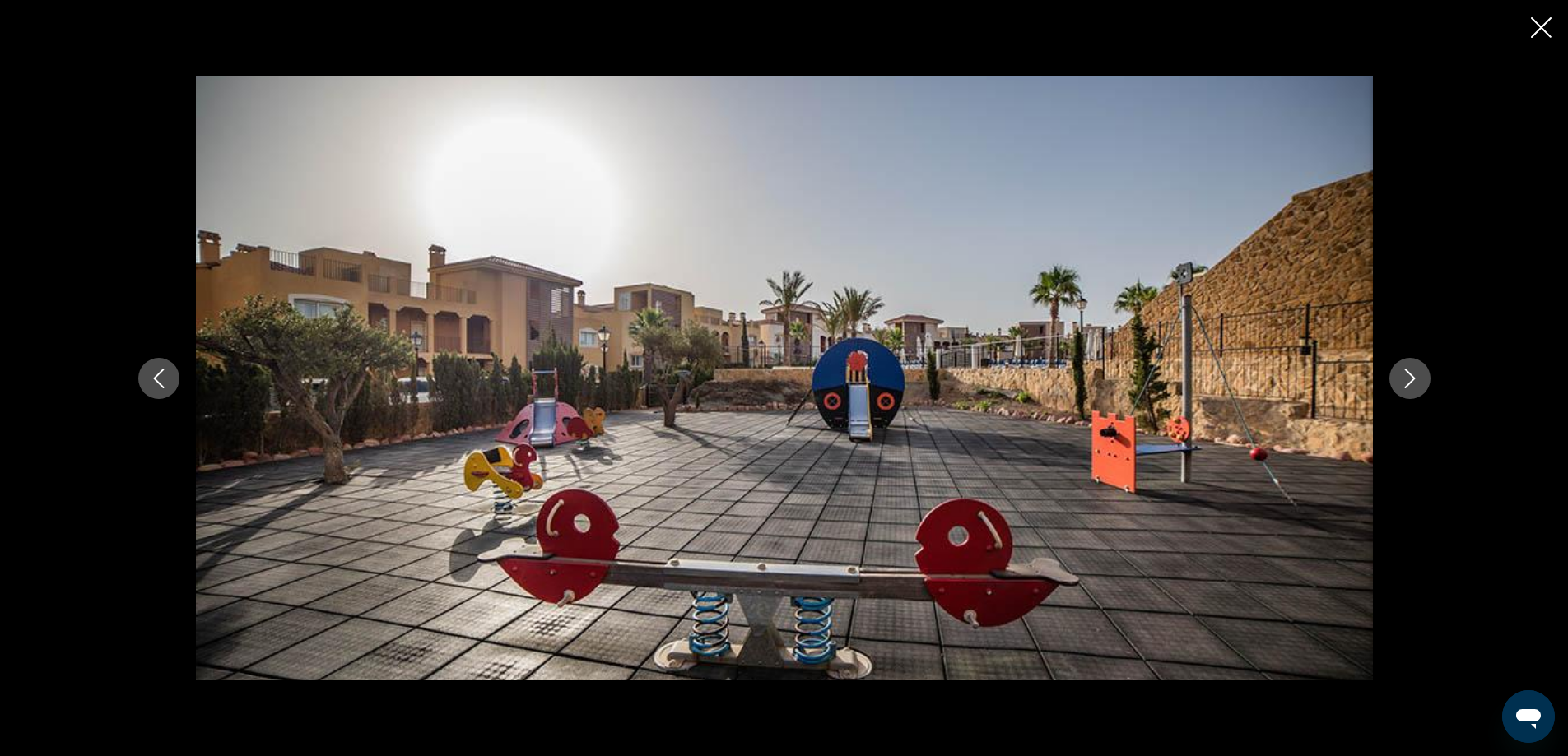
click at [1413, 381] on icon "Next image" at bounding box center [1410, 378] width 20 height 20
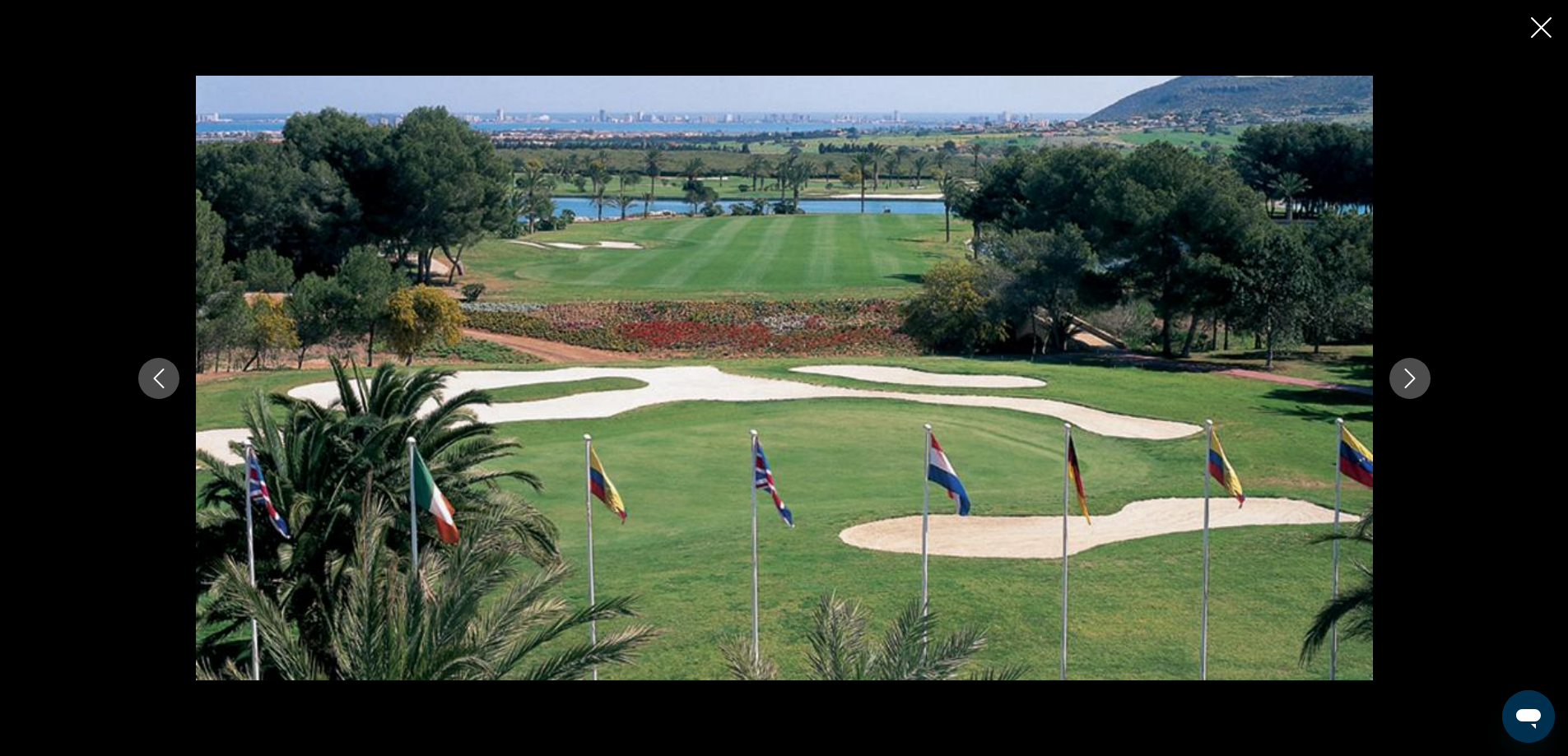
click at [1413, 381] on icon "Next image" at bounding box center [1410, 378] width 20 height 20
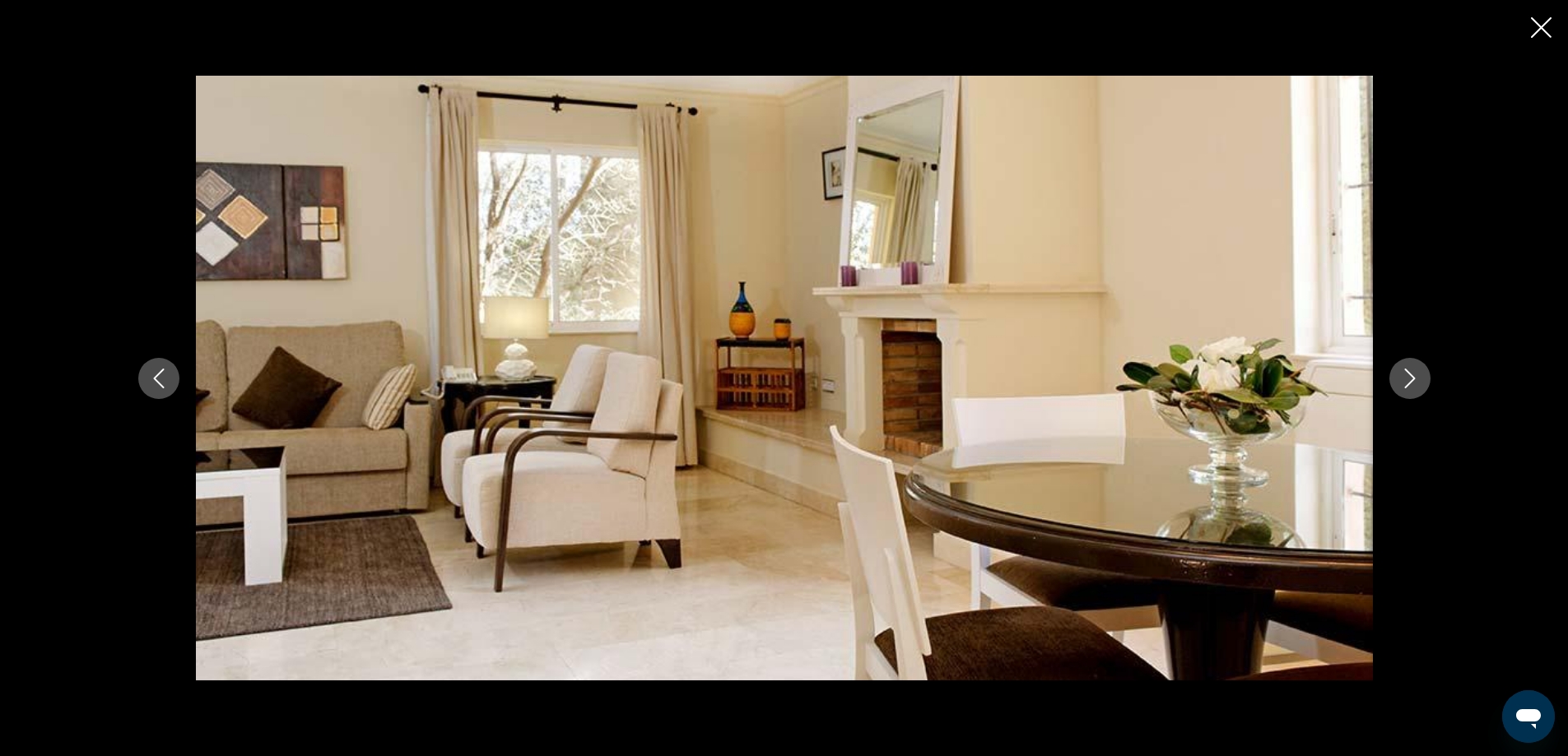
click at [1413, 381] on icon "Next image" at bounding box center [1410, 378] width 20 height 20
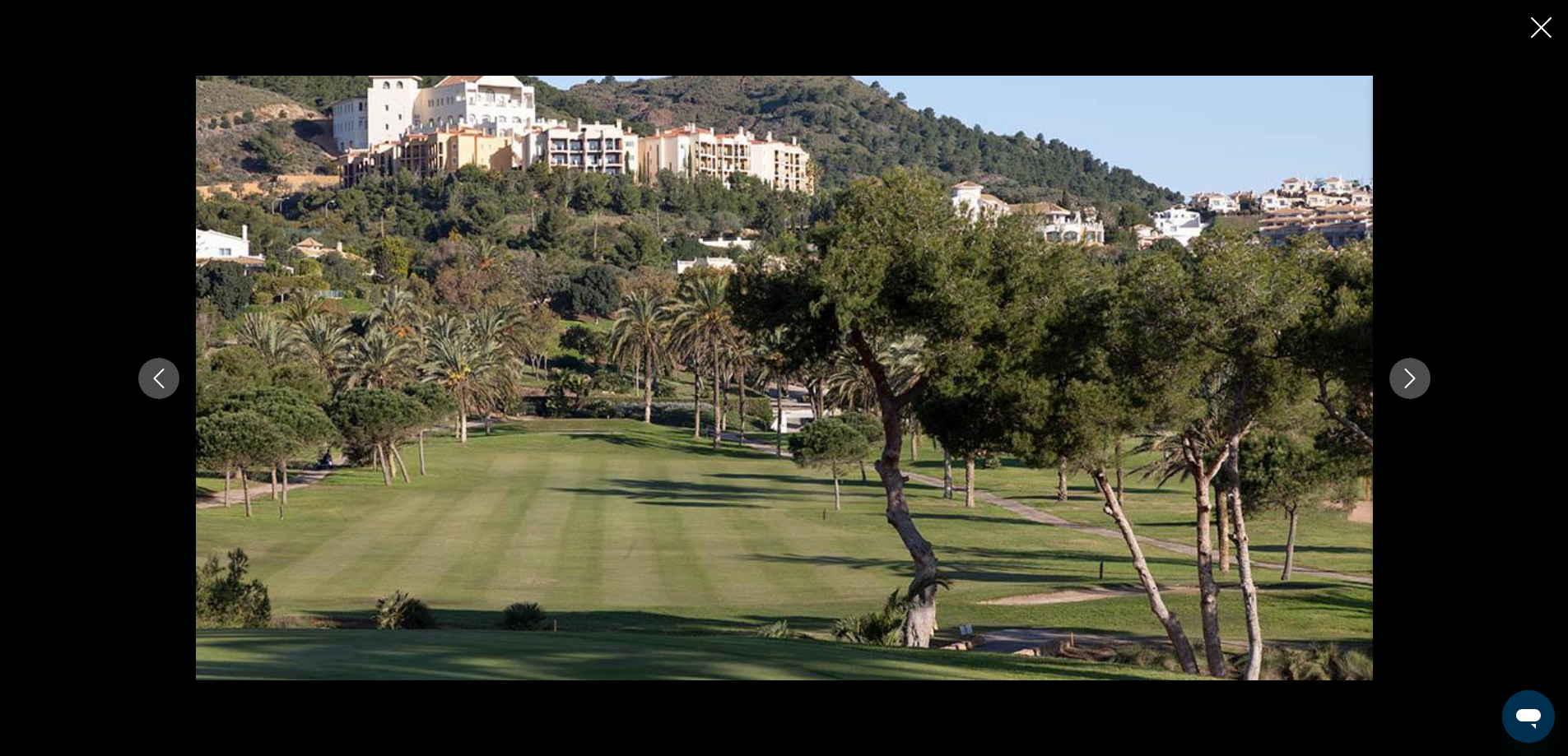
click at [1436, 28] on icon "Close slideshow" at bounding box center [1541, 27] width 20 height 20
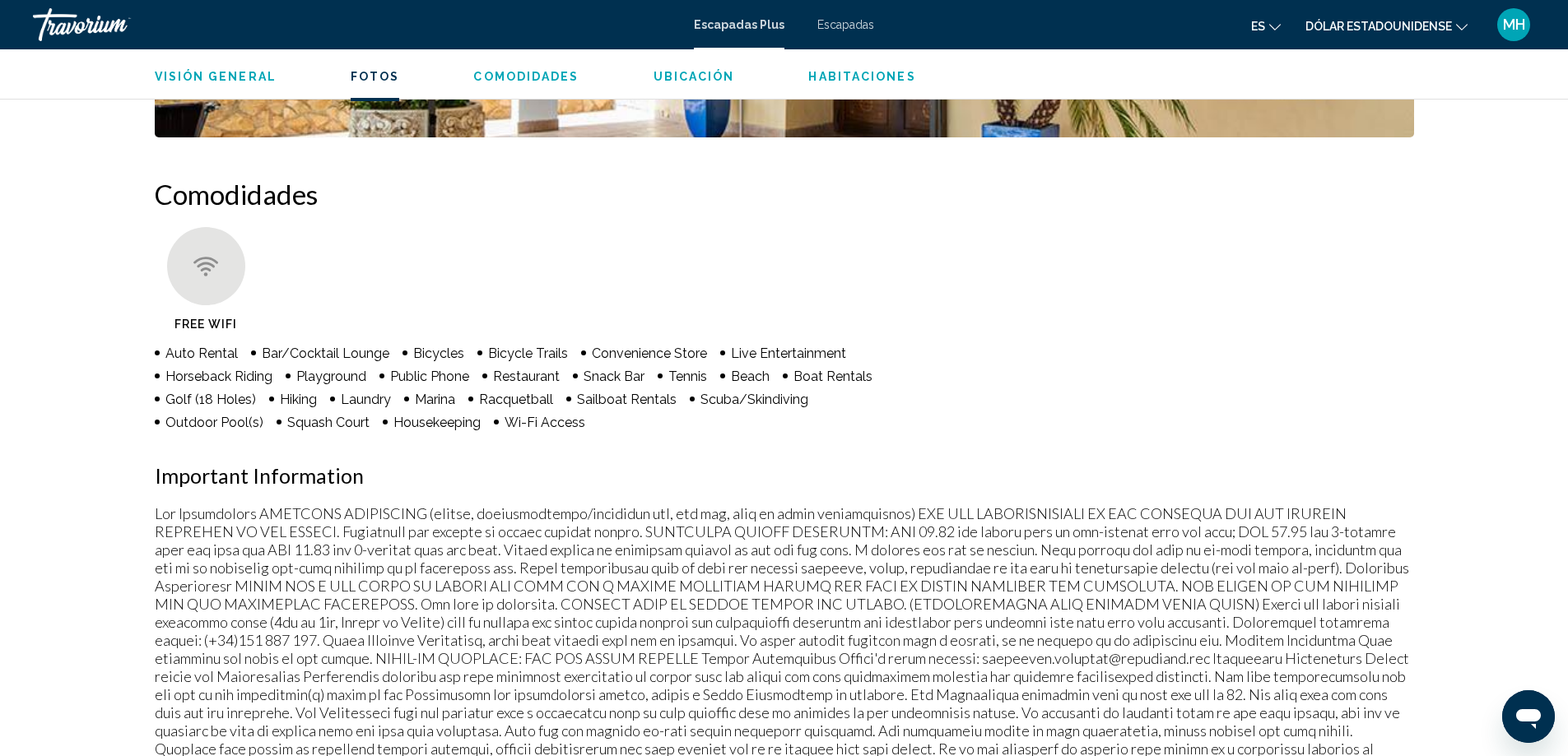
scroll to position [0, 0]
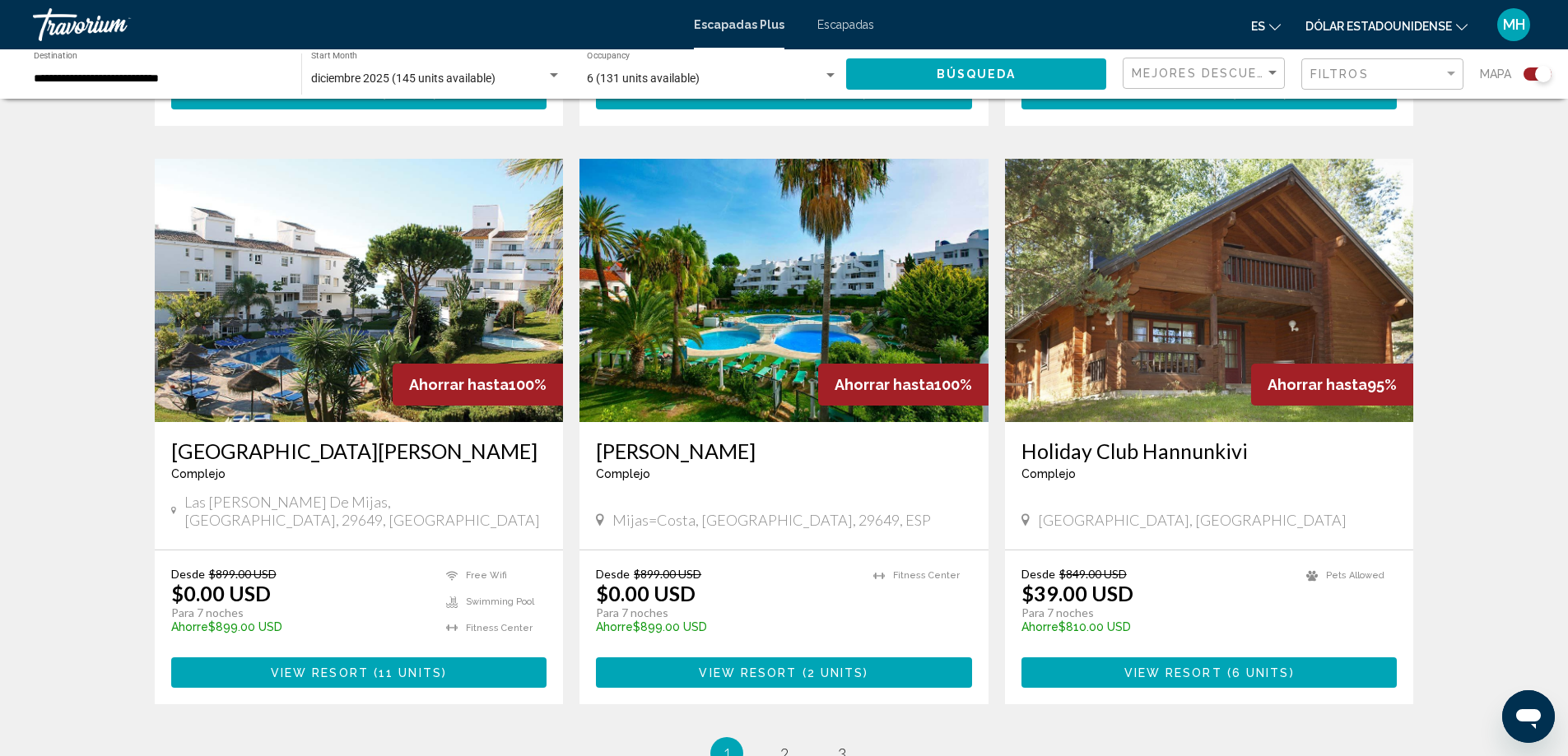
scroll to position [2487, 0]
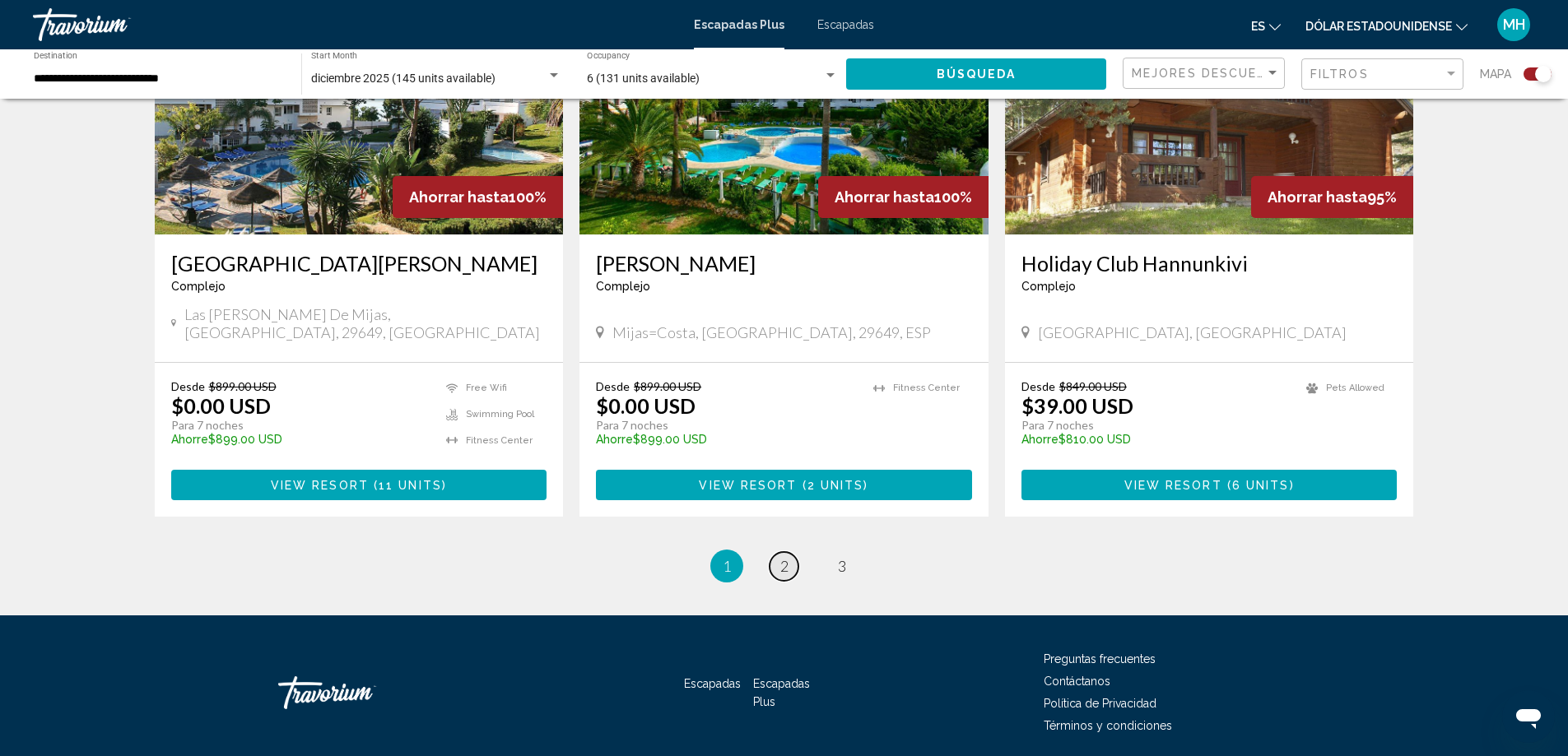
click at [785, 558] on span "2" at bounding box center [784, 566] width 9 height 18
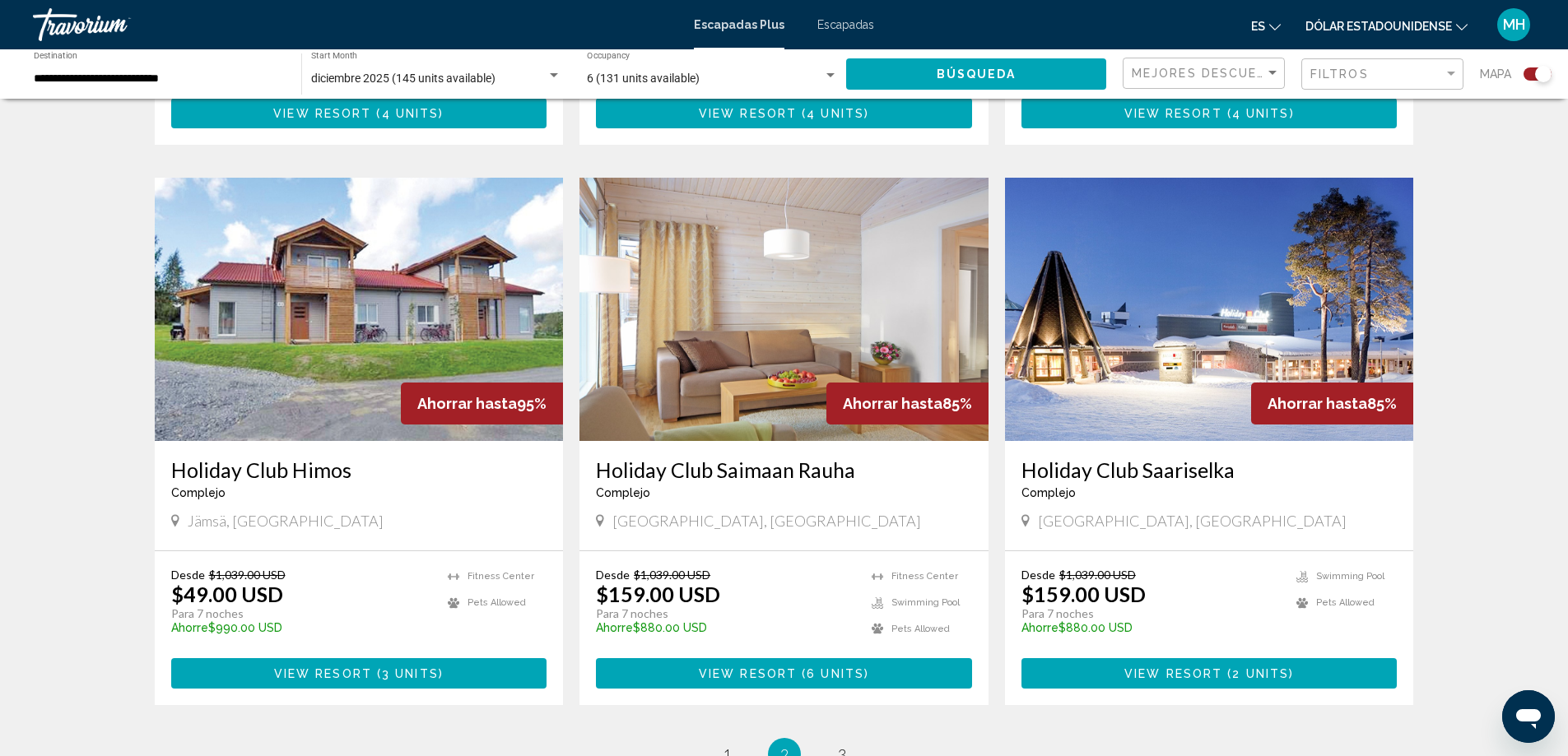
scroll to position [2365, 0]
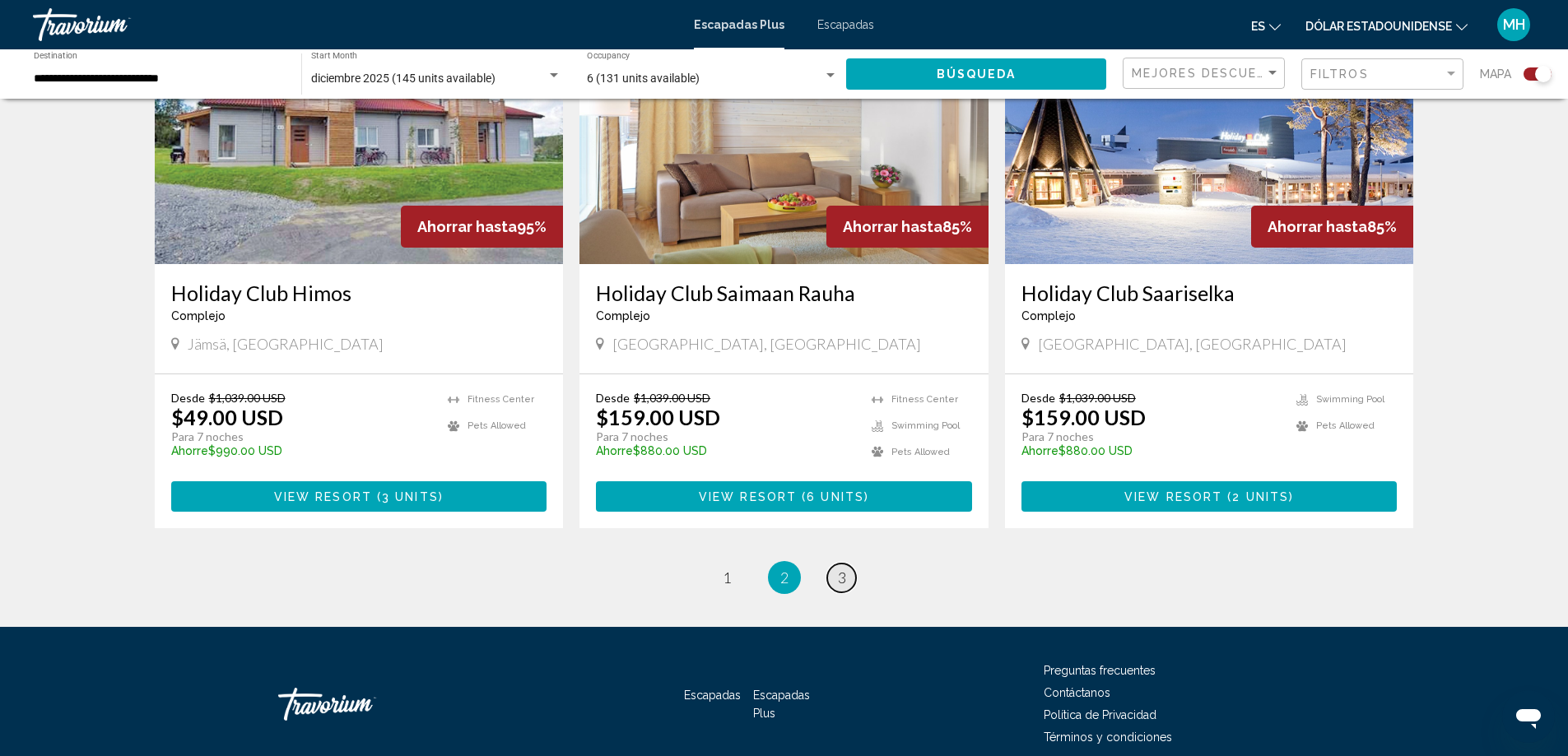
click at [840, 584] on span "3" at bounding box center [842, 578] width 9 height 18
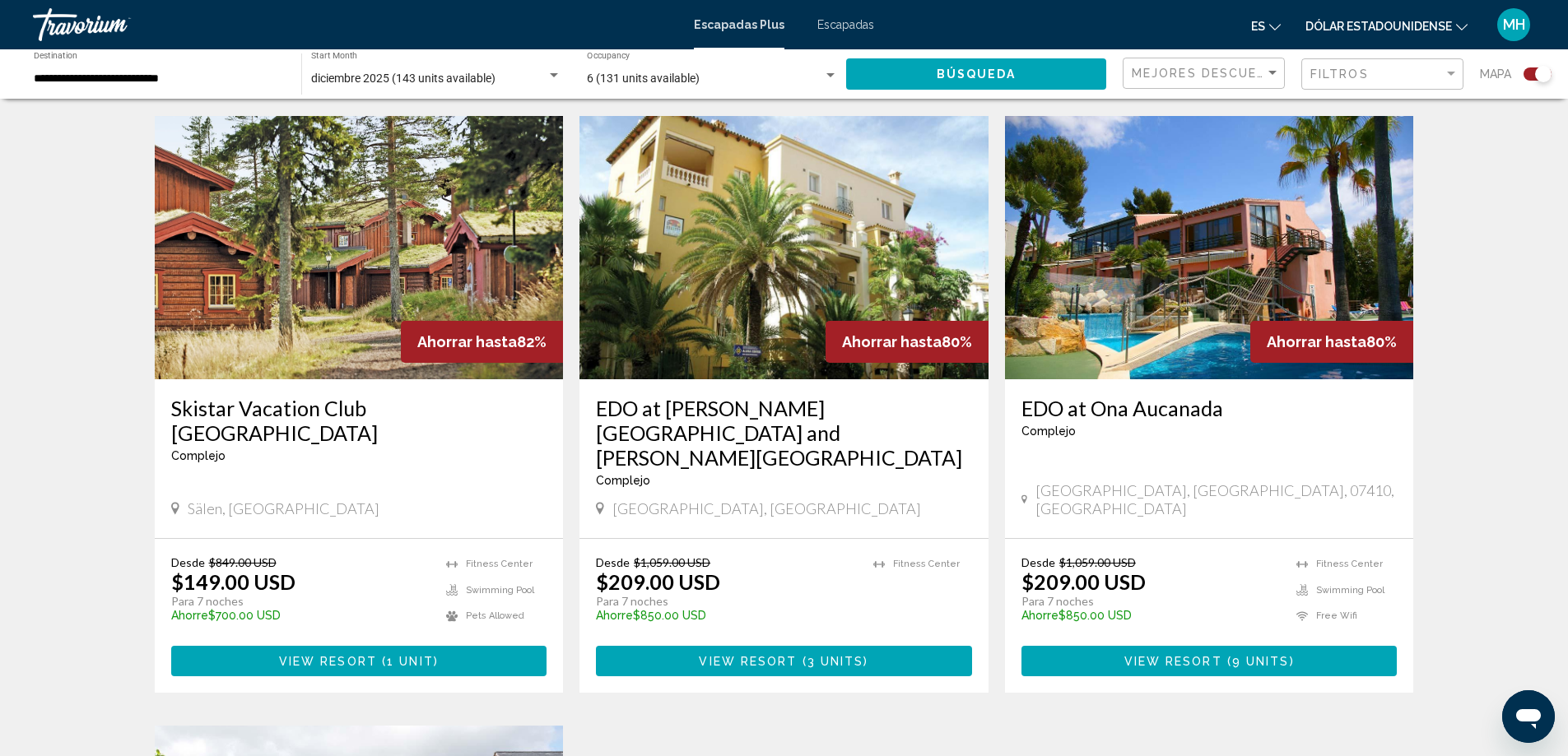
scroll to position [1620, 0]
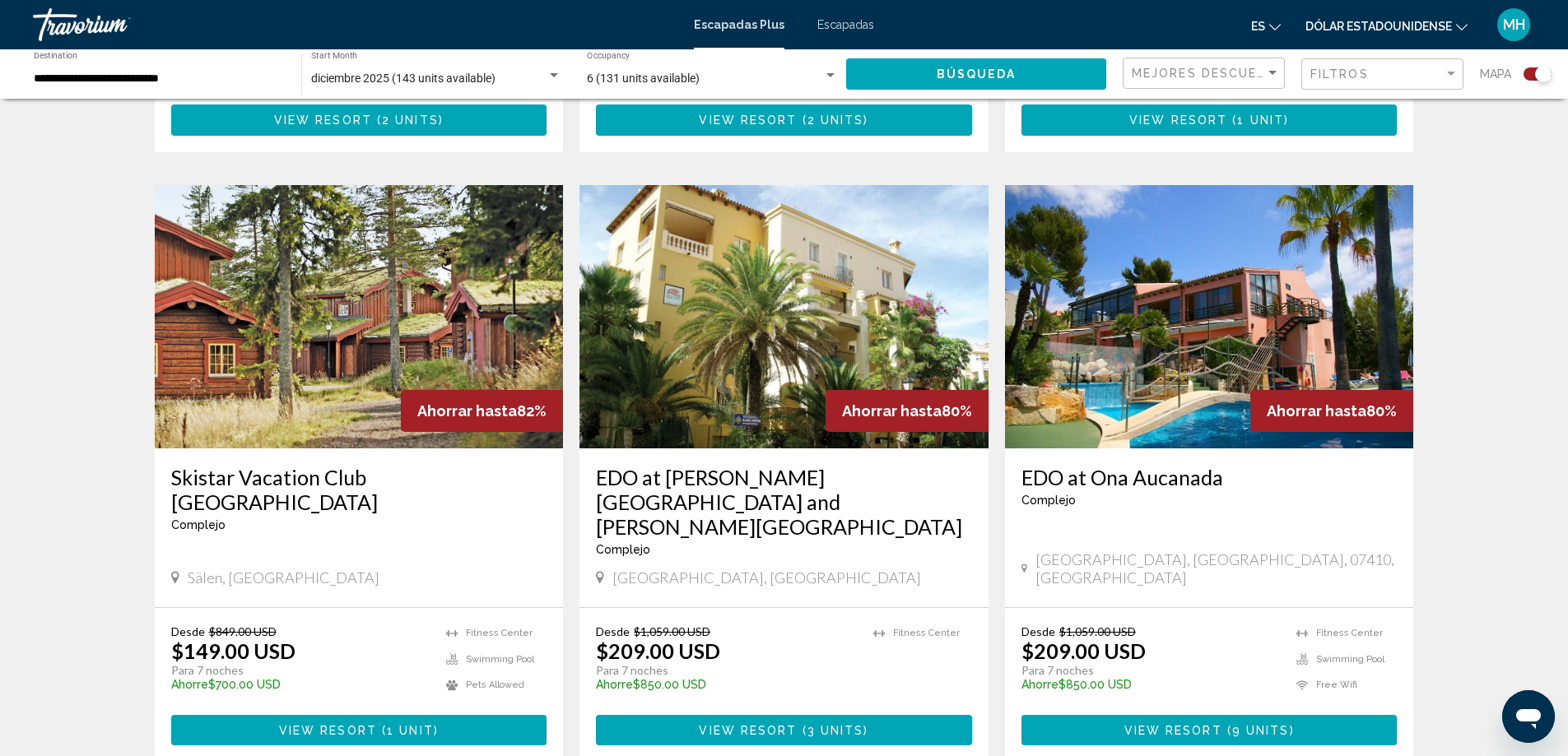
click at [847, 327] on img "Contenido principal" at bounding box center [784, 317] width 409 height 264
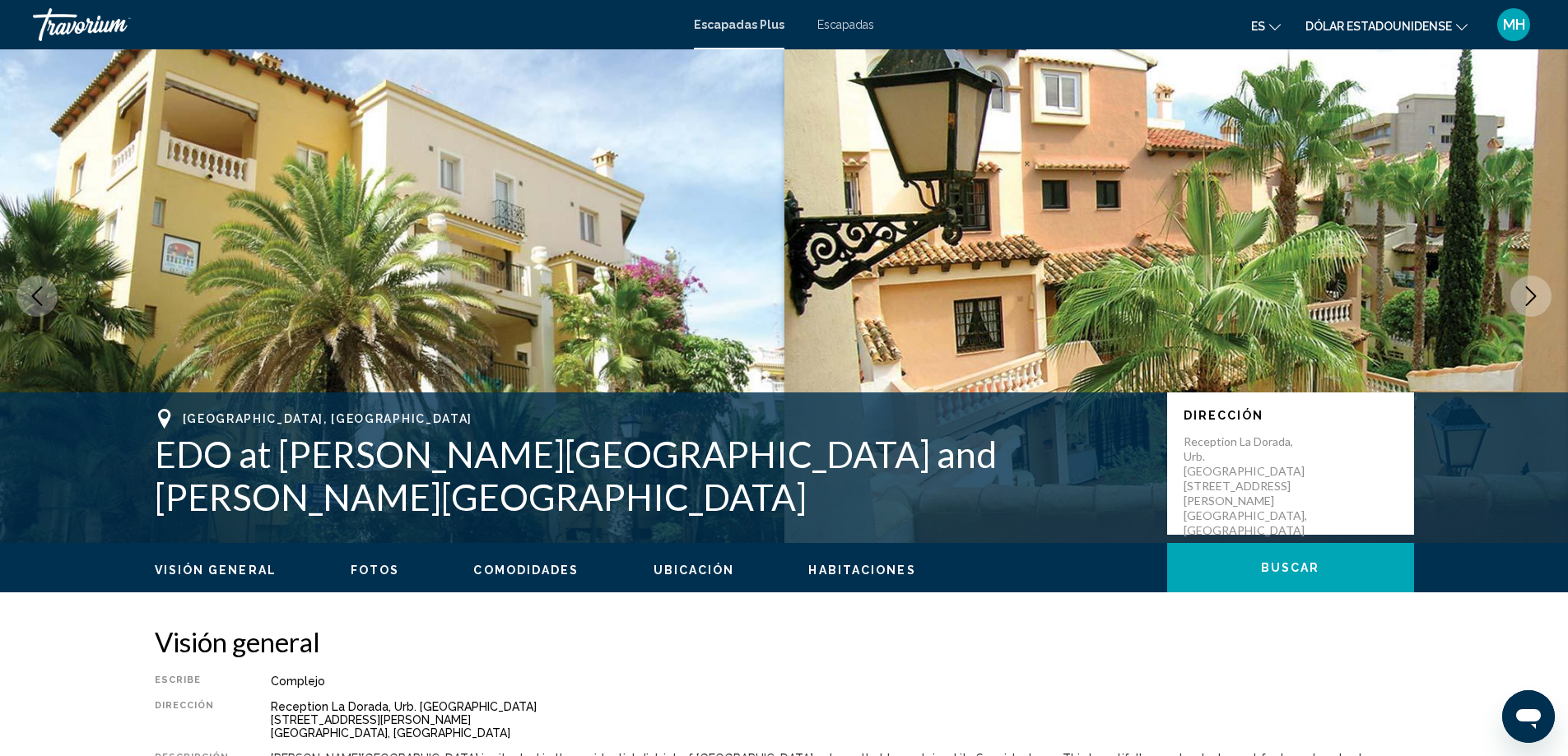
click at [433, 223] on img "Contenido principal" at bounding box center [392, 296] width 785 height 494
click at [1436, 297] on icon "Next image" at bounding box center [1531, 296] width 20 height 20
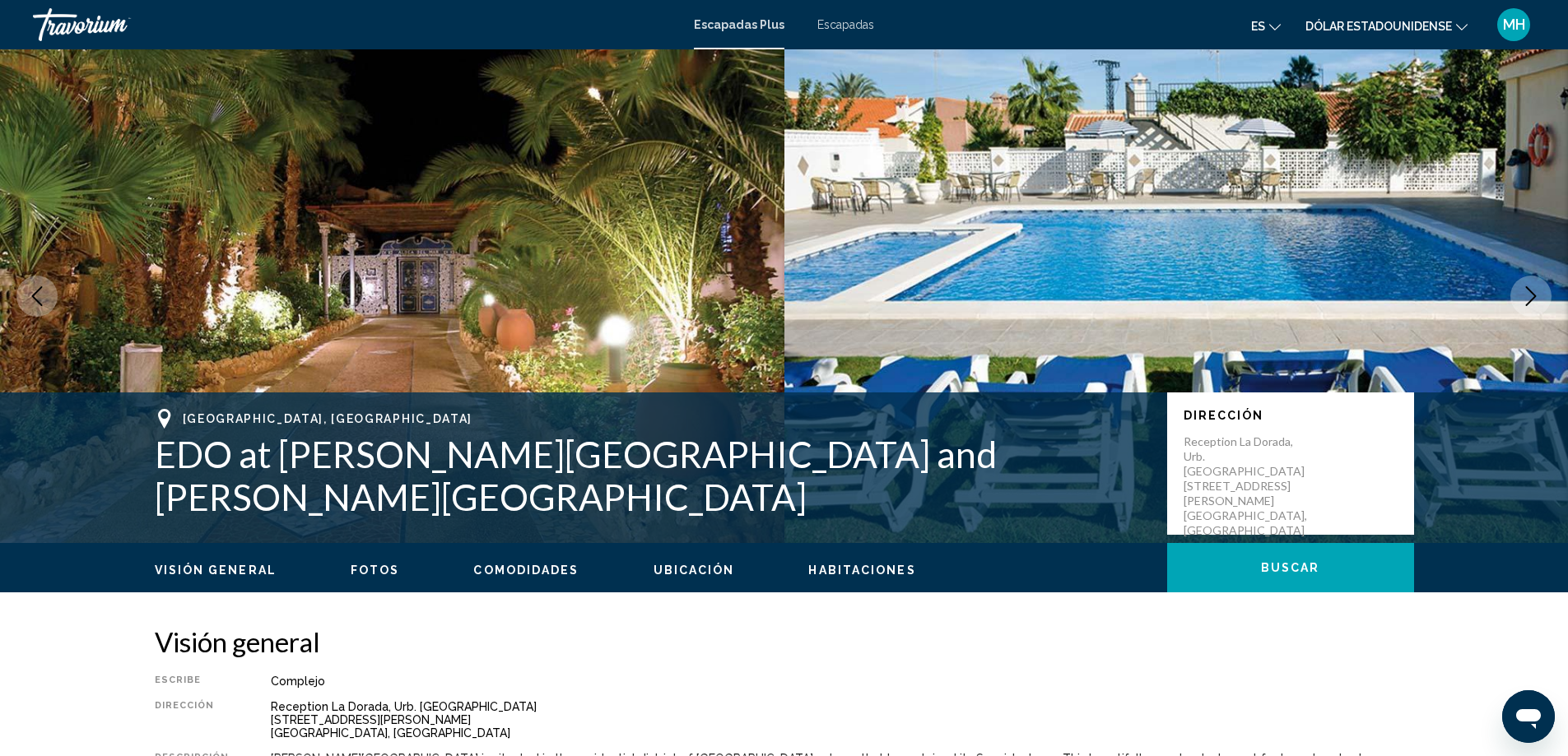
click at [1436, 297] on icon "Next image" at bounding box center [1531, 296] width 20 height 20
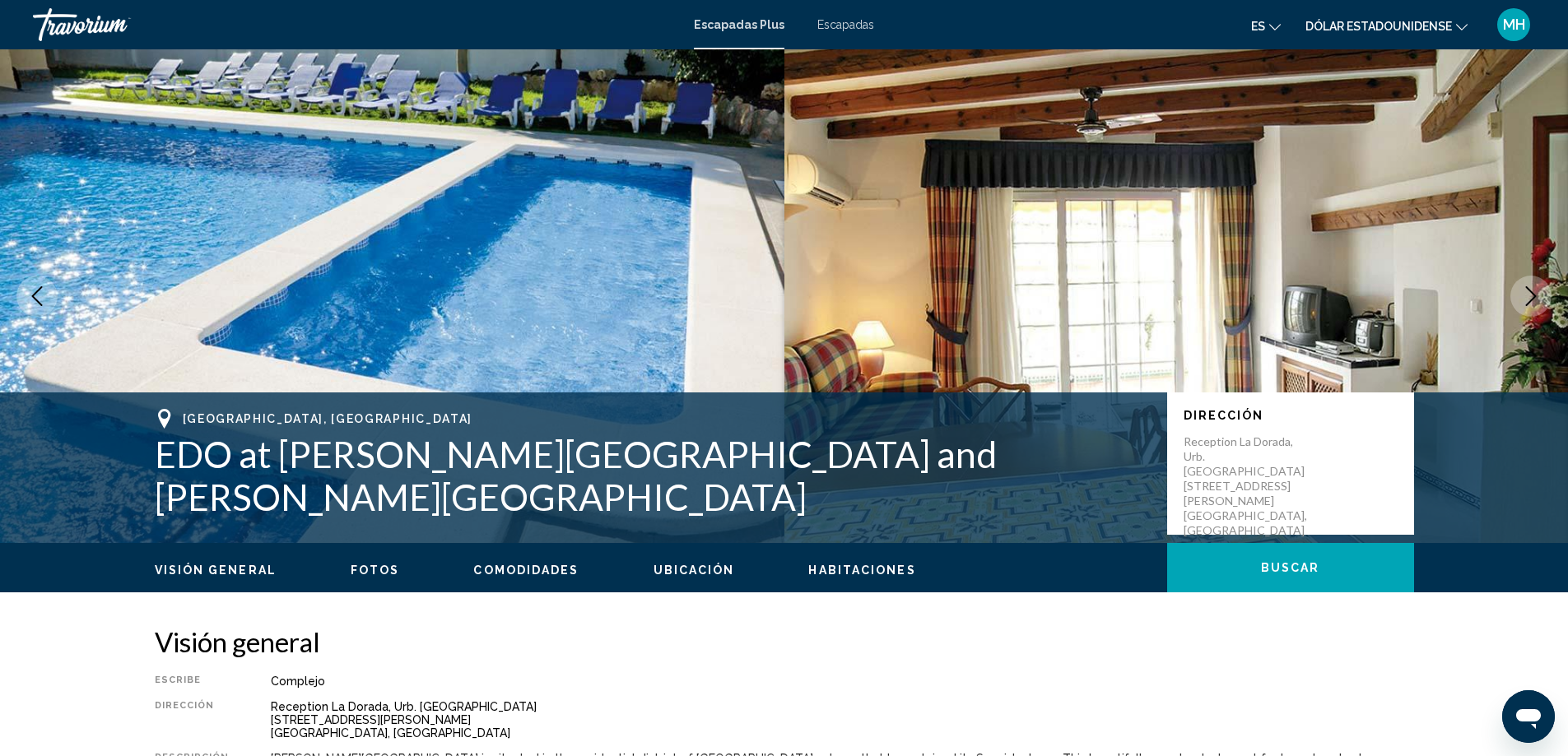
click at [1436, 297] on icon "Next image" at bounding box center [1531, 296] width 20 height 20
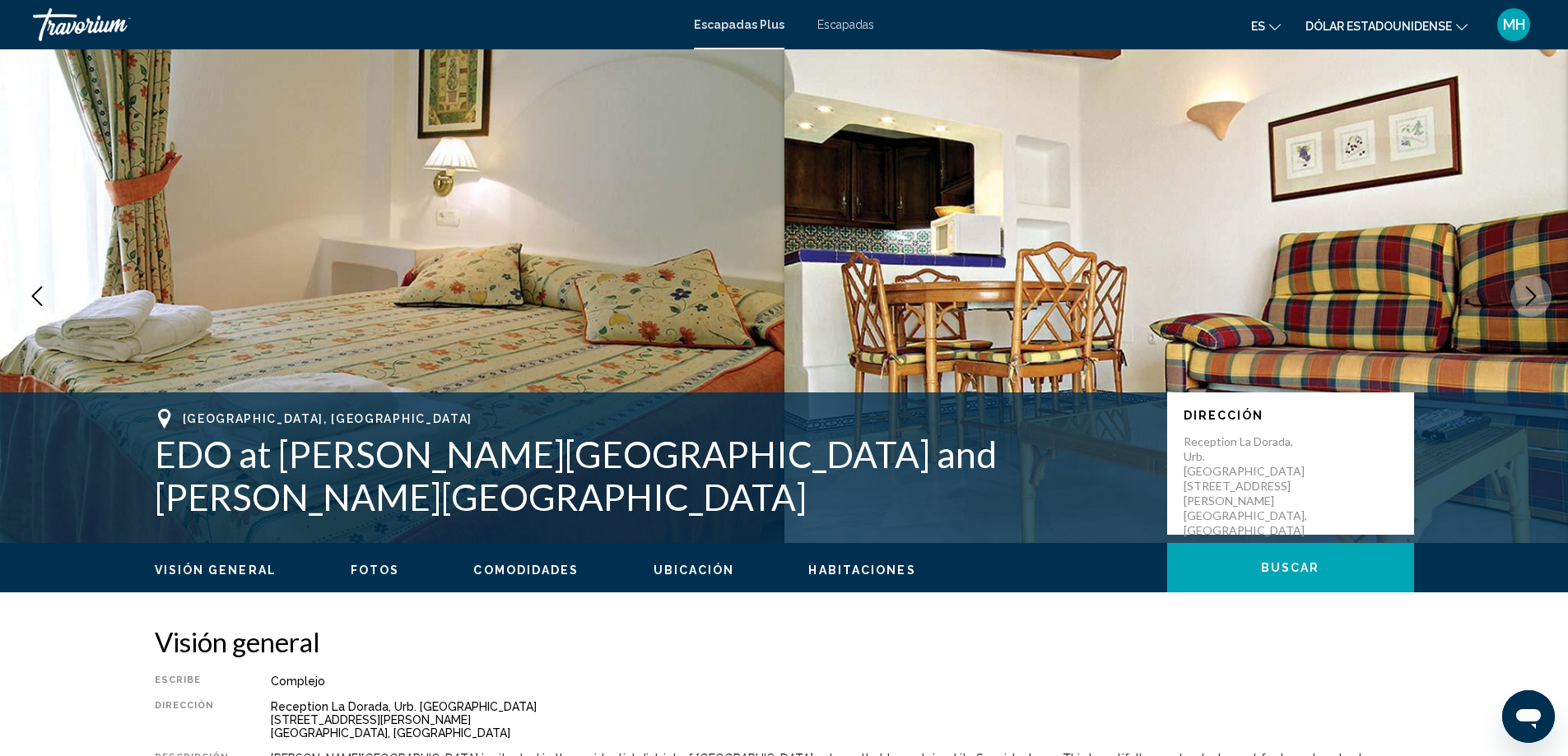
click at [1436, 297] on icon "Next image" at bounding box center [1531, 296] width 20 height 20
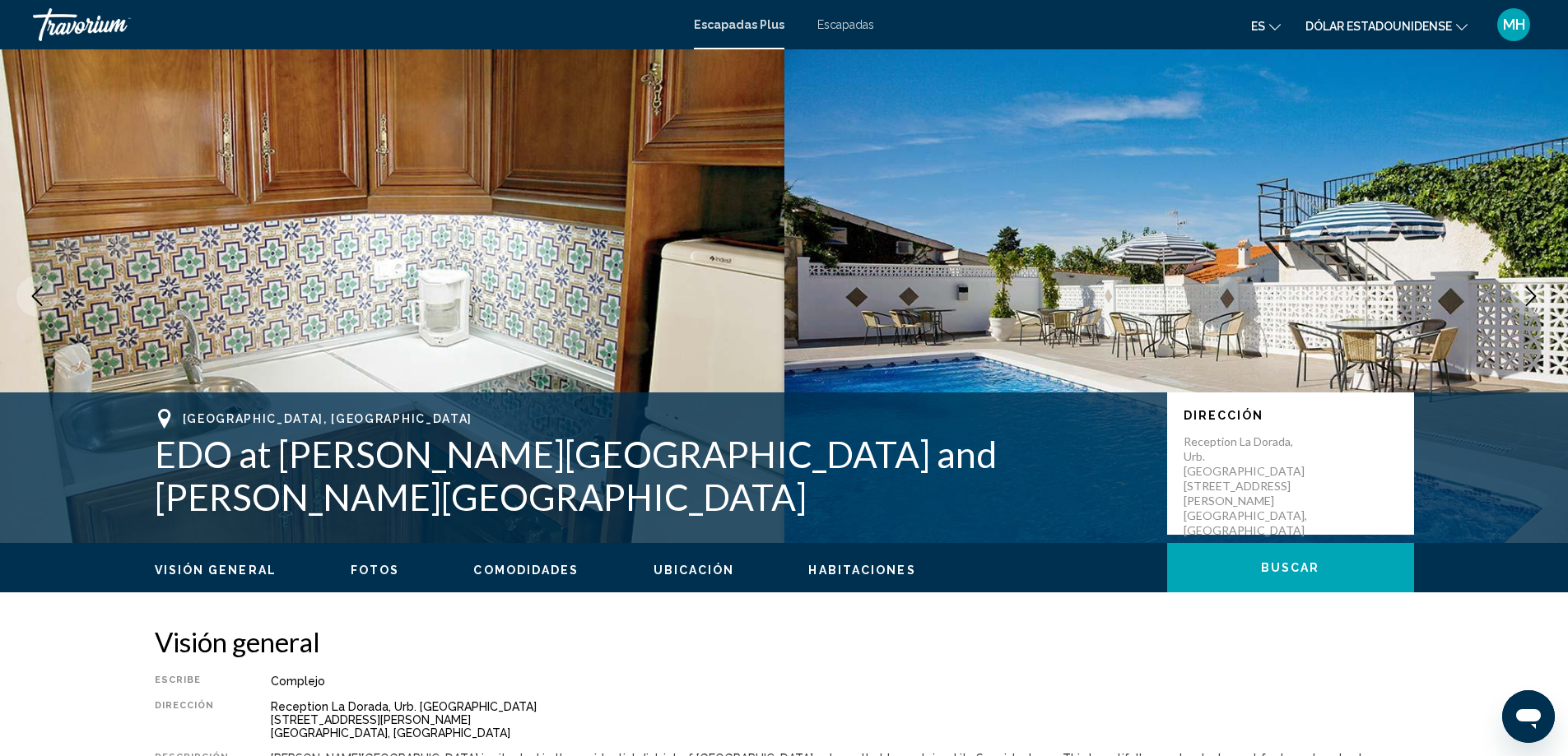
click at [1436, 297] on icon "Next image" at bounding box center [1531, 296] width 20 height 20
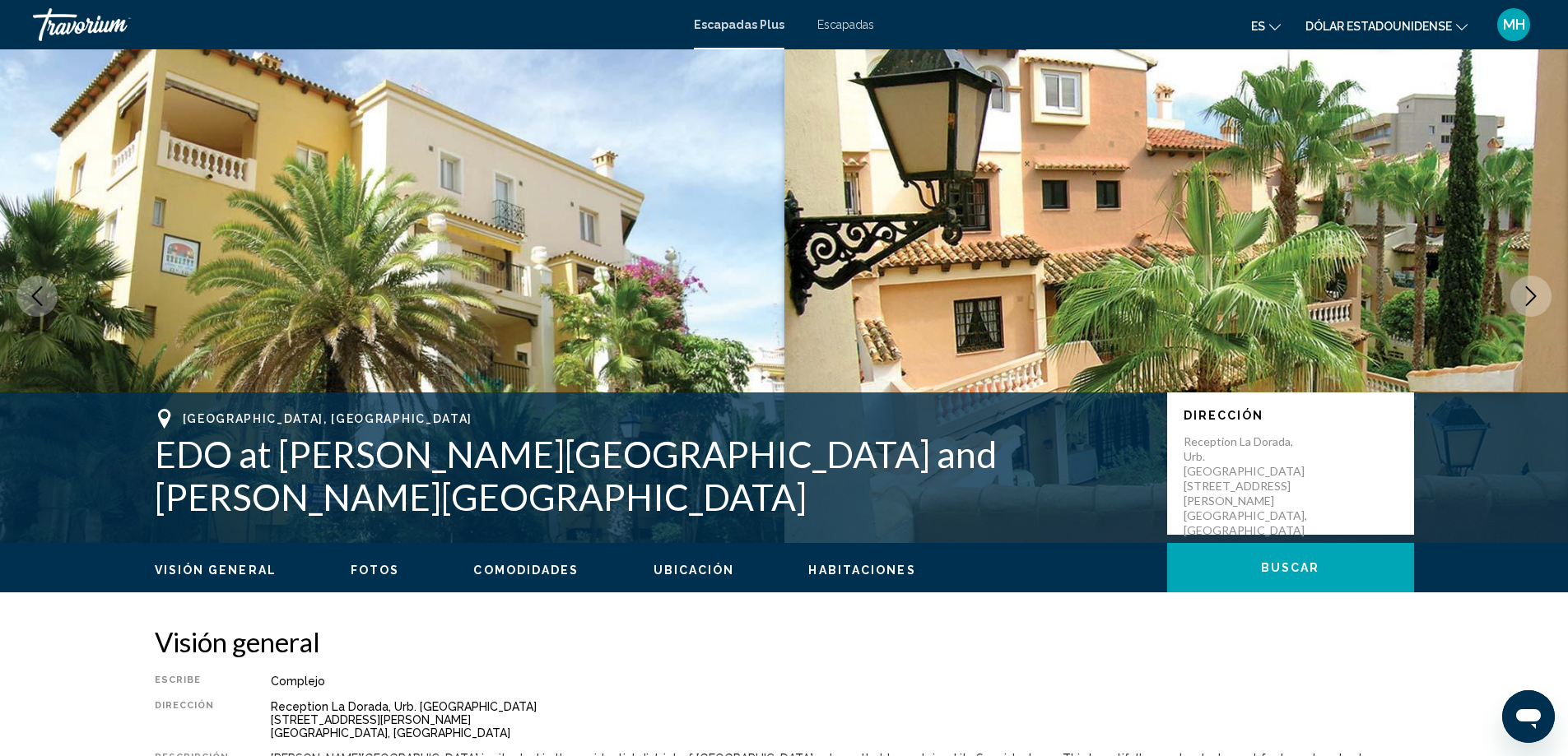
click at [1436, 297] on icon "Next image" at bounding box center [1531, 296] width 20 height 20
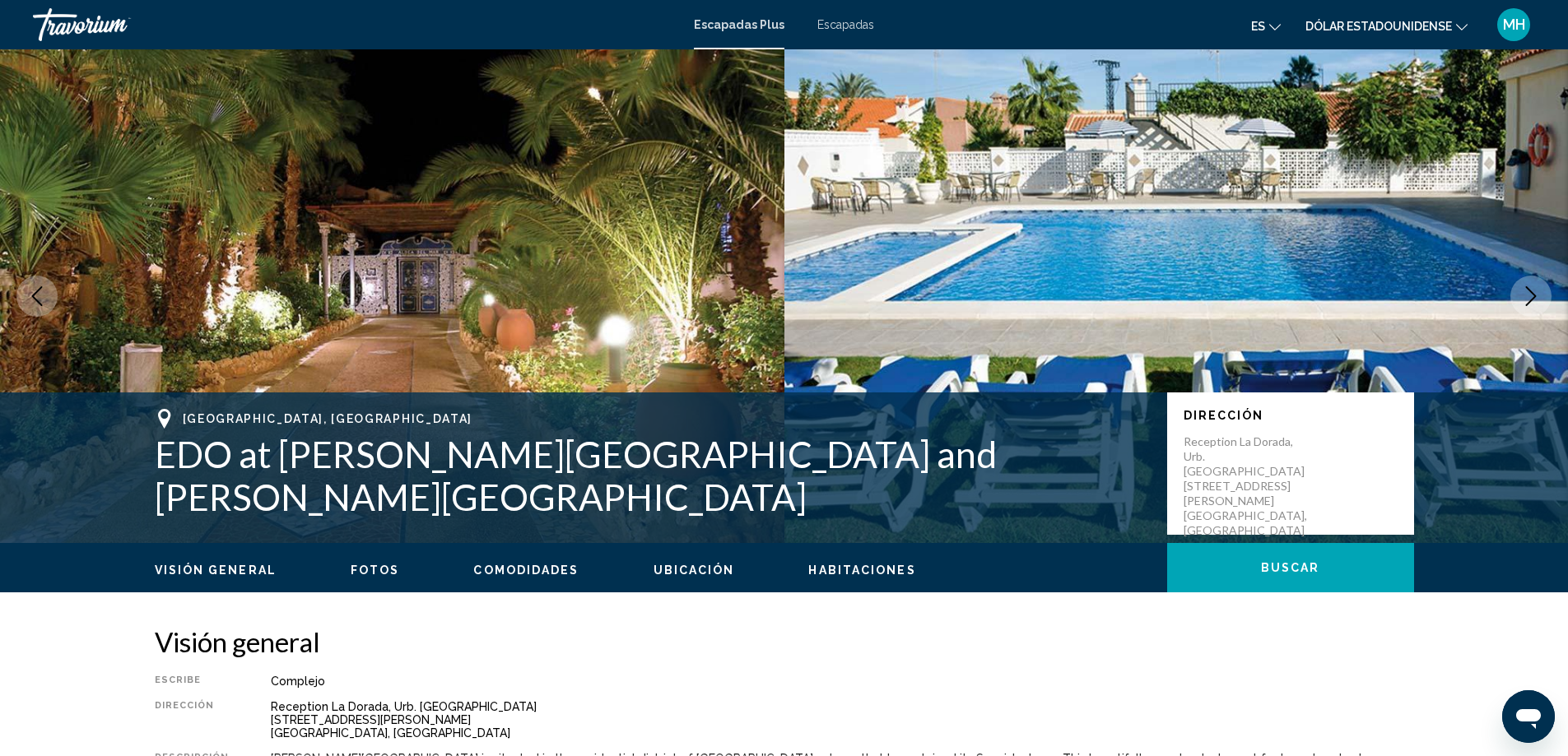
click at [1436, 297] on icon "Next image" at bounding box center [1531, 296] width 20 height 20
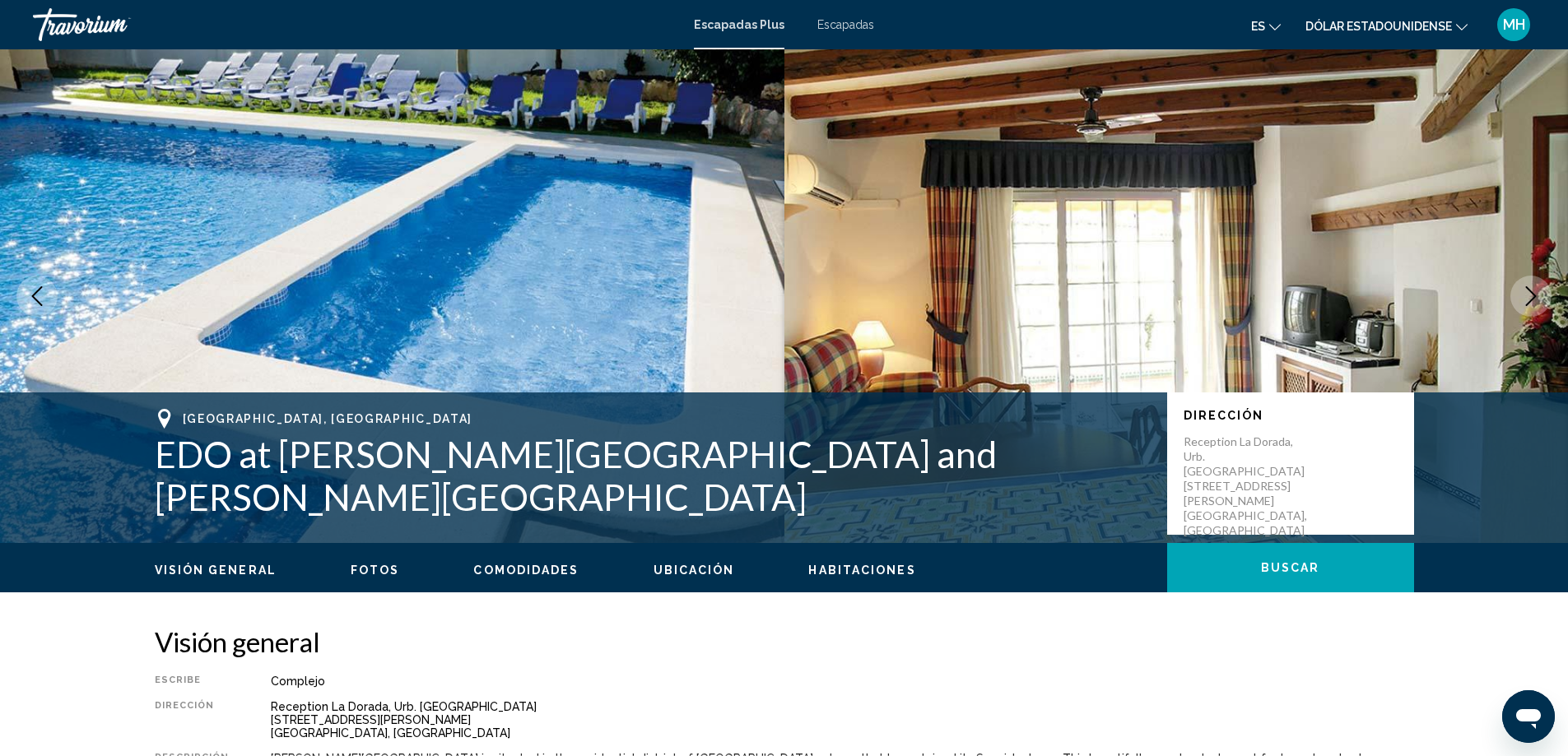
click at [1436, 297] on icon "Next image" at bounding box center [1531, 296] width 20 height 20
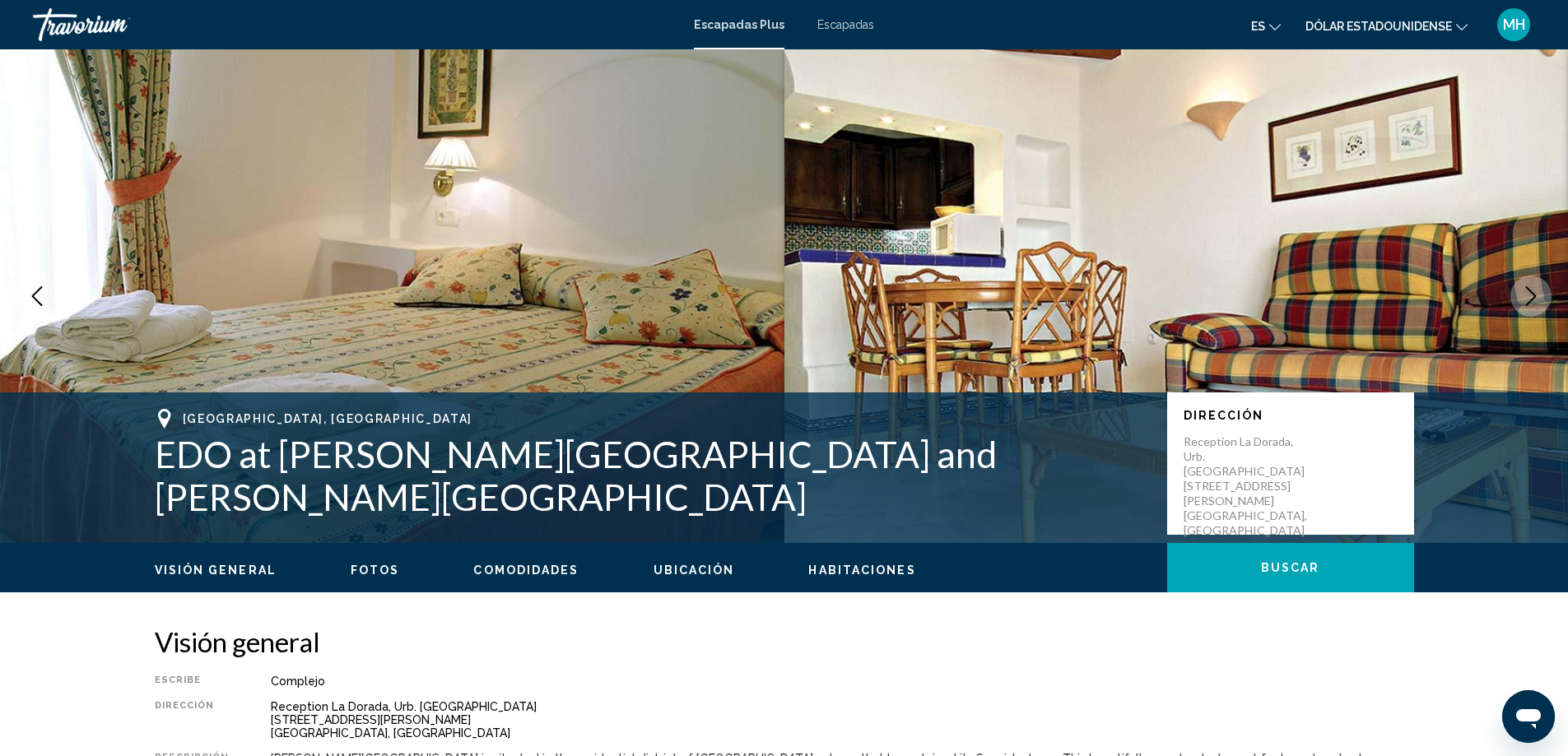
click at [1436, 297] on icon "Next image" at bounding box center [1531, 296] width 20 height 20
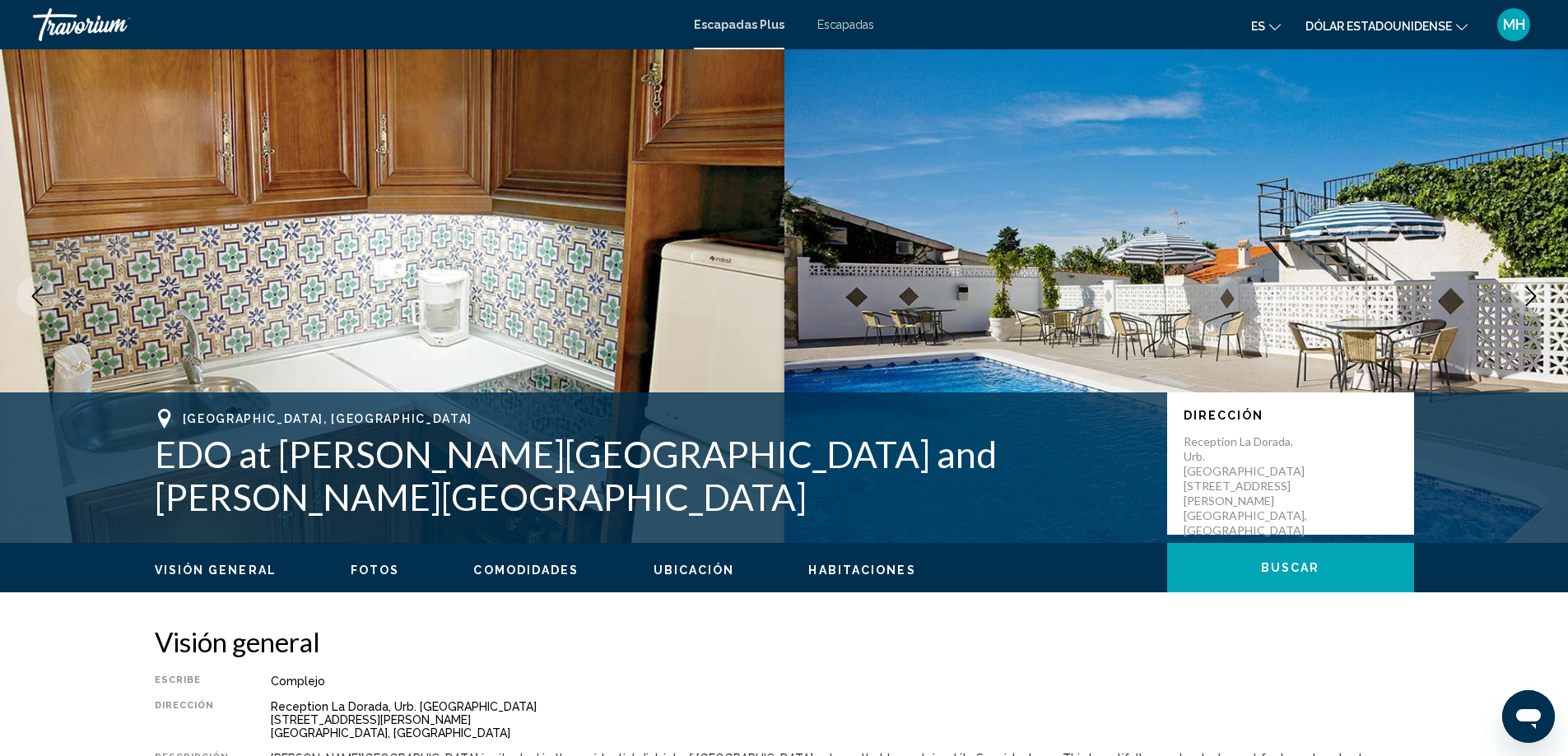
click at [1436, 297] on icon "Next image" at bounding box center [1531, 296] width 20 height 20
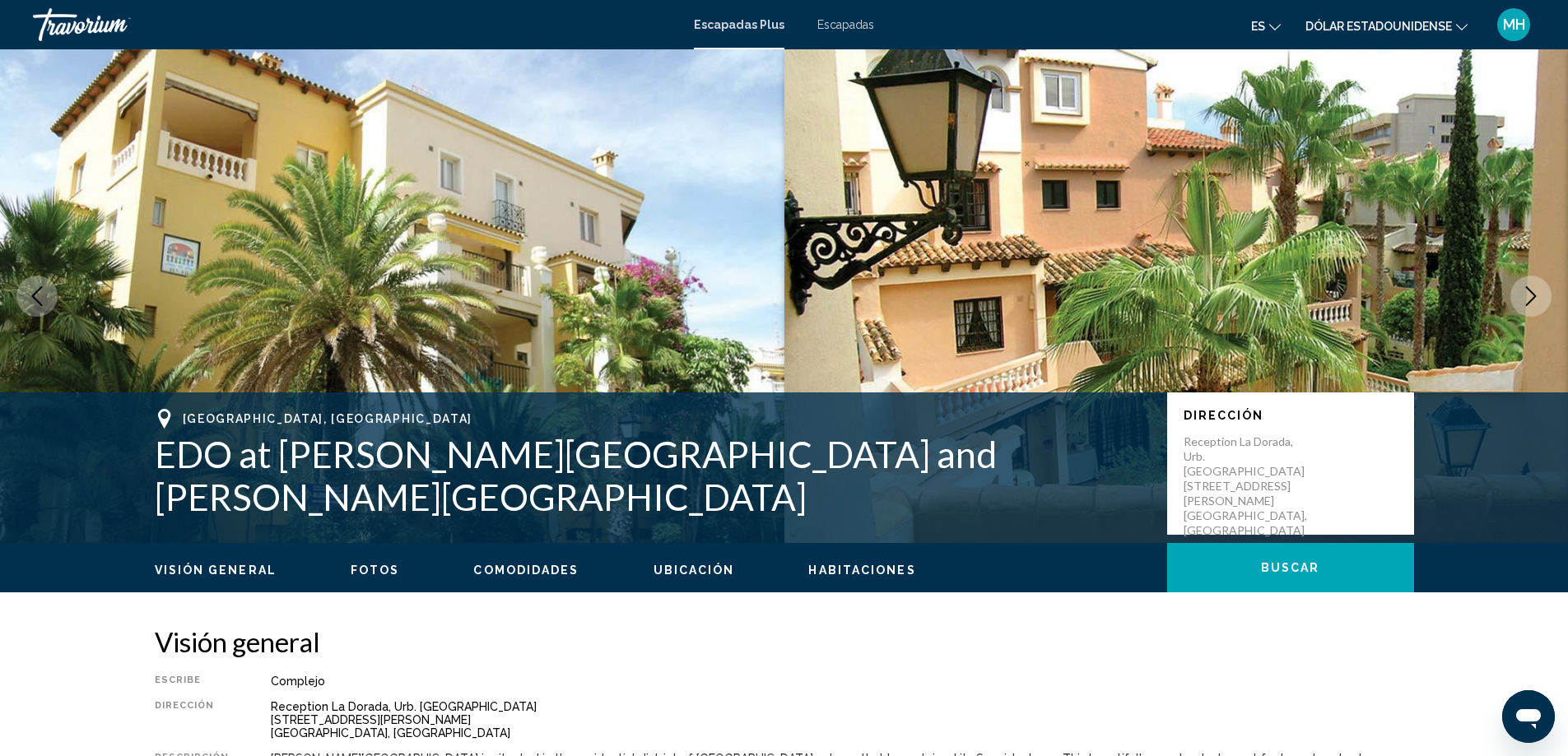
click at [1436, 297] on icon "Next image" at bounding box center [1531, 296] width 20 height 20
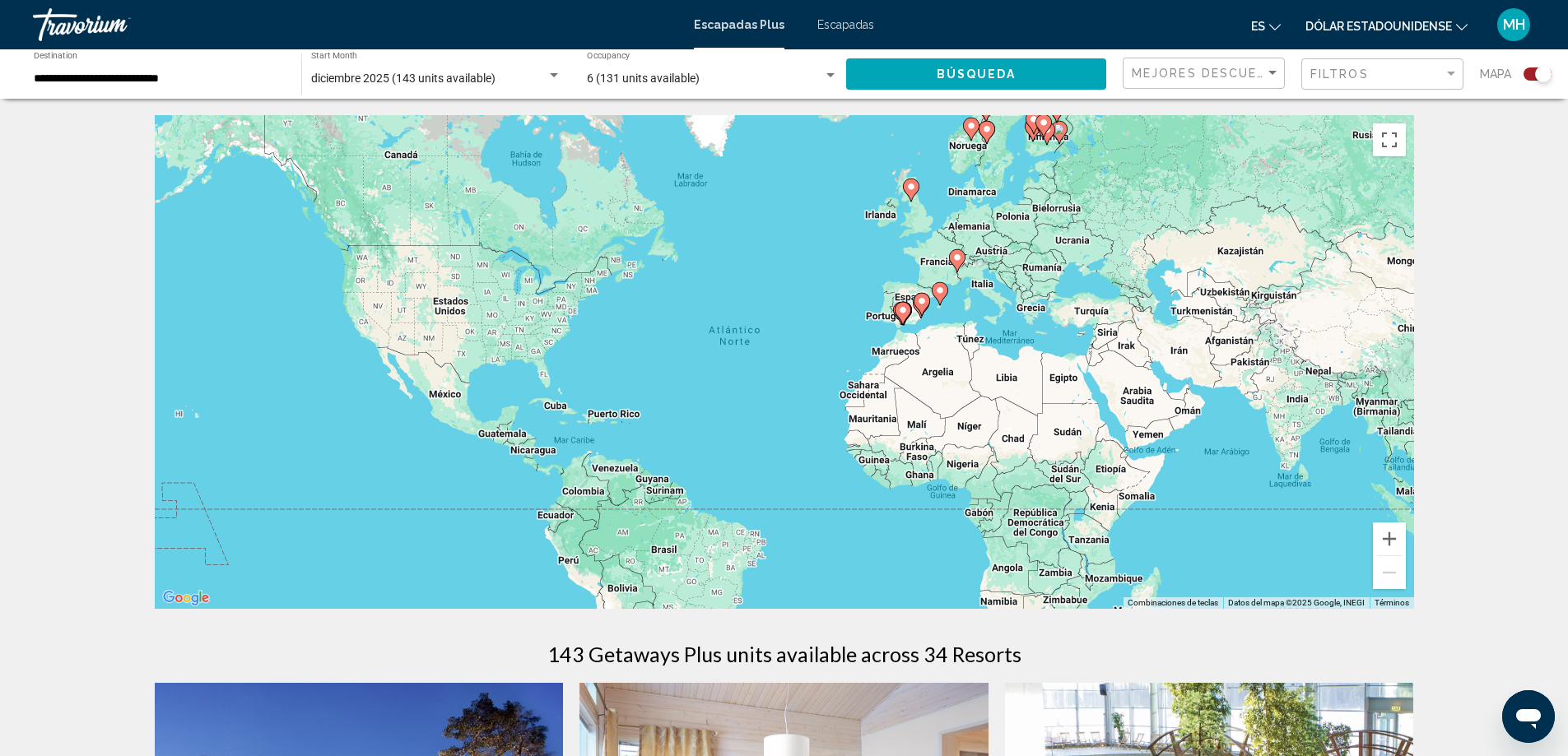
click at [1436, 76] on div "Search widget" at bounding box center [1531, 74] width 40 height 13
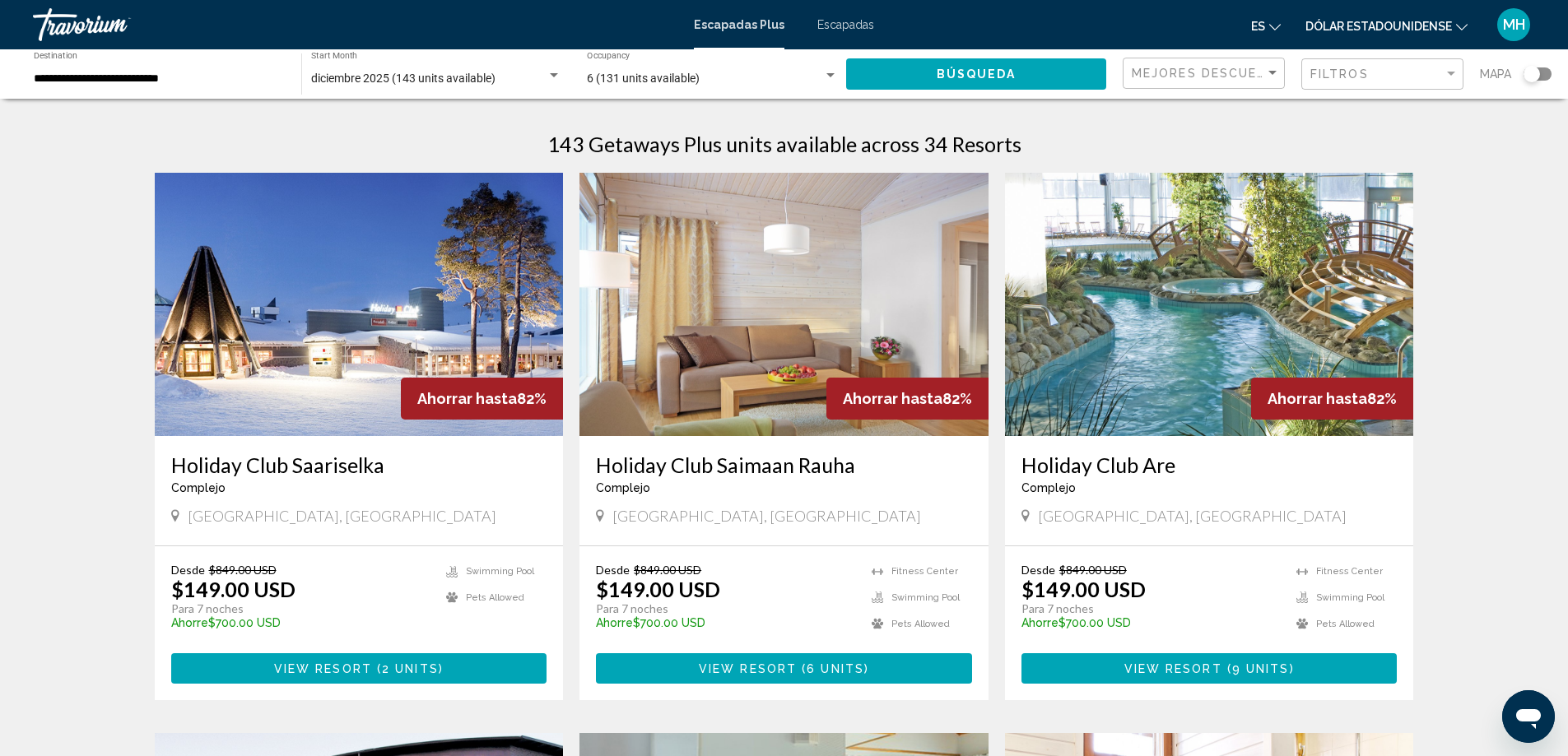
click at [734, 18] on font "Escapadas Plus" at bounding box center [740, 25] width 91 height 13
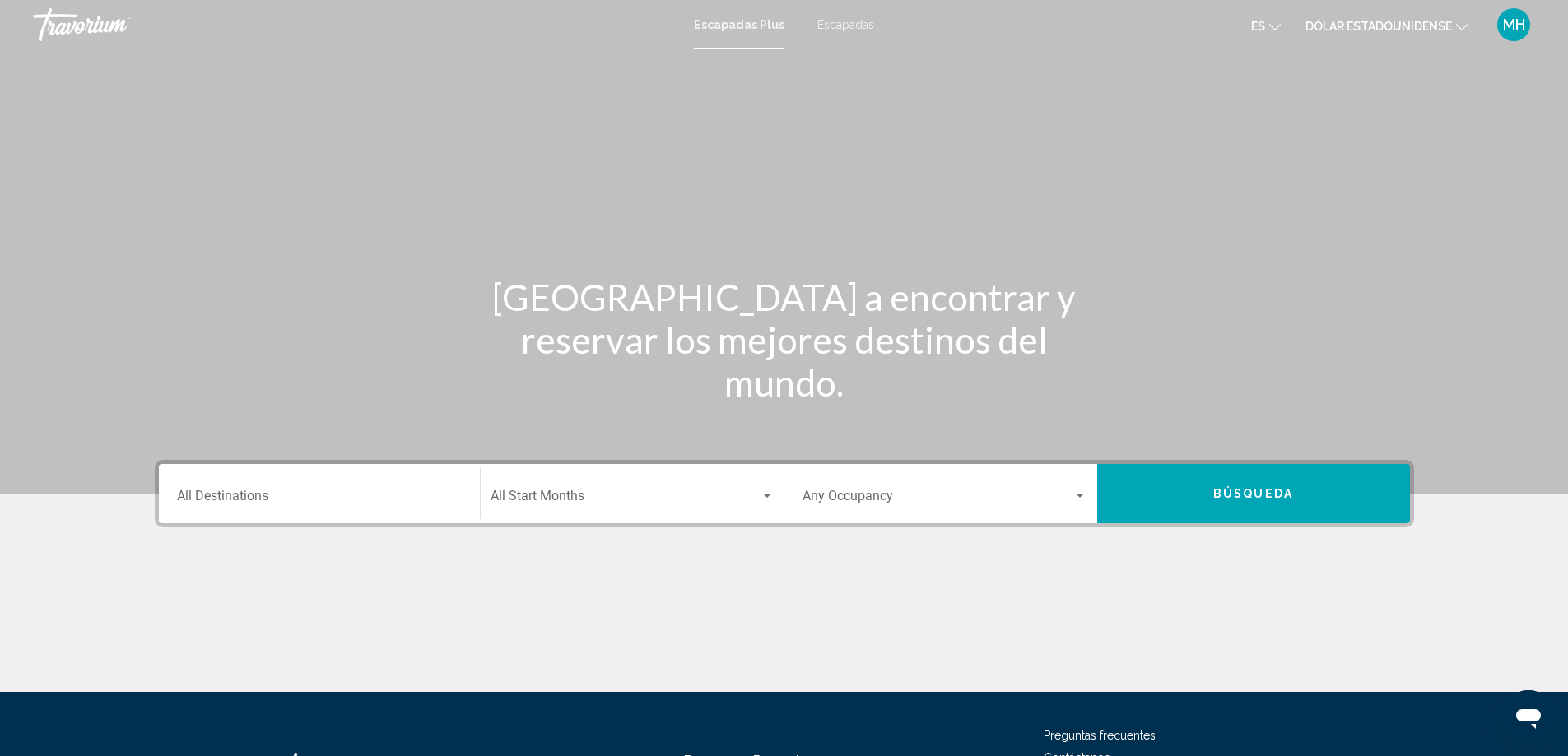
click at [275, 490] on div "Destination All Destinations" at bounding box center [320, 494] width 285 height 52
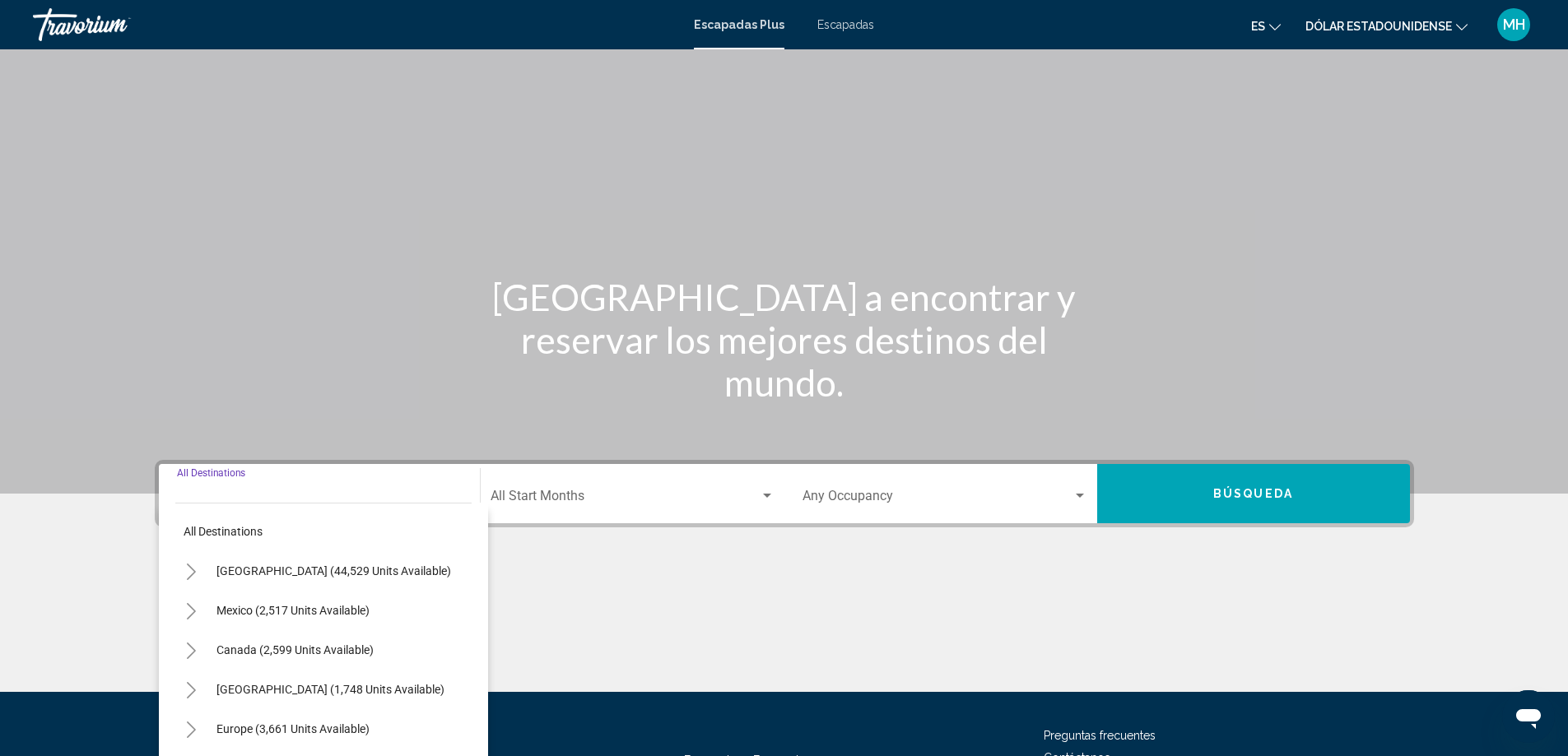
scroll to position [138, 0]
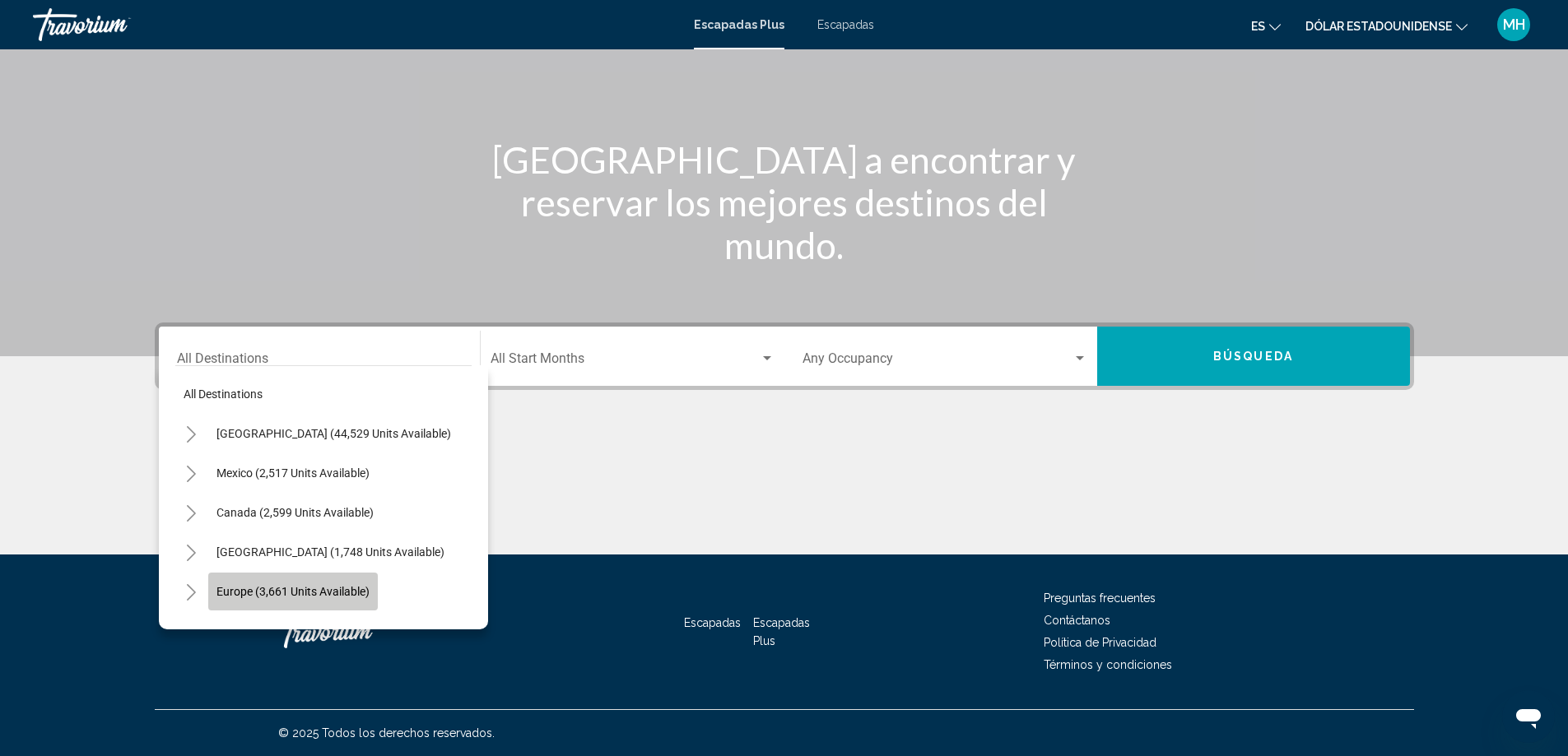
click at [265, 585] on button "Europe (3,661 units available)" at bounding box center [293, 591] width 170 height 38
type input "**********"
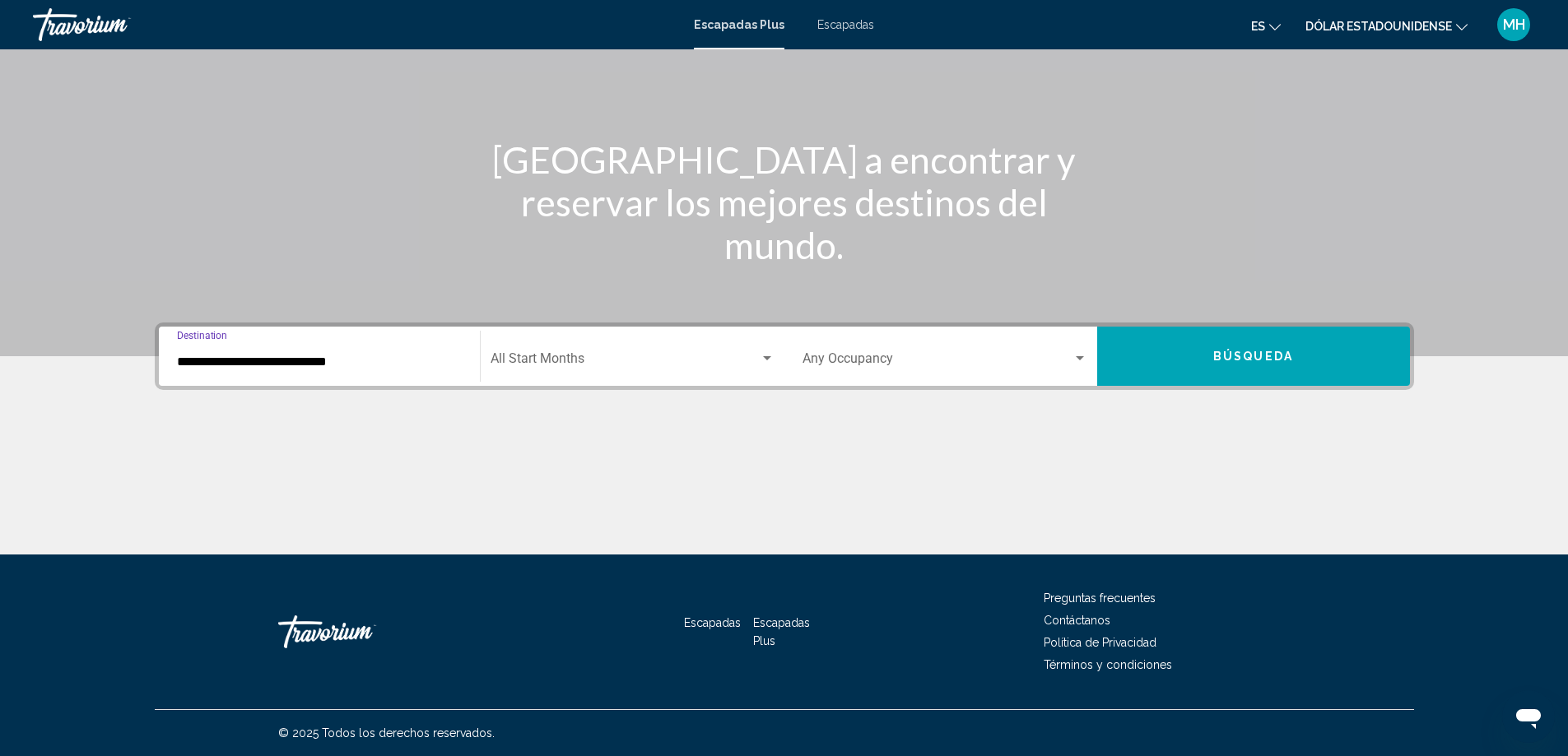
click at [698, 364] on span "Search widget" at bounding box center [624, 361] width 269 height 14
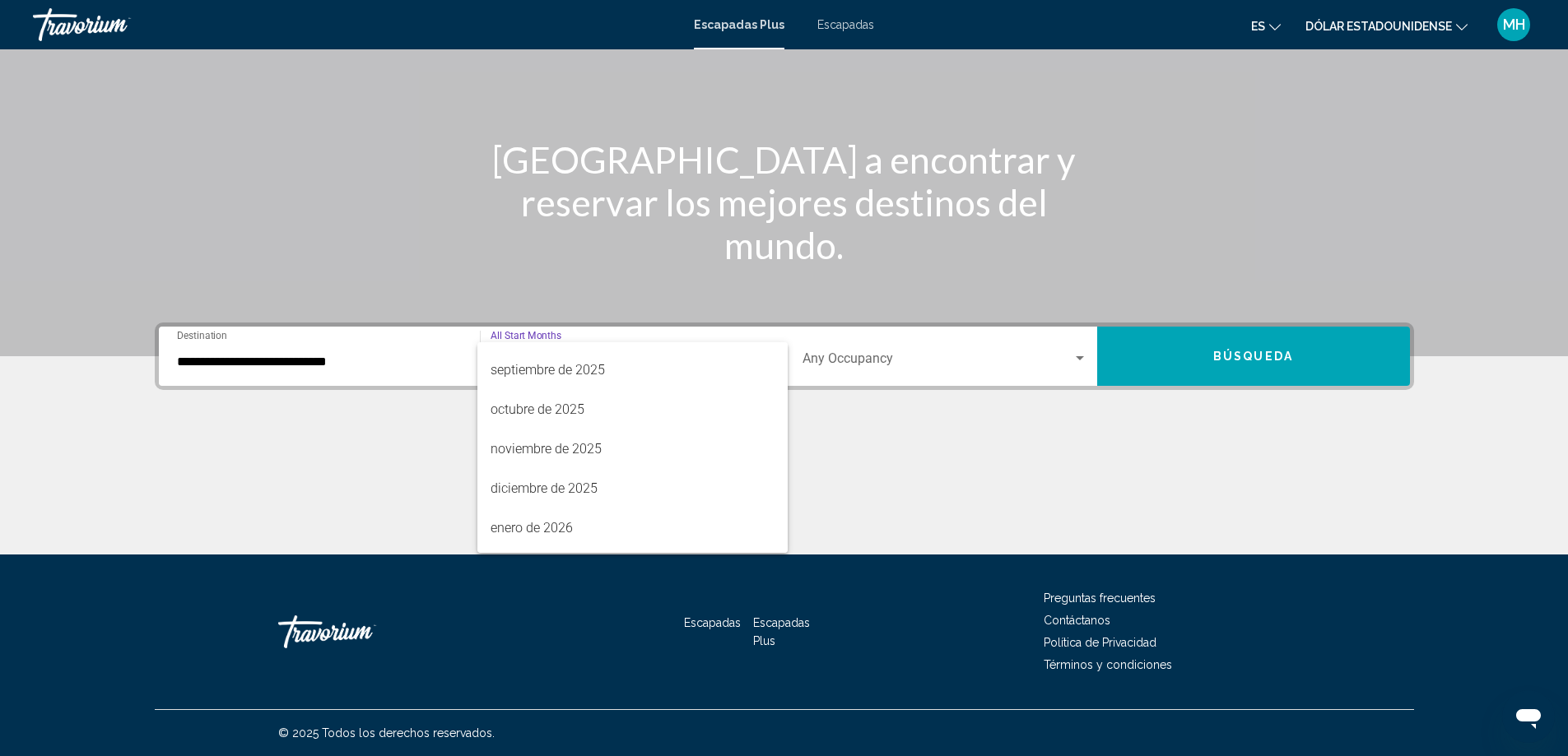
scroll to position [76, 0]
click at [589, 481] on font "diciembre de 2025" at bounding box center [543, 483] width 107 height 15
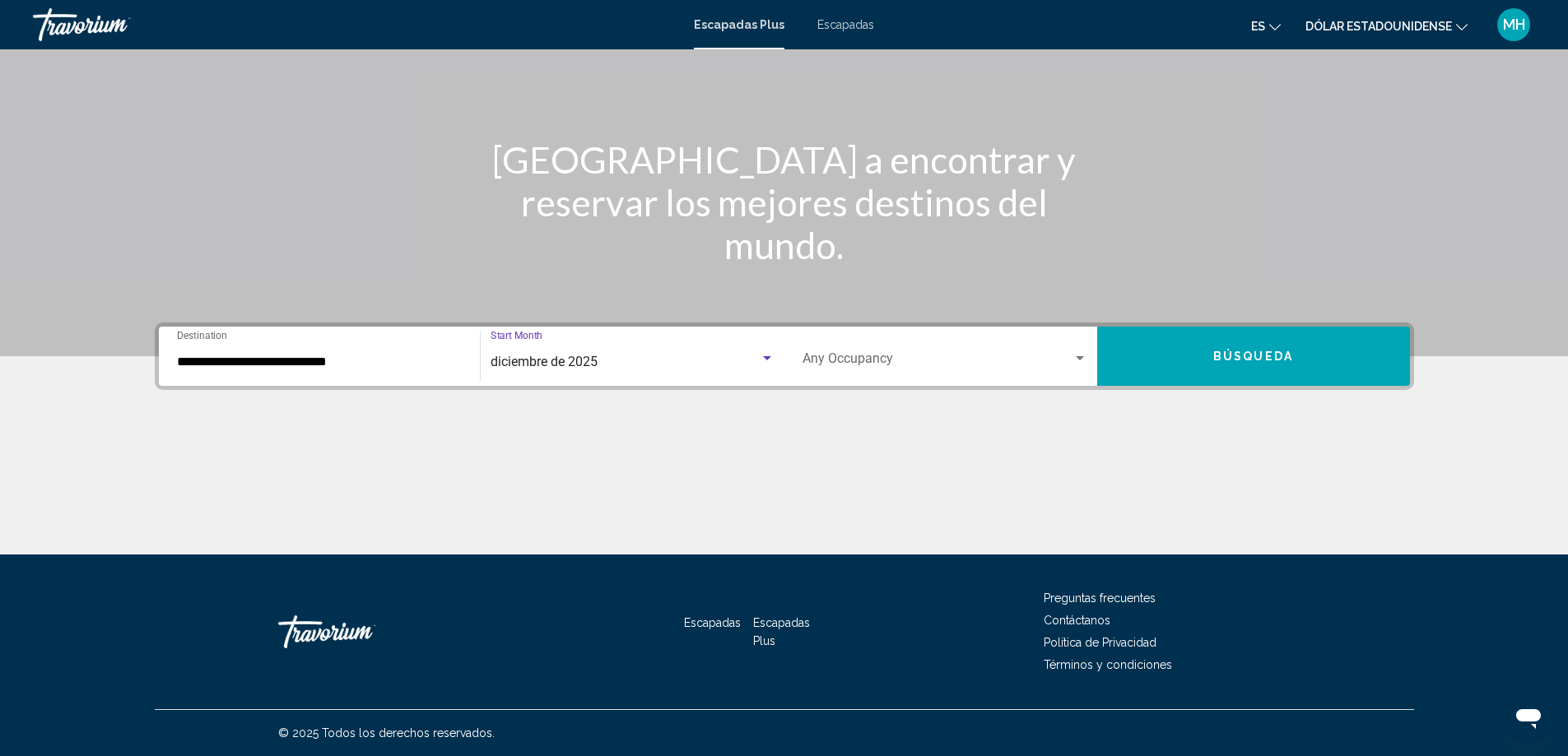
click at [1085, 357] on div "Search widget" at bounding box center [1080, 359] width 14 height 13
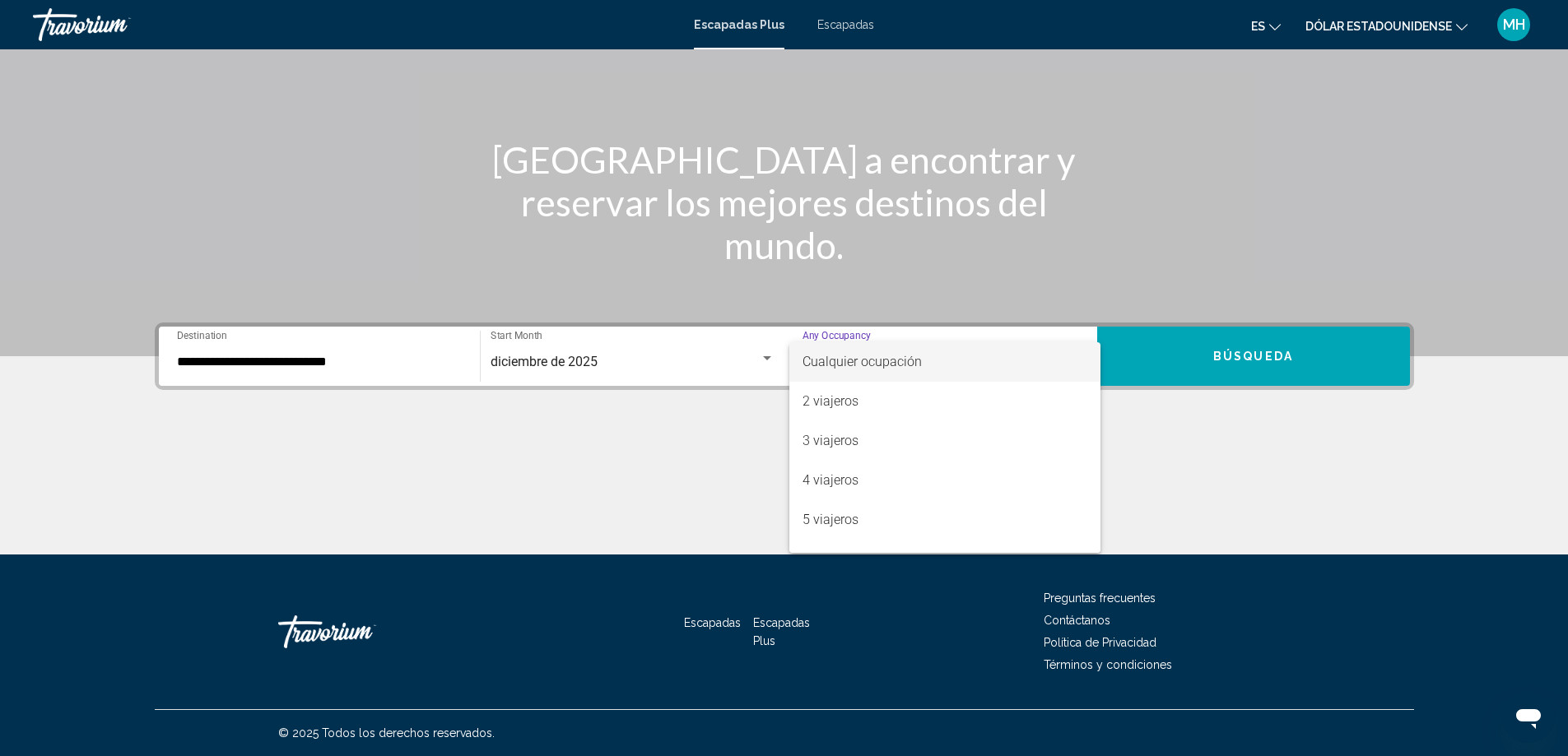
scroll to position [42, 0]
click at [917, 518] on span "6 viajeros" at bounding box center [945, 516] width 285 height 39
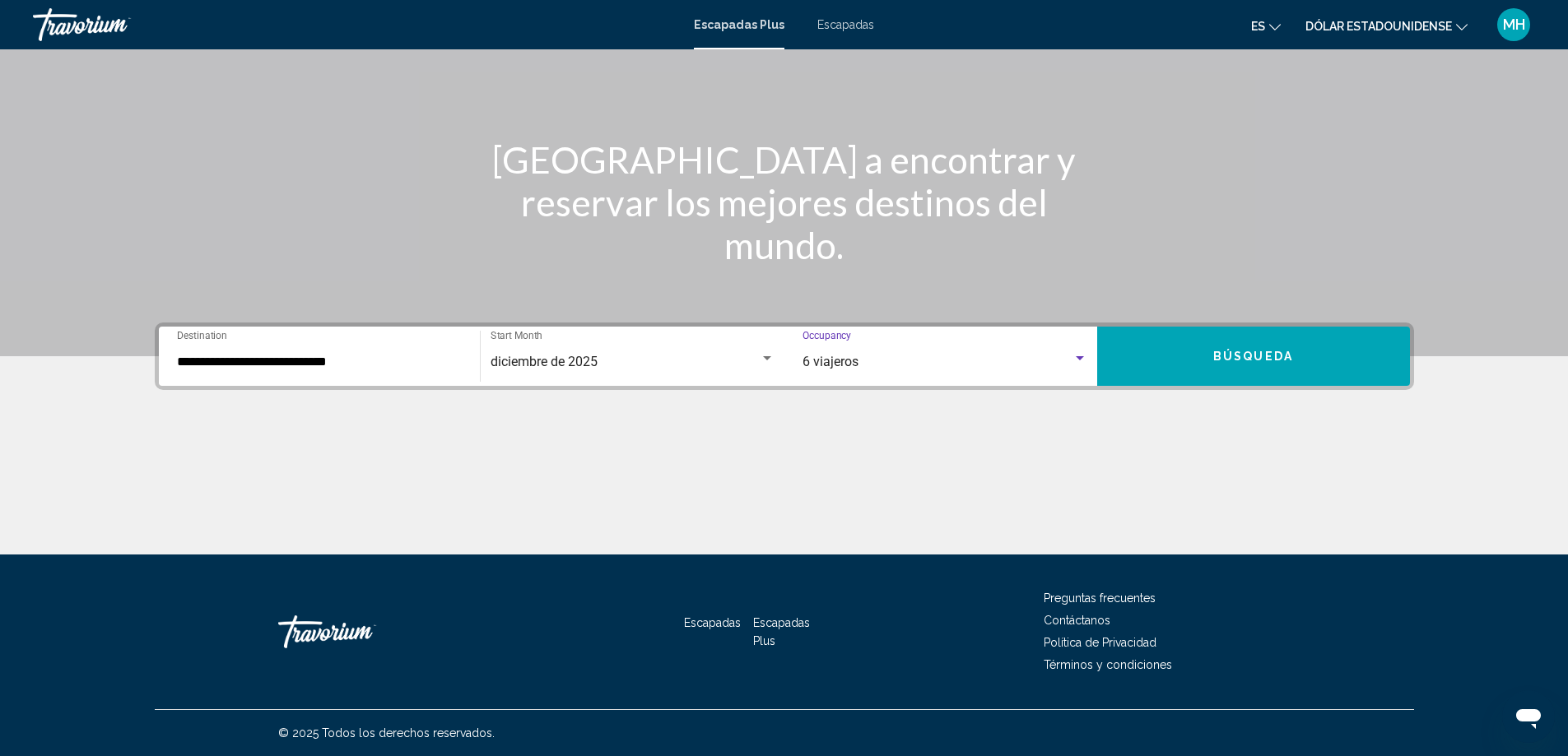
click at [1253, 349] on button "Búsqueda" at bounding box center [1253, 356] width 313 height 60
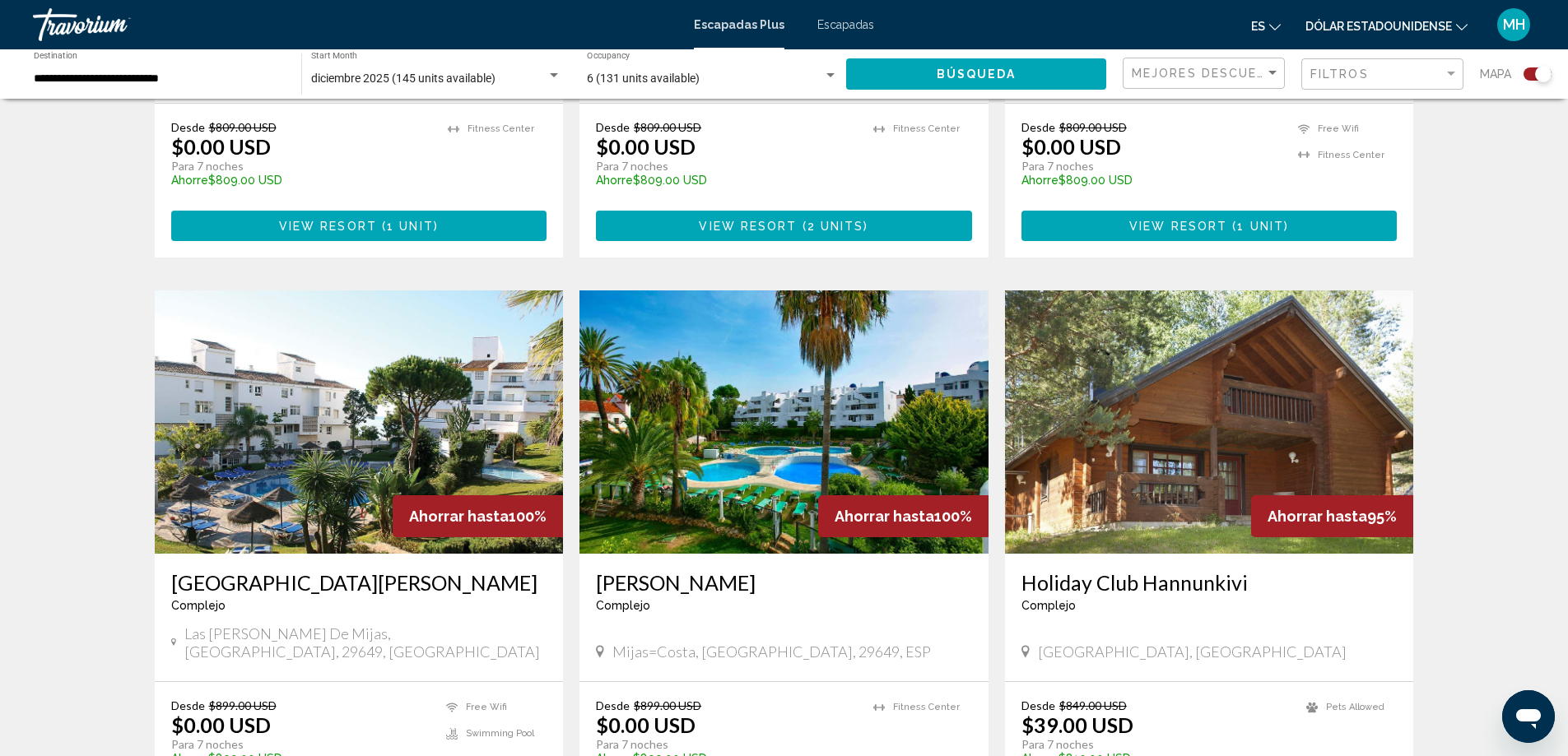
scroll to position [2149, 0]
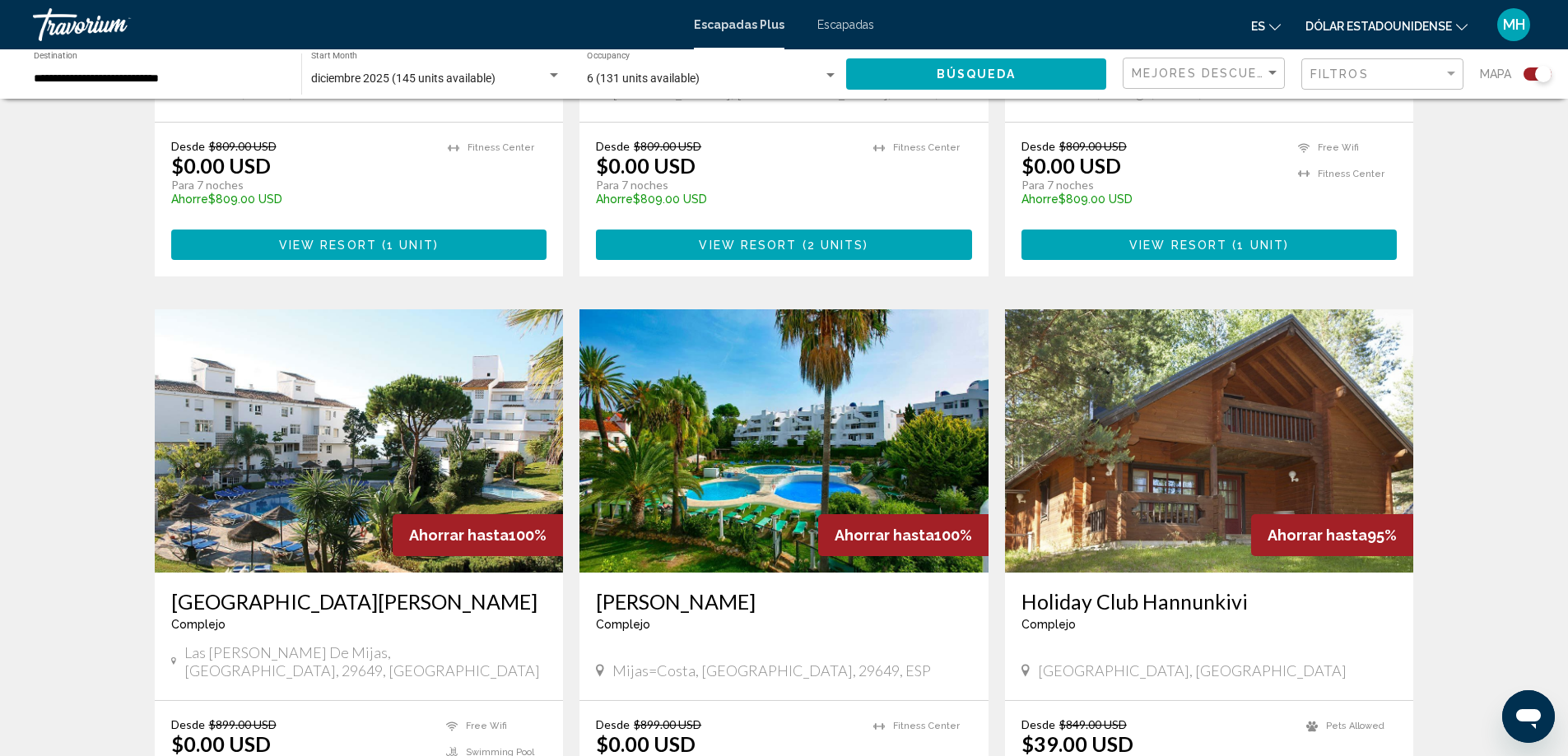
click at [365, 445] on img "Contenido principal" at bounding box center [359, 441] width 409 height 264
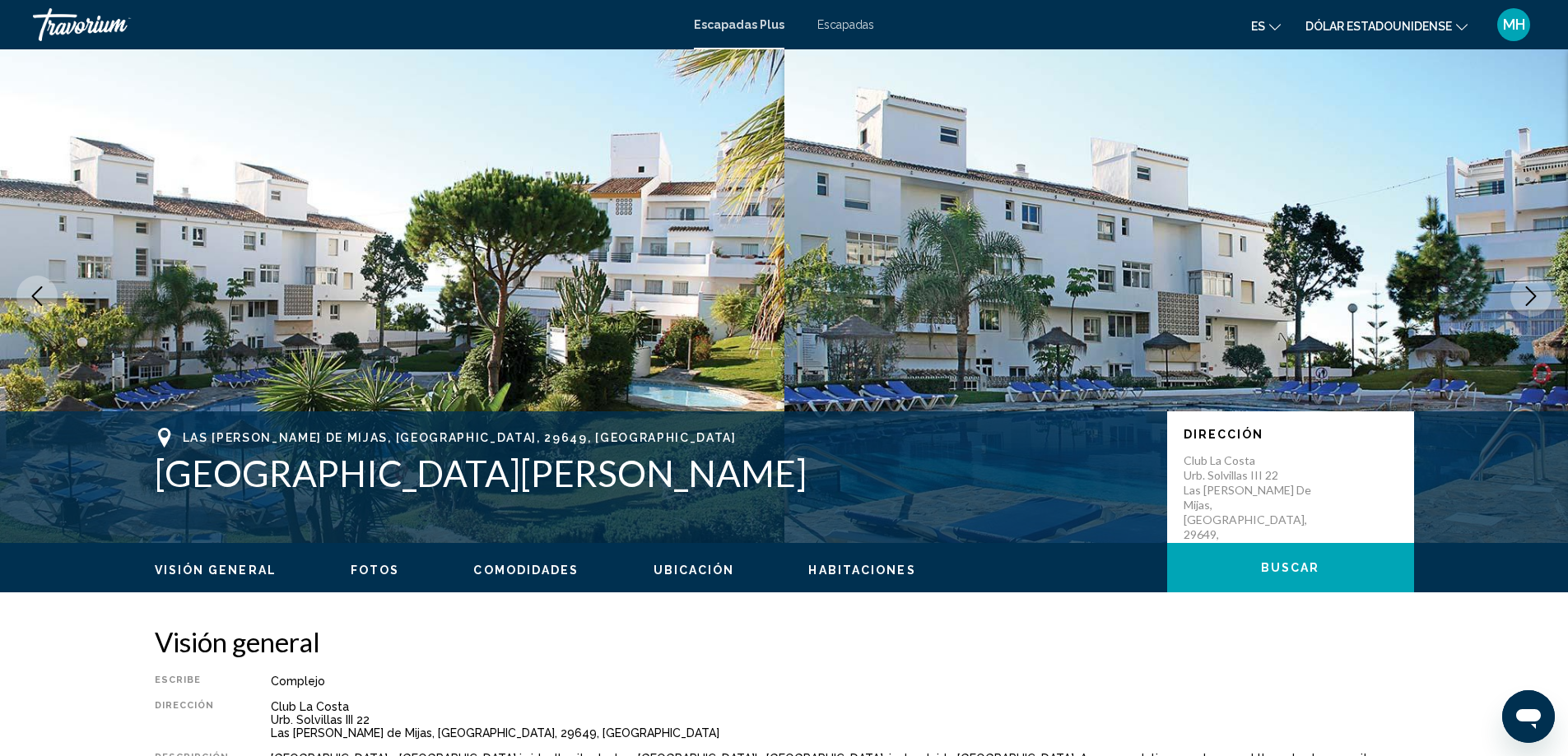
click at [587, 289] on img "Contenido principal" at bounding box center [392, 296] width 785 height 494
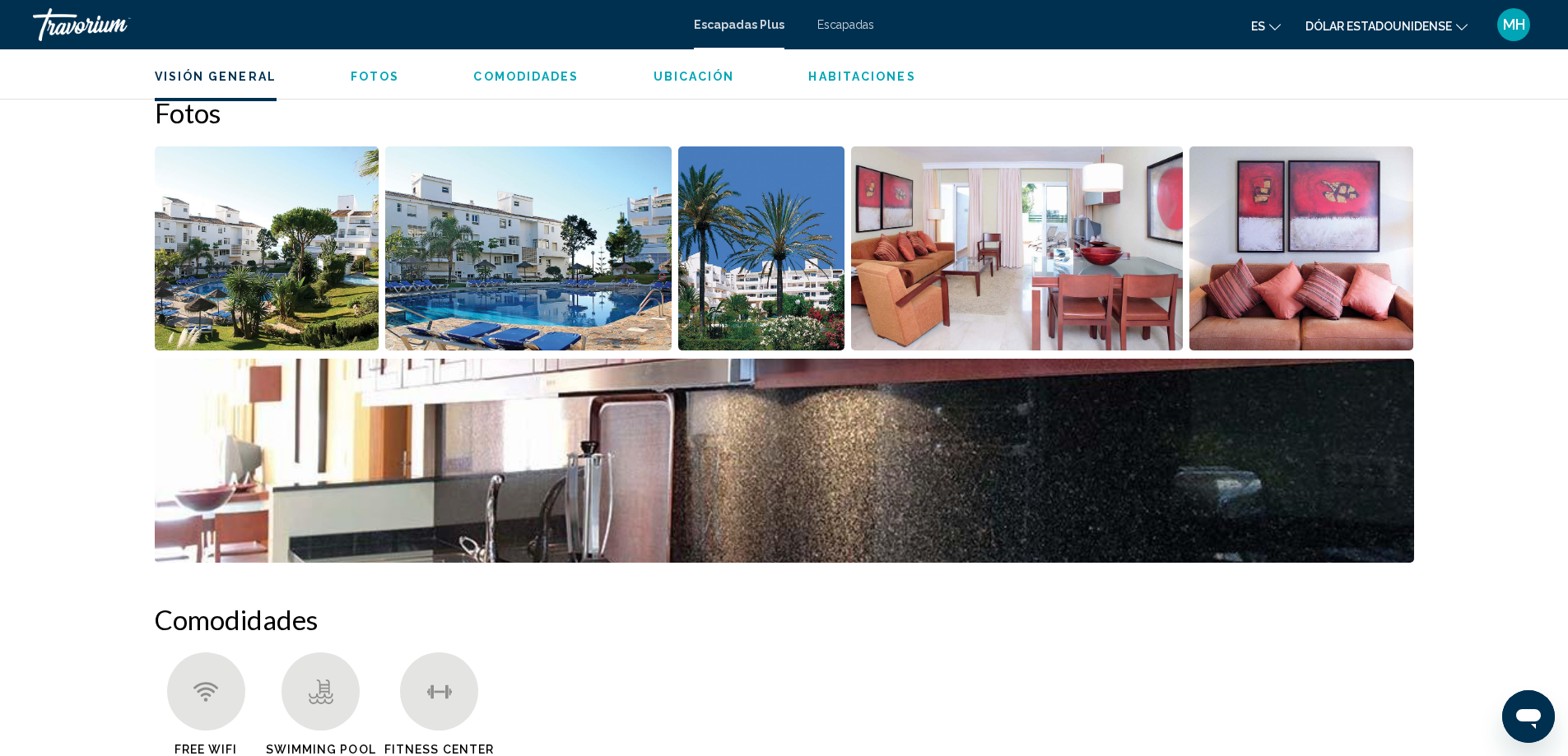
scroll to position [644, 0]
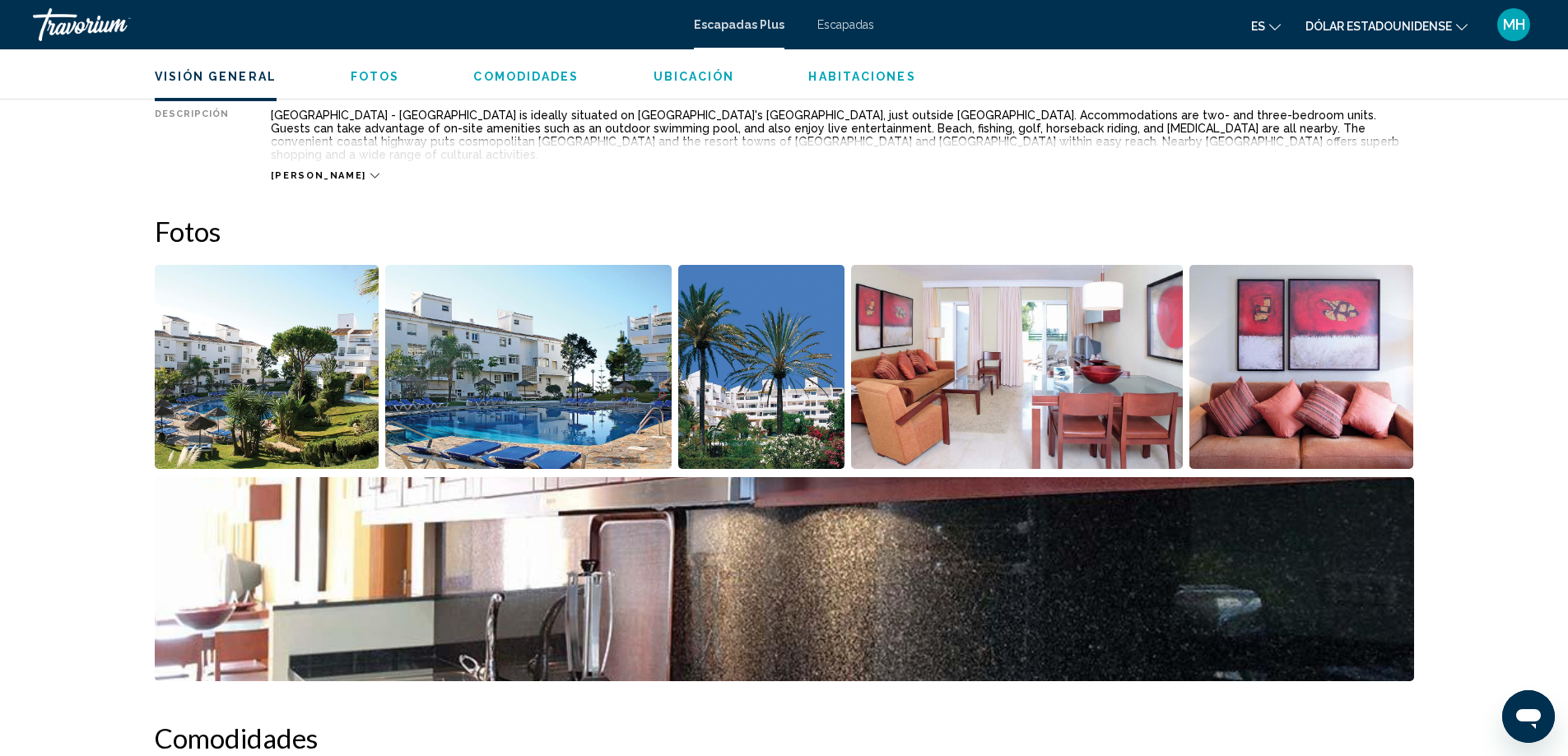
click at [271, 339] on img "Open full-screen image slider" at bounding box center [267, 367] width 224 height 204
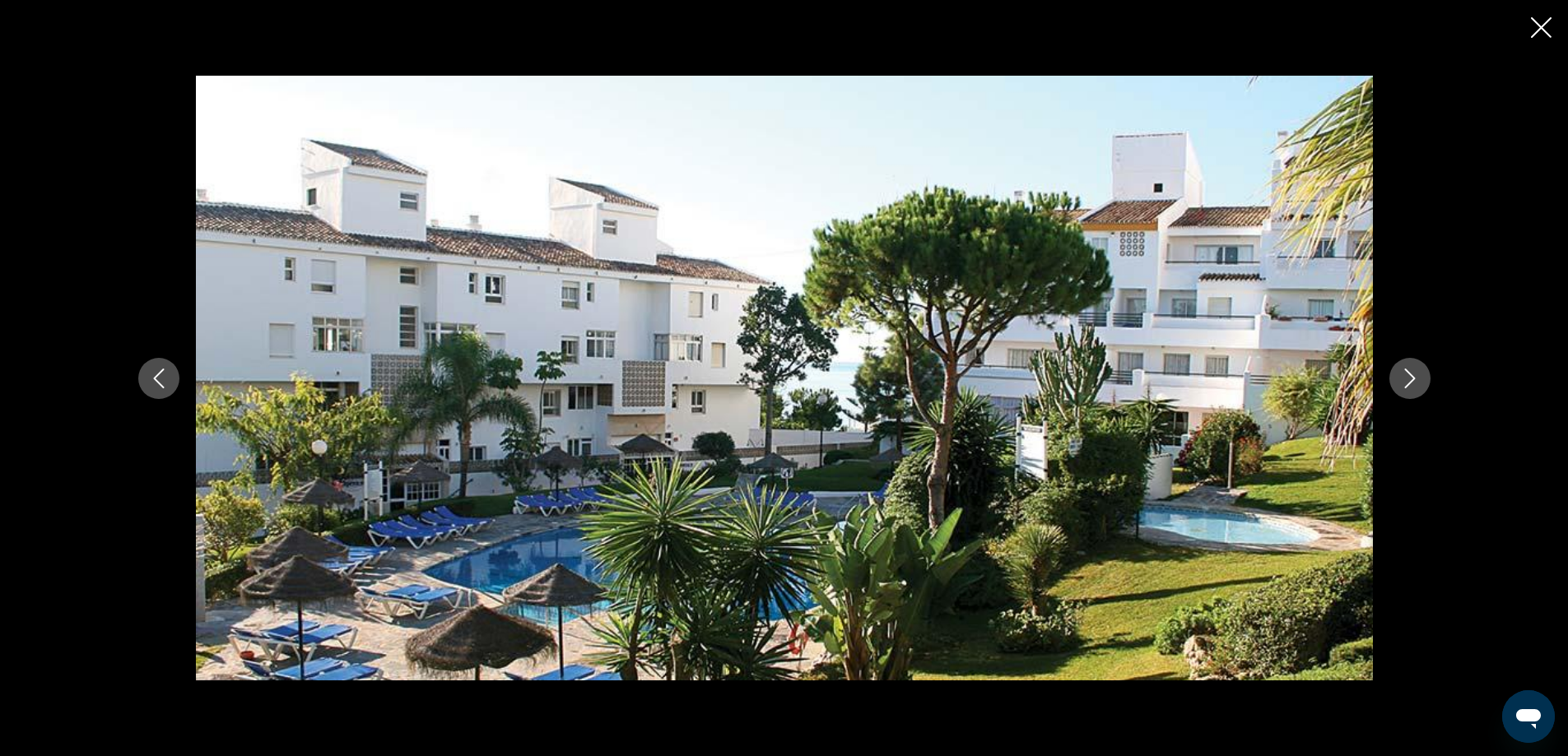
click at [1414, 376] on icon "Next image" at bounding box center [1410, 378] width 20 height 20
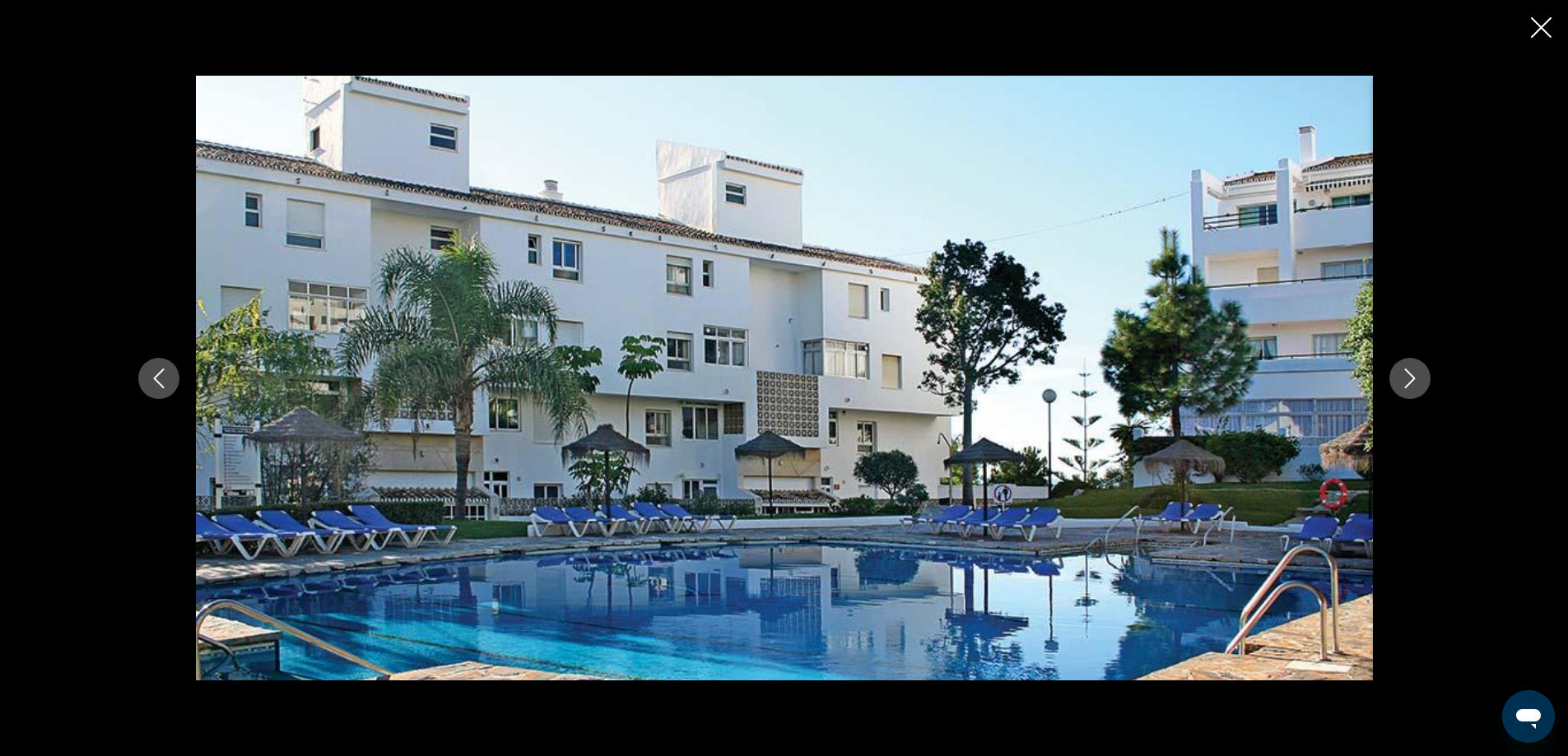
click at [1414, 376] on icon "Next image" at bounding box center [1410, 378] width 20 height 20
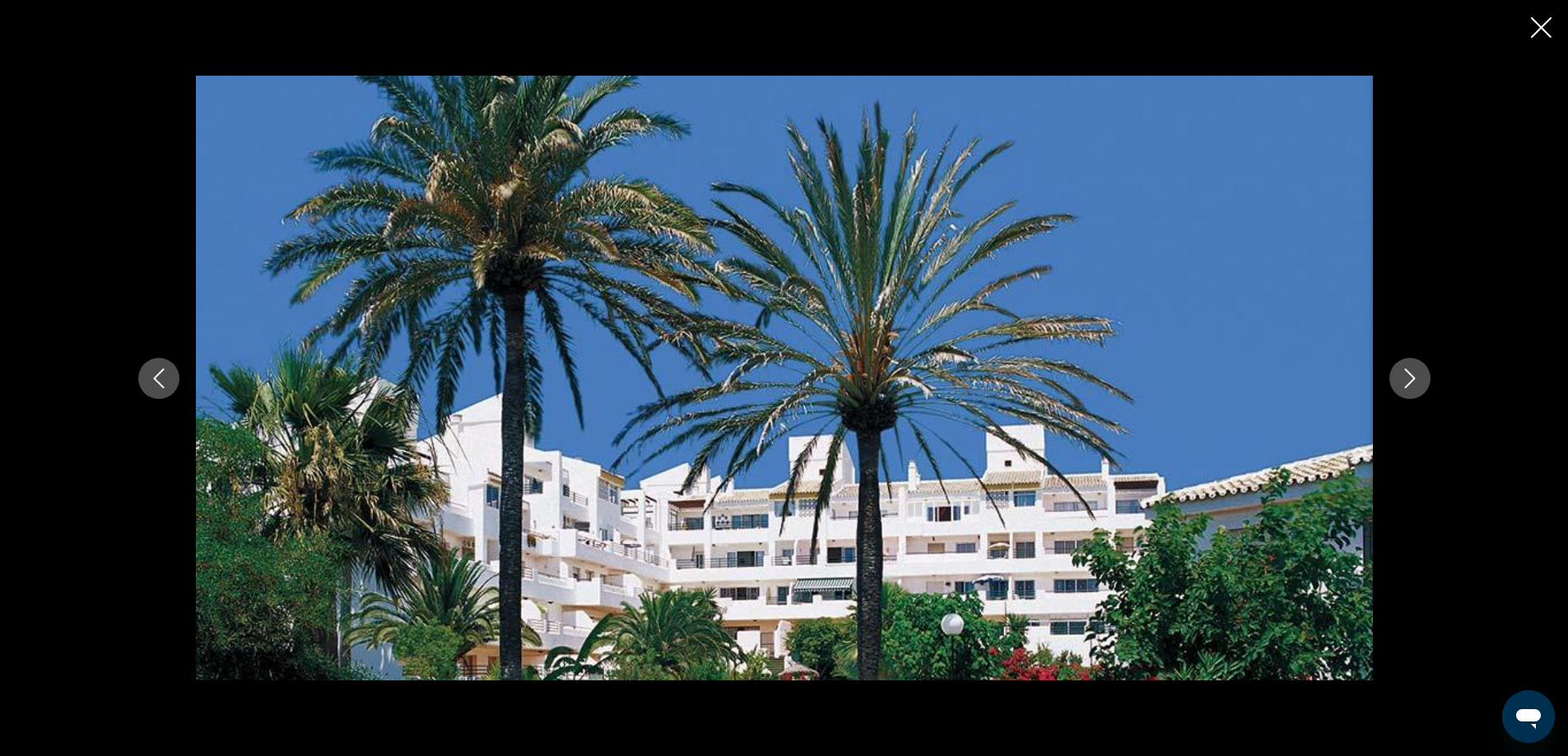
click at [1414, 376] on icon "Next image" at bounding box center [1410, 378] width 20 height 20
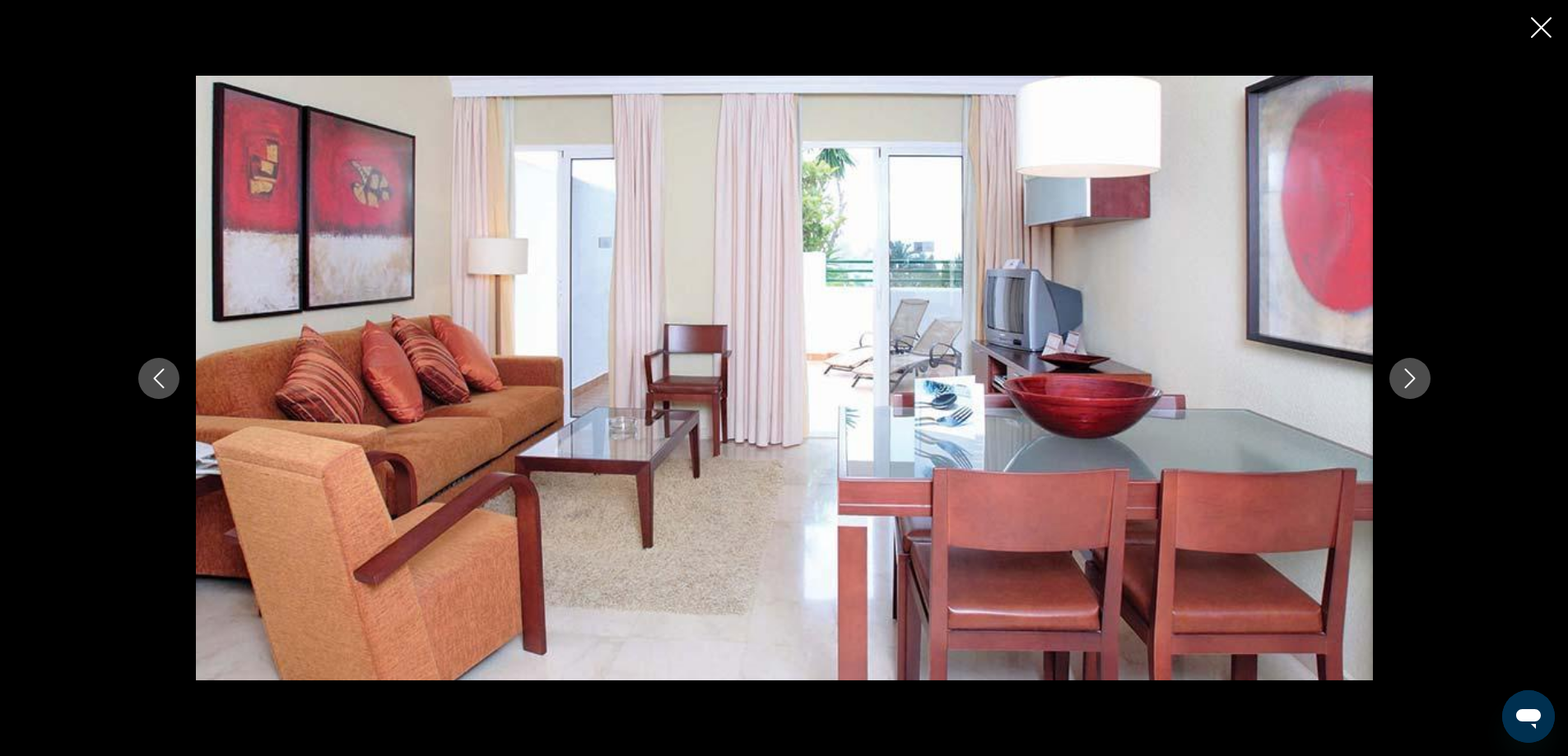
click at [1414, 376] on icon "Next image" at bounding box center [1410, 378] width 20 height 20
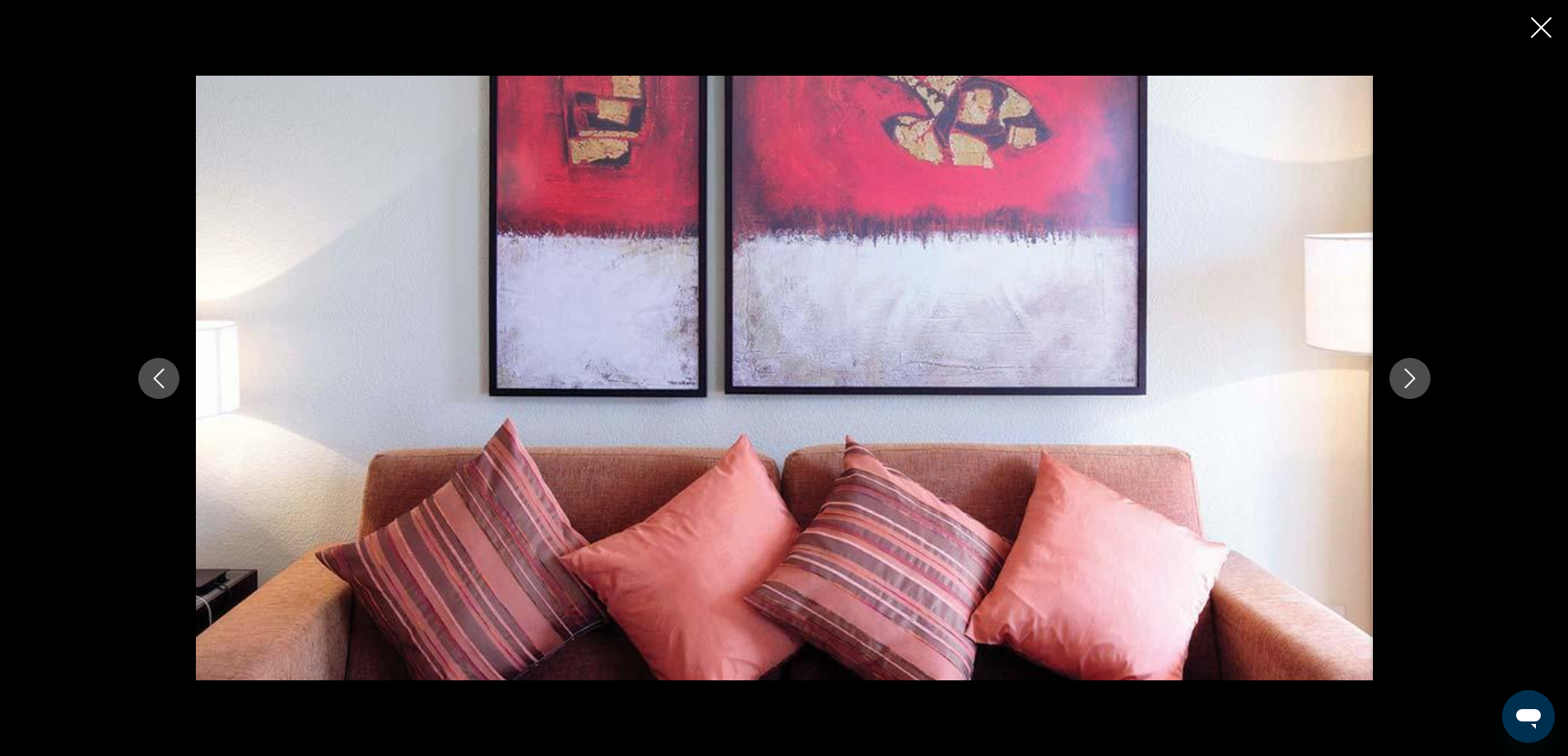
click at [1414, 376] on icon "Next image" at bounding box center [1410, 378] width 20 height 20
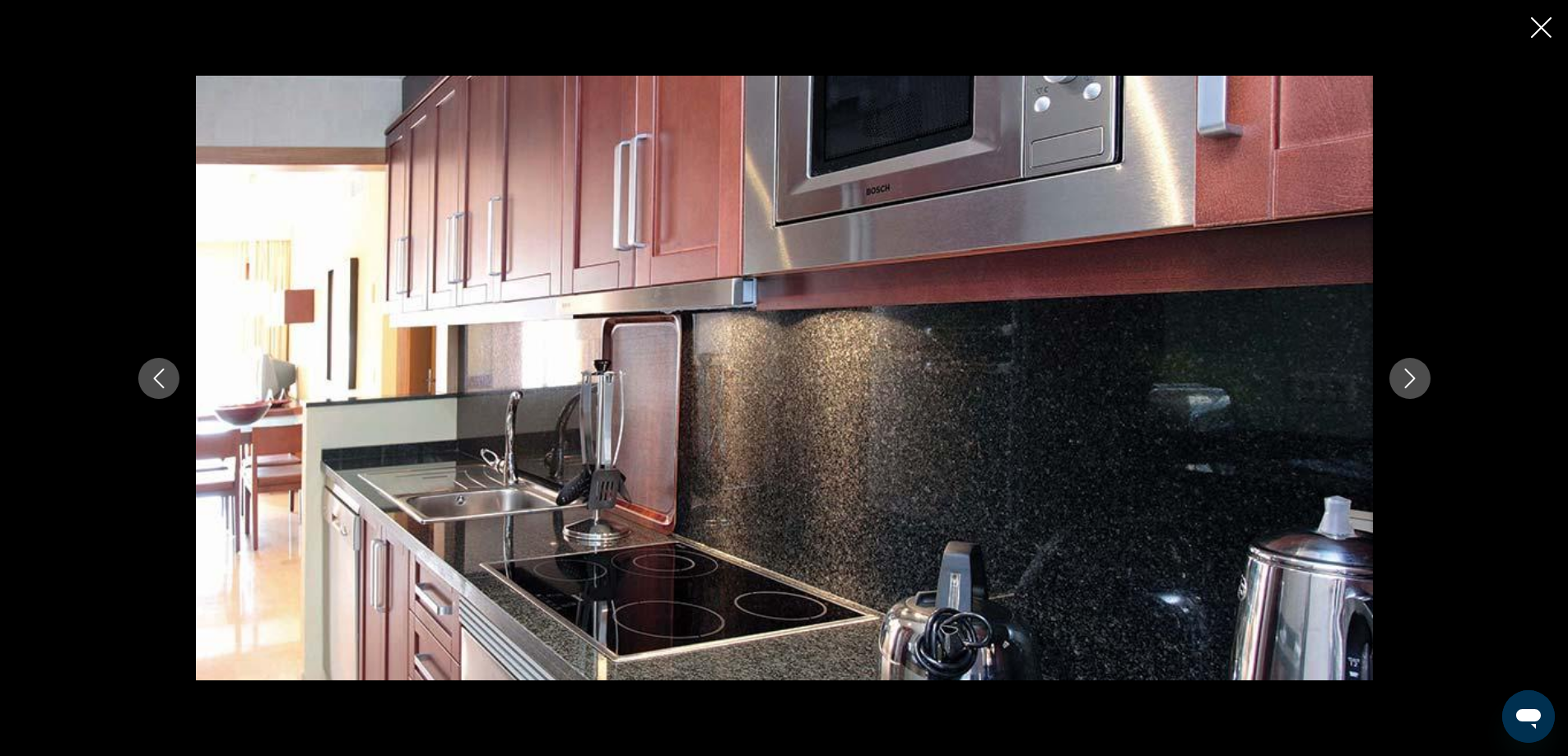
click at [1436, 34] on icon "Close slideshow" at bounding box center [1541, 27] width 20 height 20
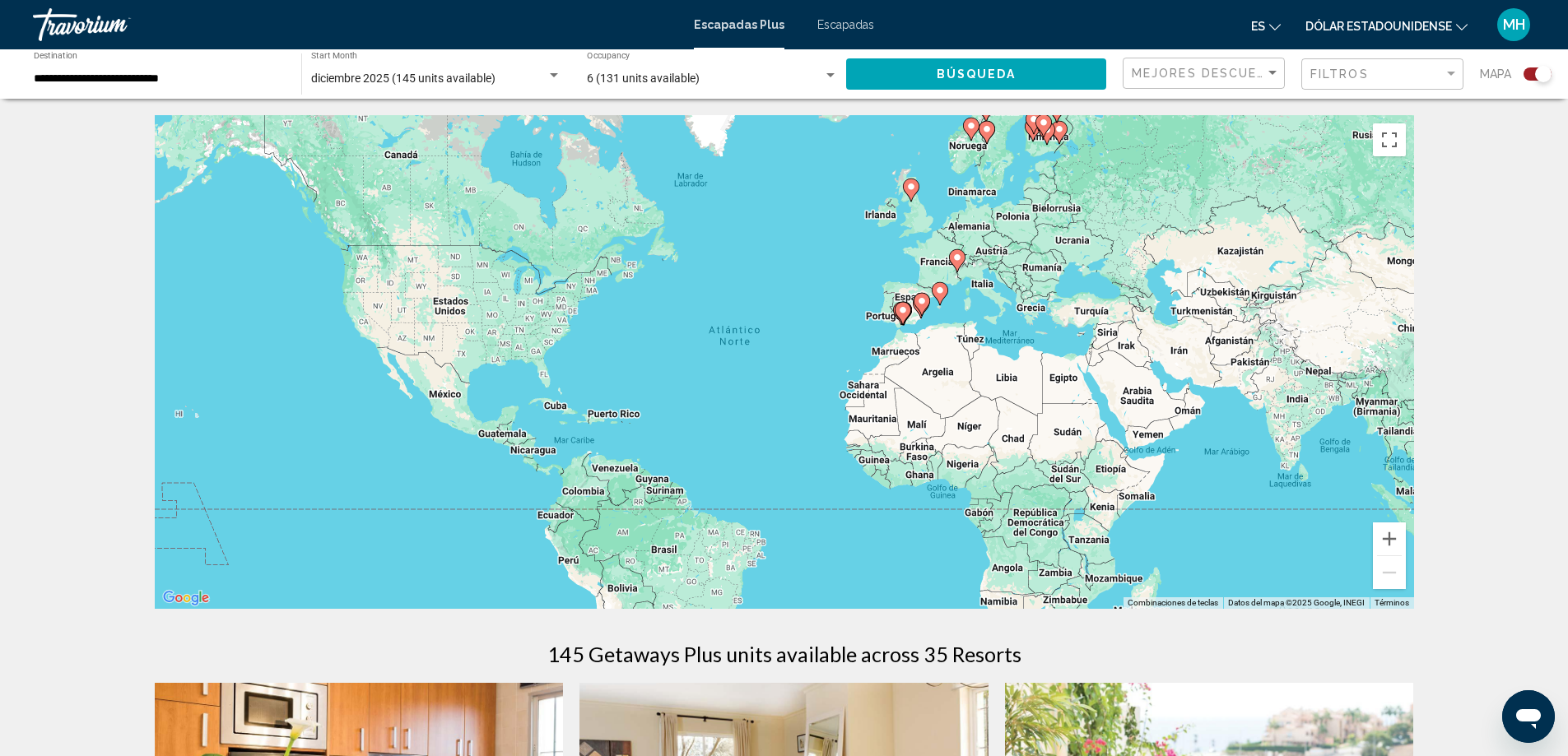
click at [986, 66] on span "Búsqueda" at bounding box center [977, 73] width 80 height 13
click at [841, 19] on font "Escapadas" at bounding box center [846, 25] width 57 height 13
